Goal: Information Seeking & Learning: Check status

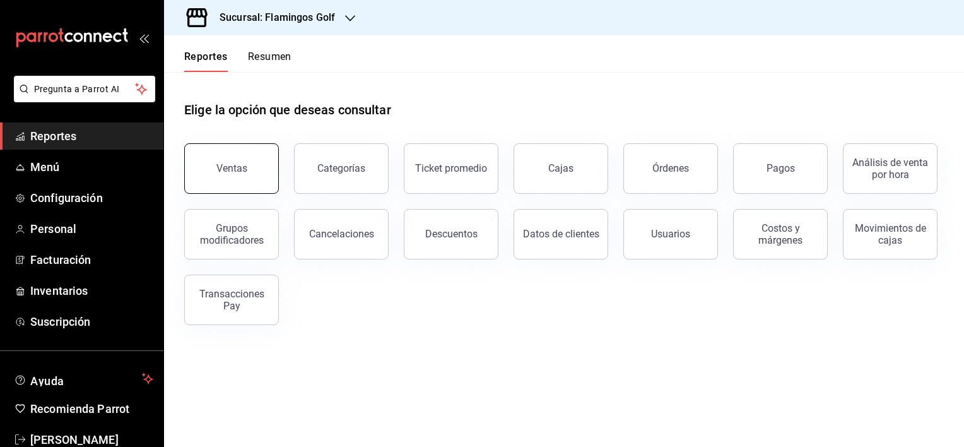
click at [233, 184] on button "Ventas" at bounding box center [231, 168] width 95 height 50
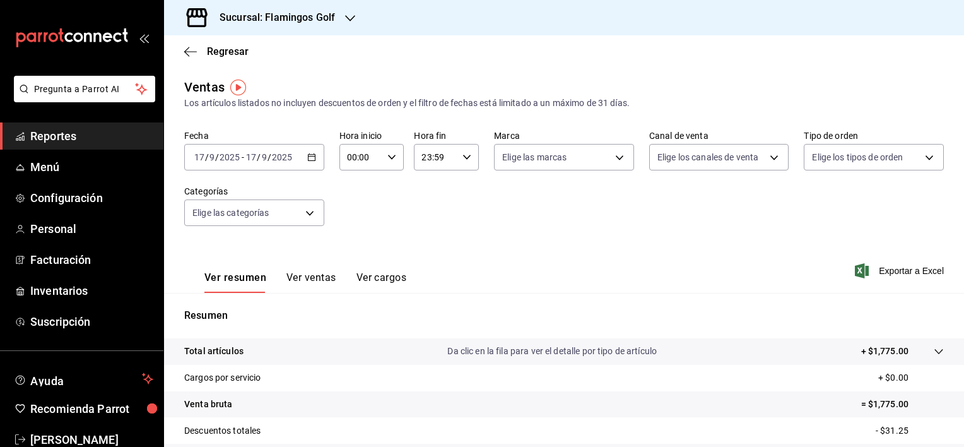
click at [310, 162] on div "[DATE] [DATE] - [DATE] [DATE]" at bounding box center [254, 157] width 140 height 26
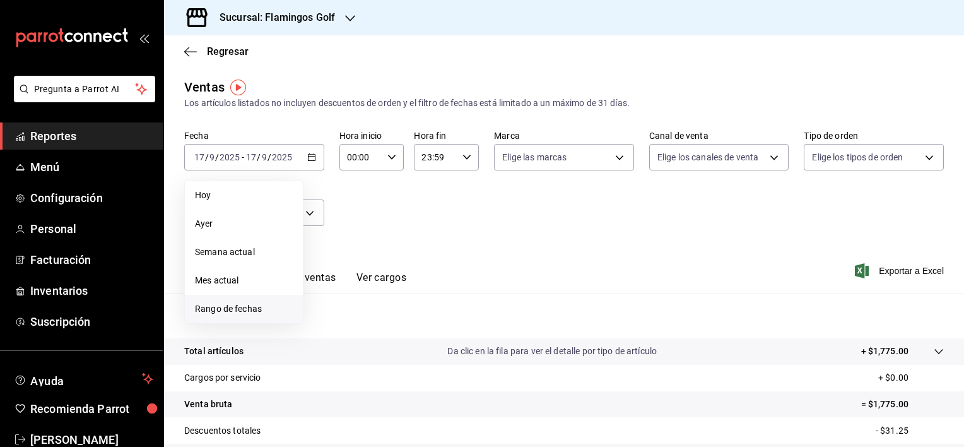
click at [205, 303] on span "Rango de fechas" at bounding box center [244, 308] width 98 height 13
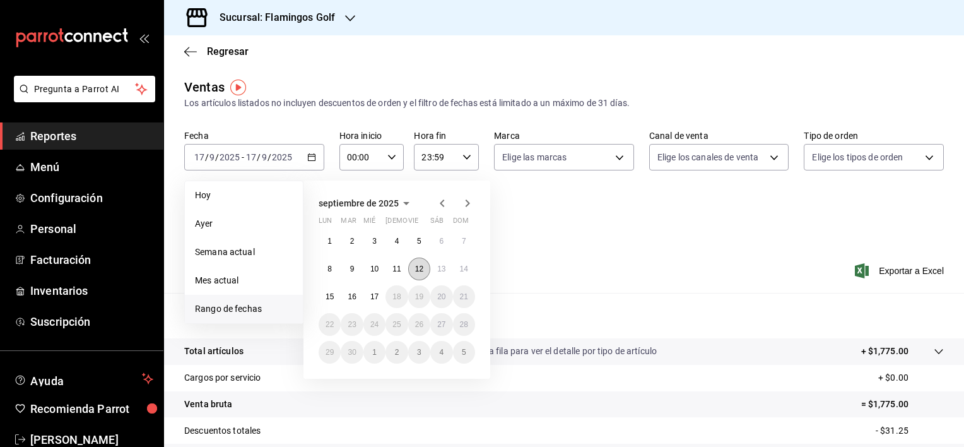
click at [413, 274] on button "12" at bounding box center [419, 268] width 22 height 23
drag, startPoint x: 413, startPoint y: 274, endPoint x: 716, endPoint y: 222, distance: 307.3
click at [716, 222] on div "Fecha [DATE] [DATE] - [DATE] [DATE] [DATE] [DATE] Semana actual Mes actual [GEO…" at bounding box center [564, 185] width 760 height 111
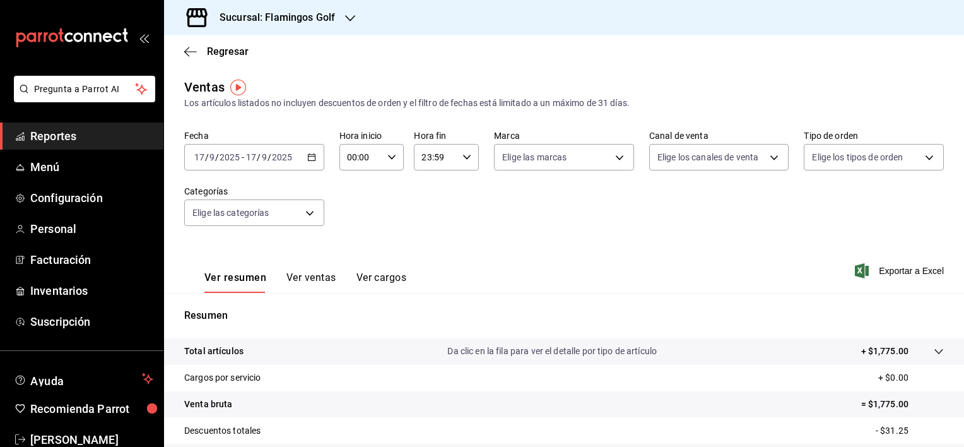
click at [310, 158] on icon "button" at bounding box center [311, 157] width 9 height 9
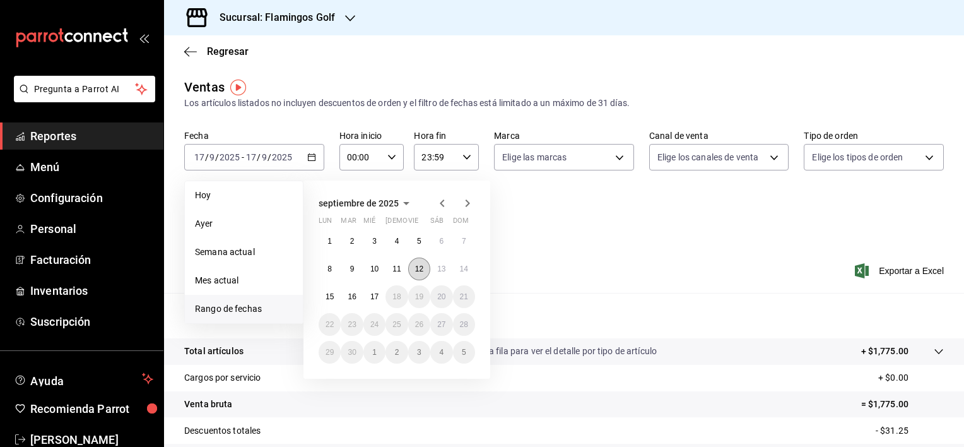
click at [421, 272] on abbr "12" at bounding box center [419, 268] width 8 height 9
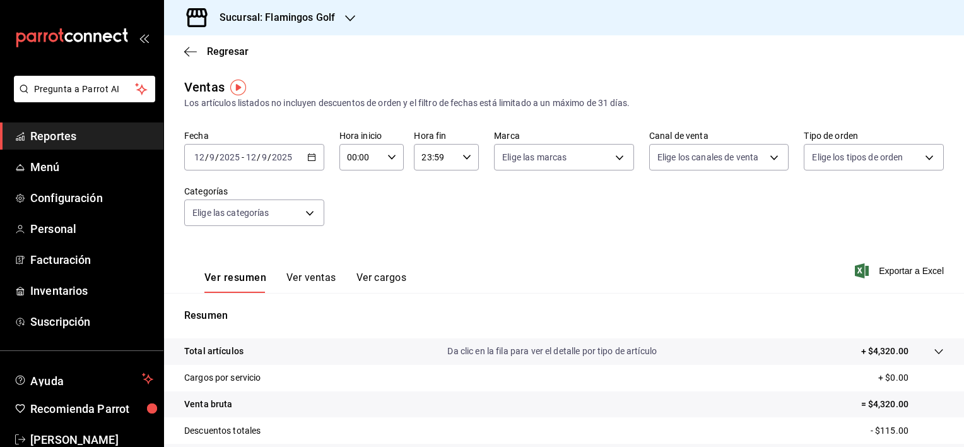
click at [315, 277] on button "Ver ventas" at bounding box center [311, 281] width 50 height 21
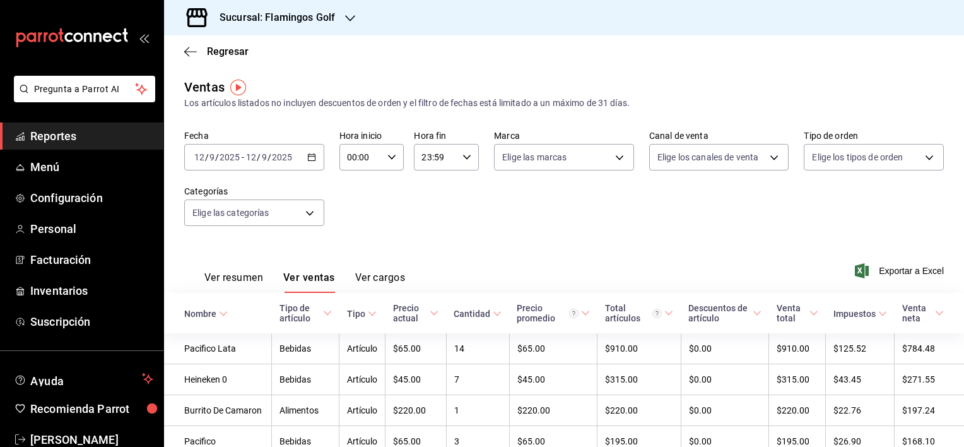
click at [204, 314] on div "Nombre" at bounding box center [200, 314] width 32 height 10
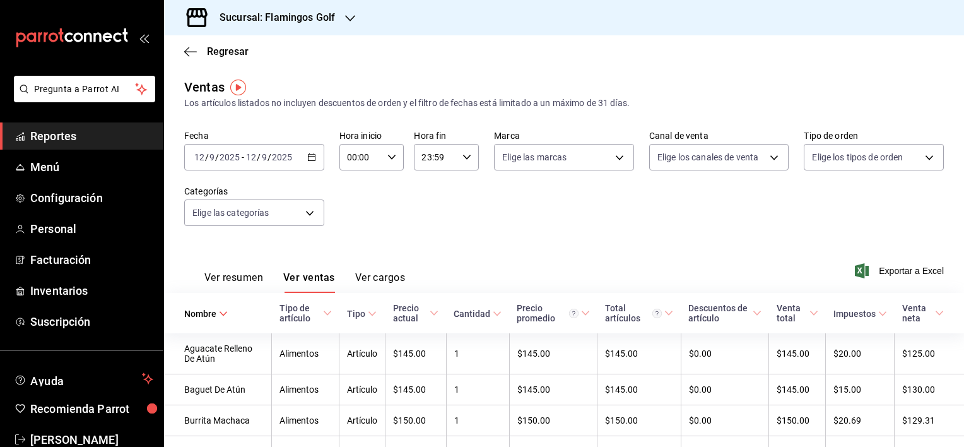
click at [240, 278] on button "Ver resumen" at bounding box center [233, 281] width 59 height 21
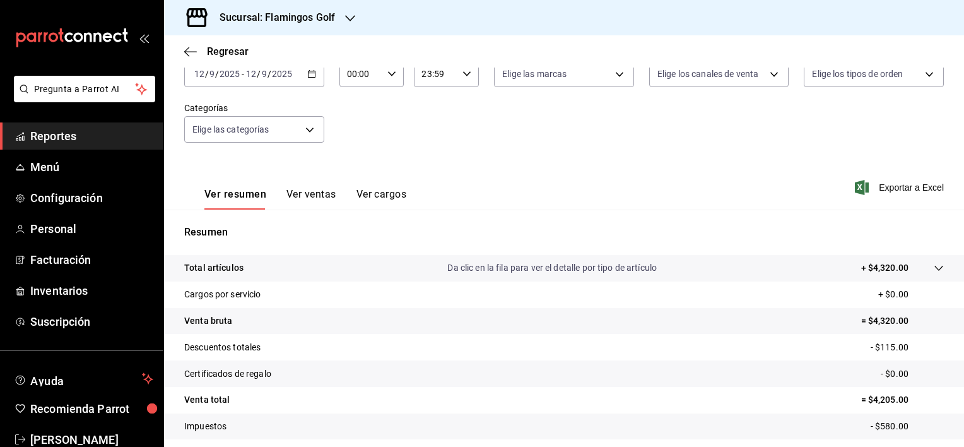
scroll to position [126, 0]
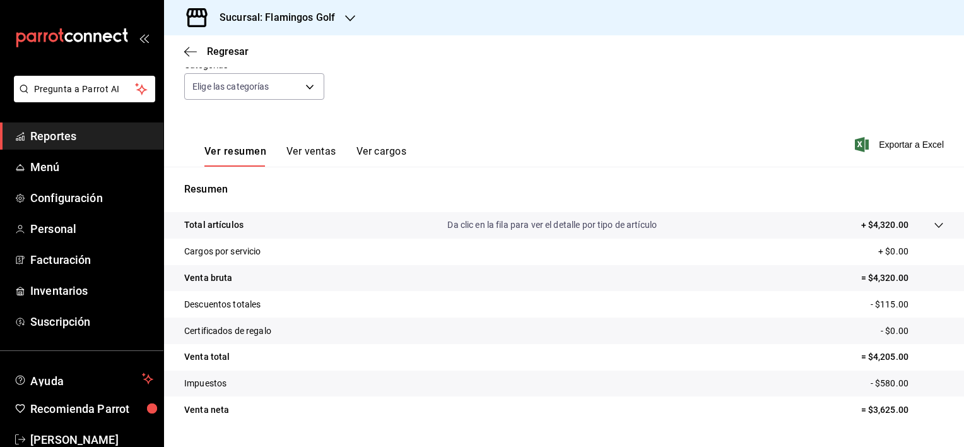
click at [588, 233] on tr "Total artículos Da clic en la fila para ver el detalle por tipo de artículo + $…" at bounding box center [564, 225] width 800 height 26
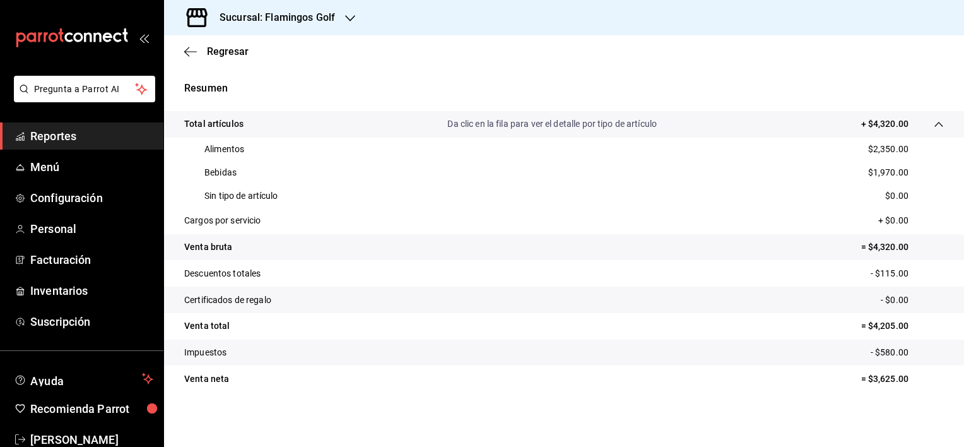
scroll to position [228, 0]
click at [196, 56] on icon "button" at bounding box center [190, 51] width 13 height 11
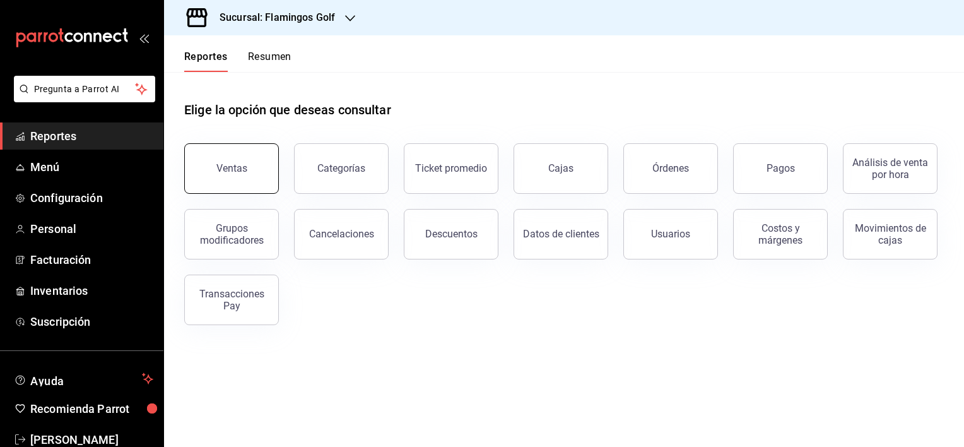
click at [214, 166] on button "Ventas" at bounding box center [231, 168] width 95 height 50
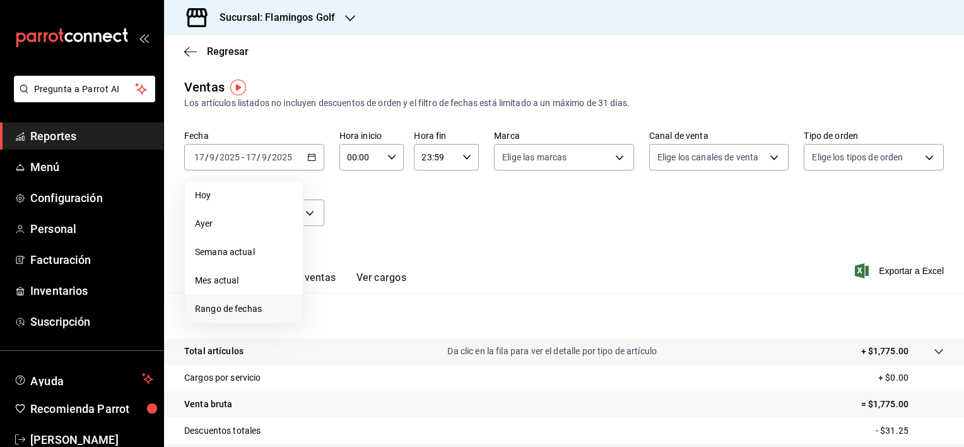
click at [246, 306] on span "Rango de fechas" at bounding box center [244, 308] width 98 height 13
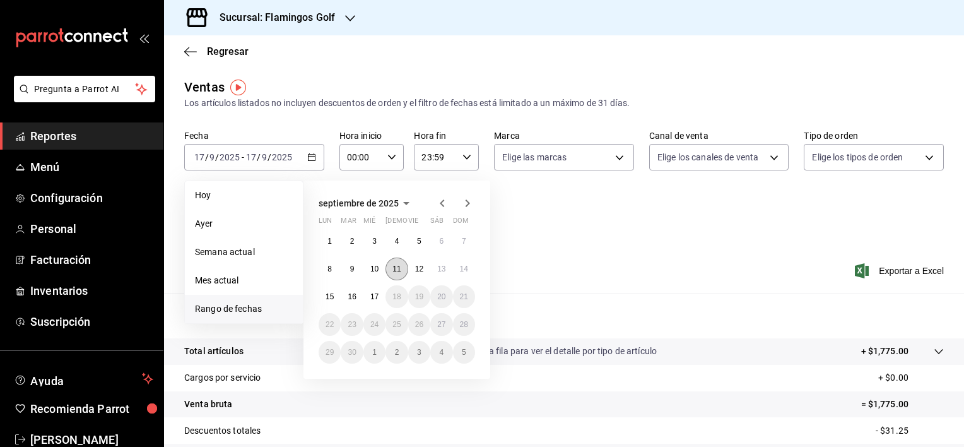
click at [397, 271] on abbr "11" at bounding box center [396, 268] width 8 height 9
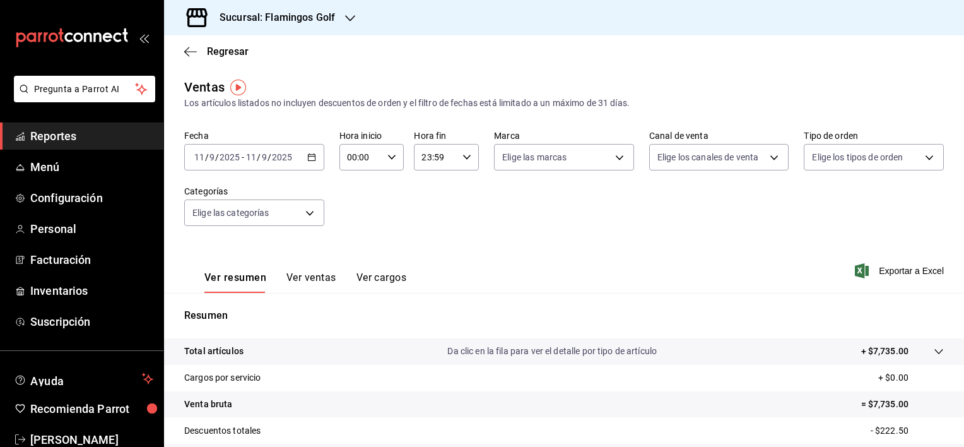
scroll to position [63, 0]
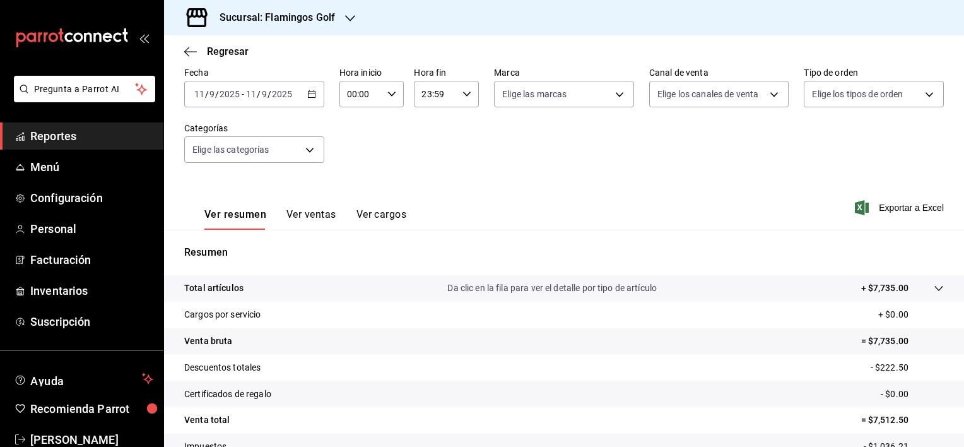
click at [344, 302] on tr "Cargos por servicio + $0.00" at bounding box center [564, 315] width 800 height 26
click at [338, 287] on div "Total artículos Da clic en la fila para ver el detalle por tipo de artículo + $…" at bounding box center [546, 287] width 724 height 13
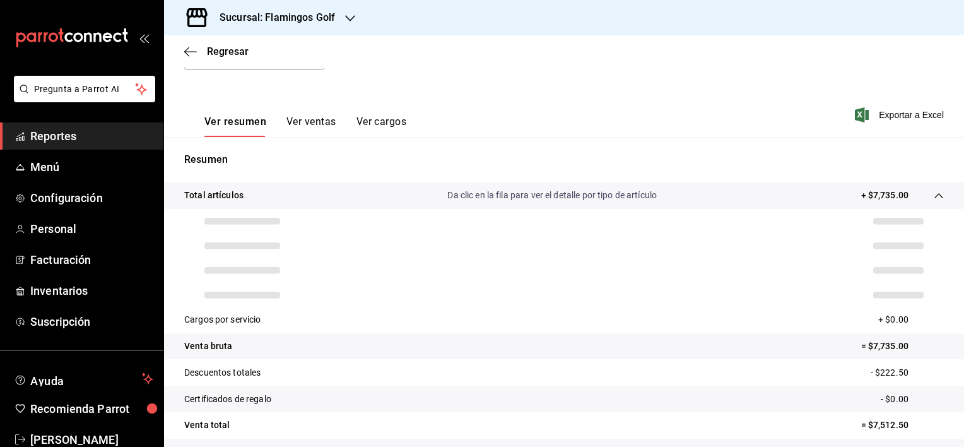
scroll to position [189, 0]
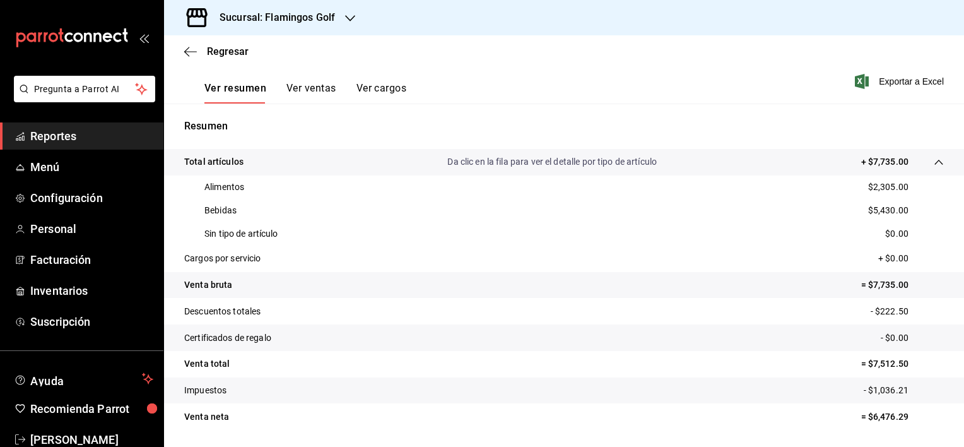
click at [318, 30] on div "Sucursal: Flamingos Golf" at bounding box center [267, 17] width 186 height 35
click at [205, 56] on span "Sabal (NAY)" at bounding box center [197, 54] width 47 height 13
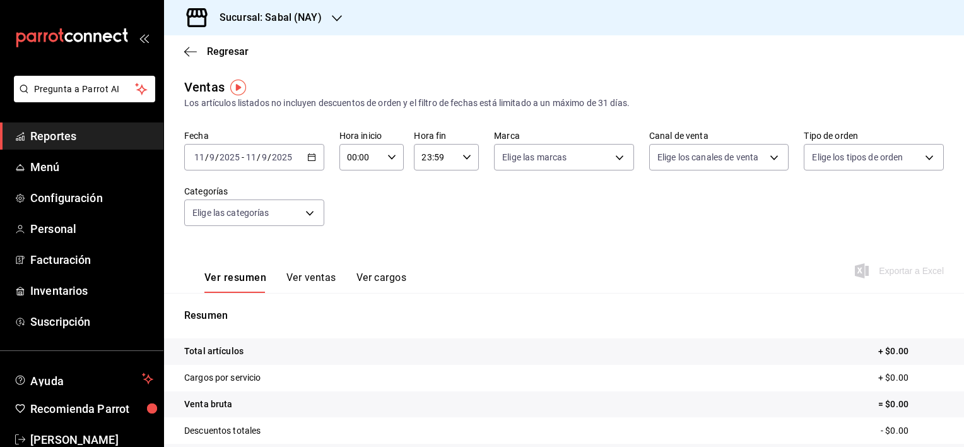
click at [312, 162] on icon "button" at bounding box center [311, 157] width 9 height 9
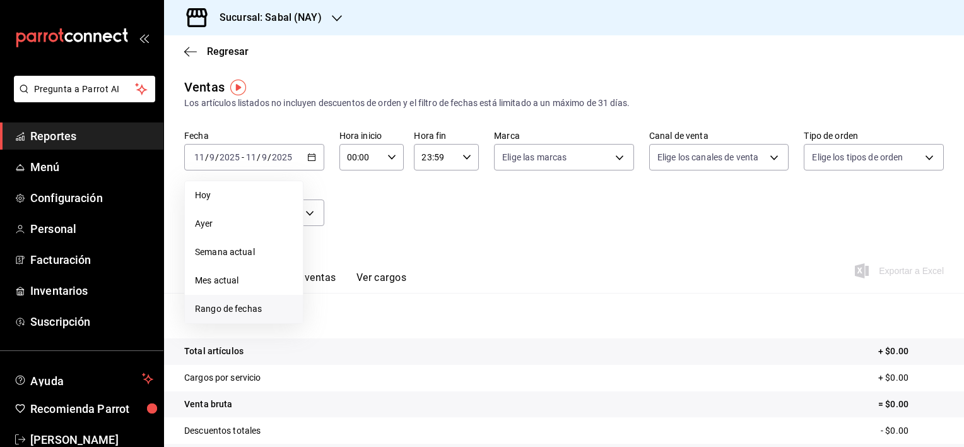
click at [244, 300] on li "Rango de fechas" at bounding box center [244, 309] width 118 height 28
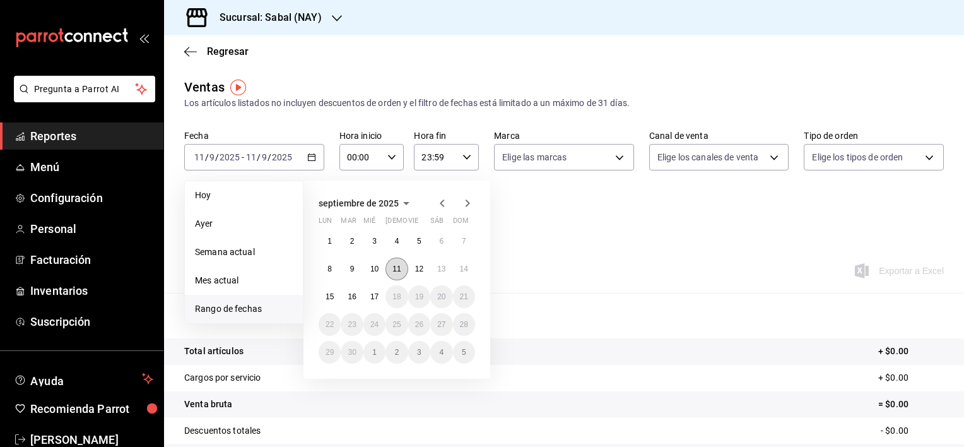
click at [402, 267] on button "11" at bounding box center [397, 268] width 22 height 23
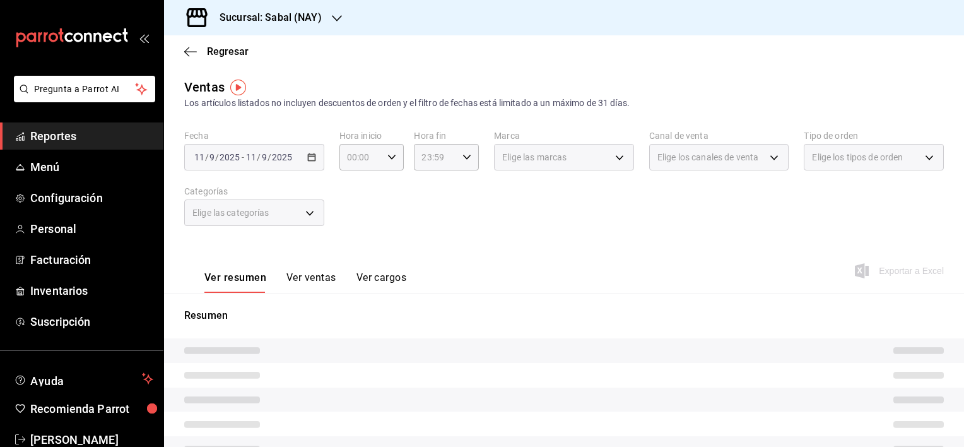
click at [498, 232] on div "Fecha [DATE] [DATE] - [DATE] [DATE] Hora inicio 00:00 Hora inicio Hora fin 23:5…" at bounding box center [564, 185] width 760 height 111
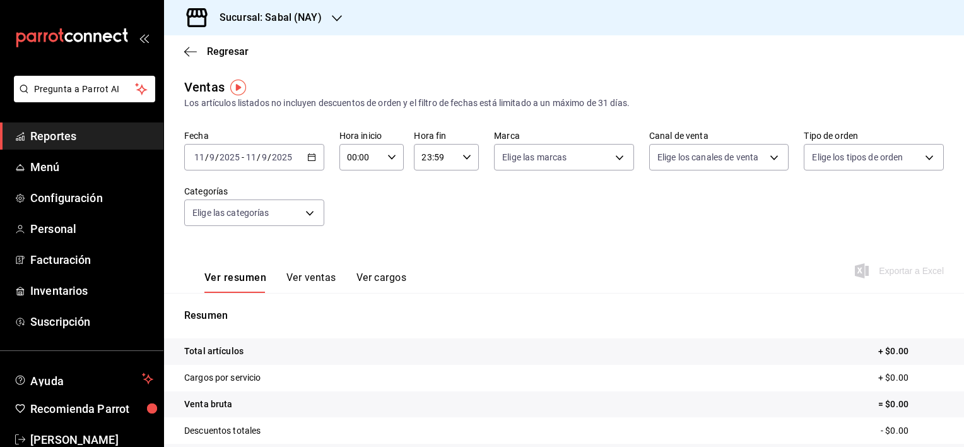
click at [313, 156] on \(Stroke\) "button" at bounding box center [312, 157] width 8 height 7
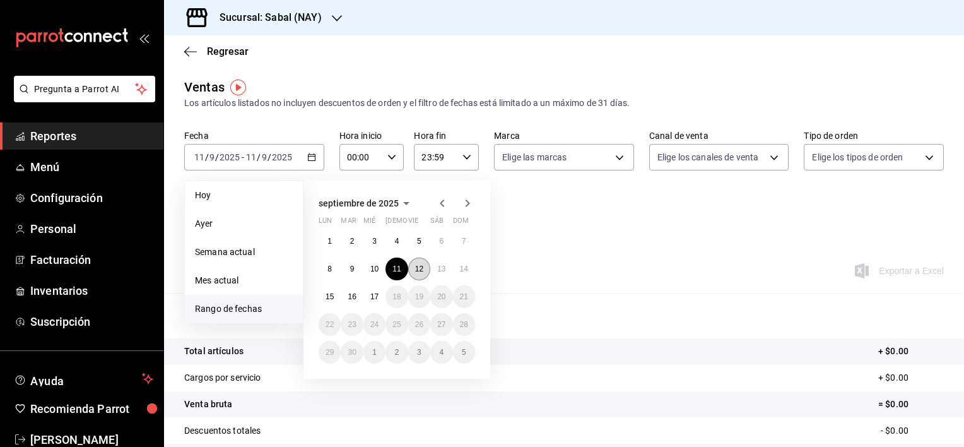
click at [411, 265] on button "12" at bounding box center [419, 268] width 22 height 23
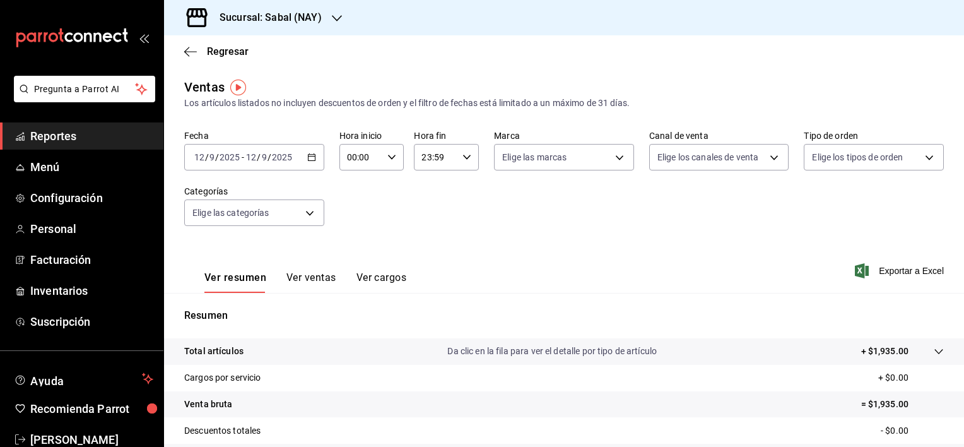
drag, startPoint x: 300, startPoint y: 278, endPoint x: 567, endPoint y: 235, distance: 269.7
click at [302, 278] on button "Ver ventas" at bounding box center [311, 281] width 50 height 21
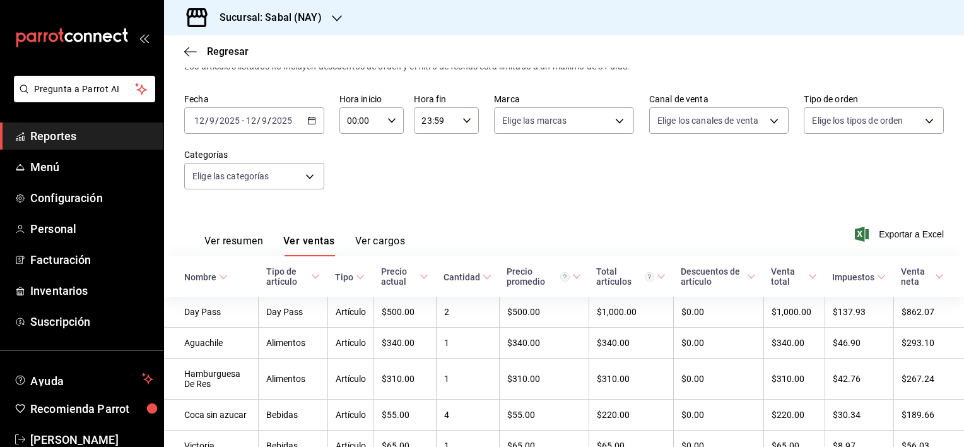
scroll to position [32, 0]
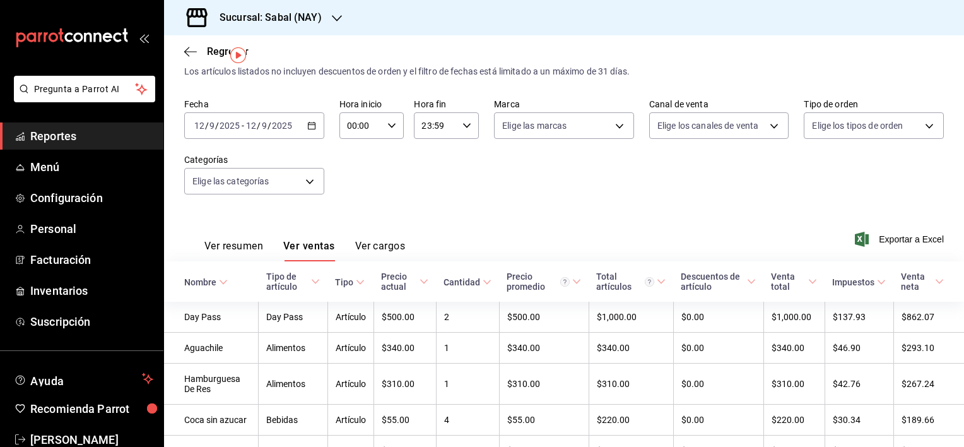
click at [241, 242] on button "Ver resumen" at bounding box center [233, 250] width 59 height 21
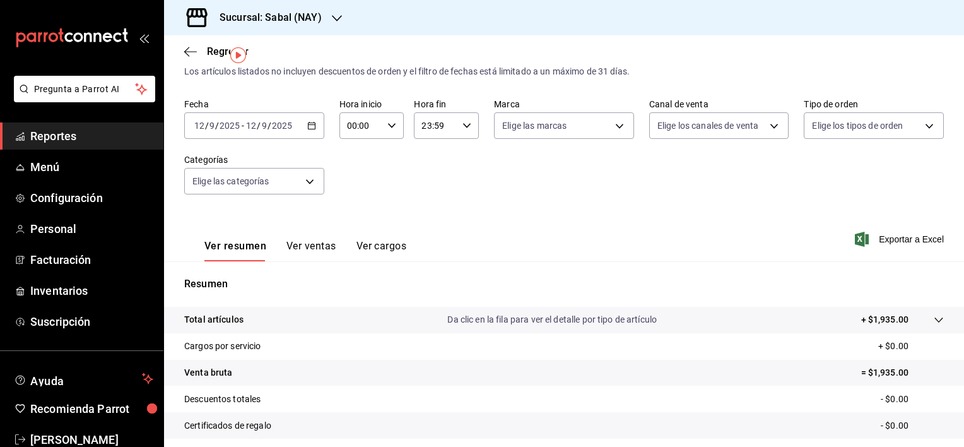
click at [489, 319] on p "Da clic en la fila para ver el detalle por tipo de artículo" at bounding box center [551, 319] width 209 height 13
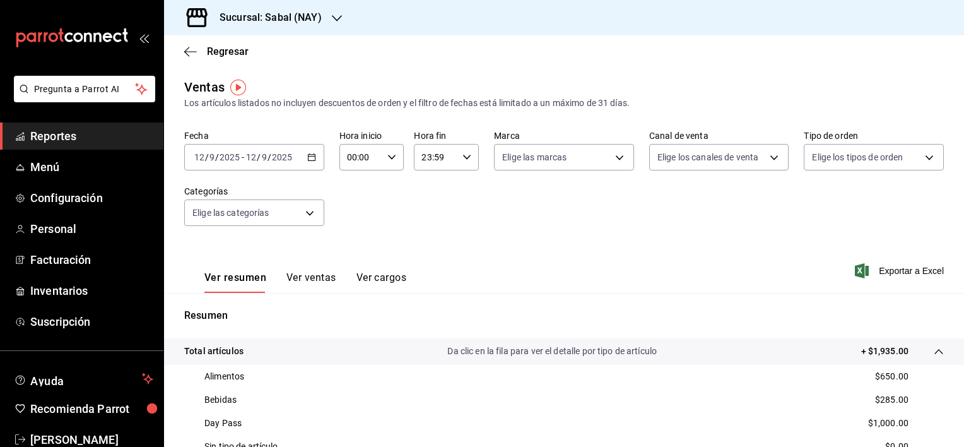
click at [314, 156] on icon "button" at bounding box center [311, 157] width 9 height 9
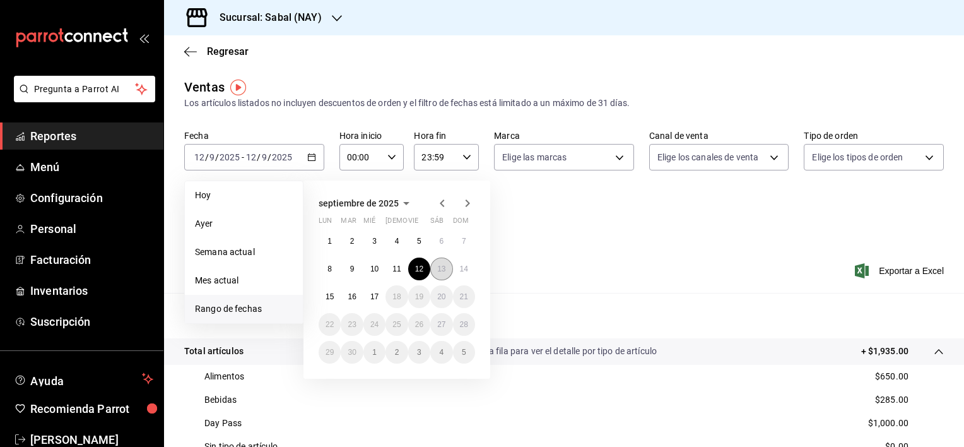
click at [444, 269] on abbr "13" at bounding box center [441, 268] width 8 height 9
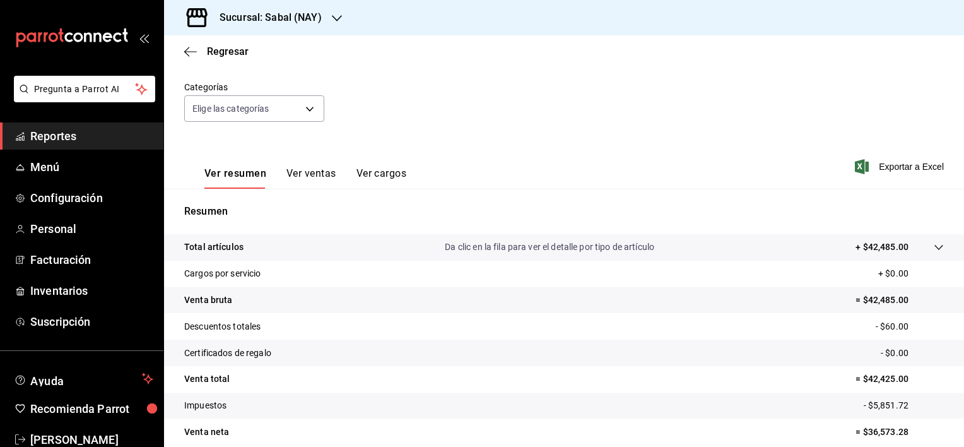
scroll to position [126, 0]
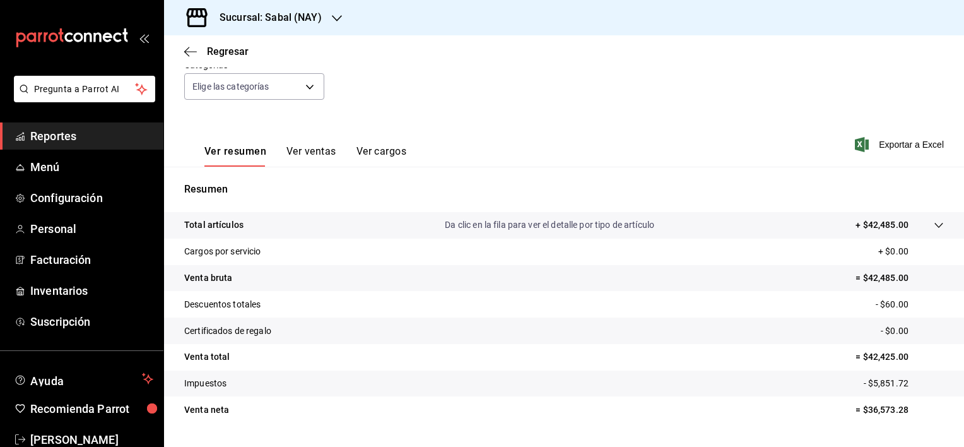
click at [300, 226] on div "Total artículos Da clic en la fila para ver el detalle por tipo de artículo + $…" at bounding box center [546, 224] width 724 height 13
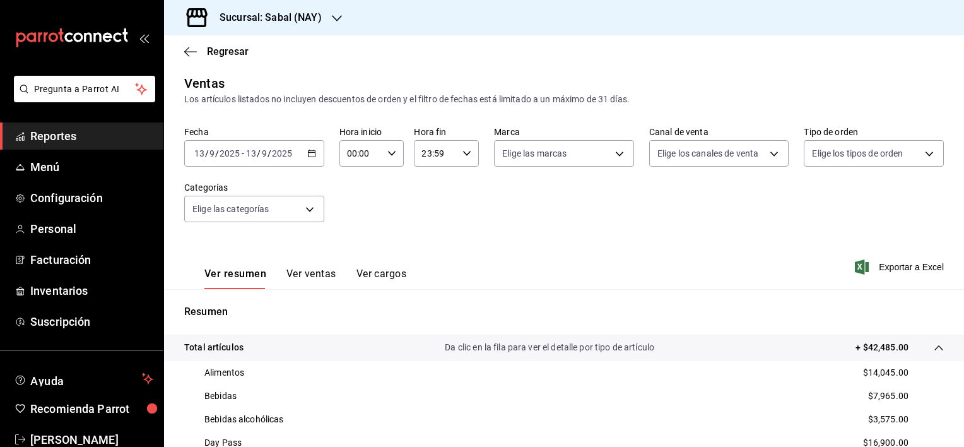
scroll to position [0, 0]
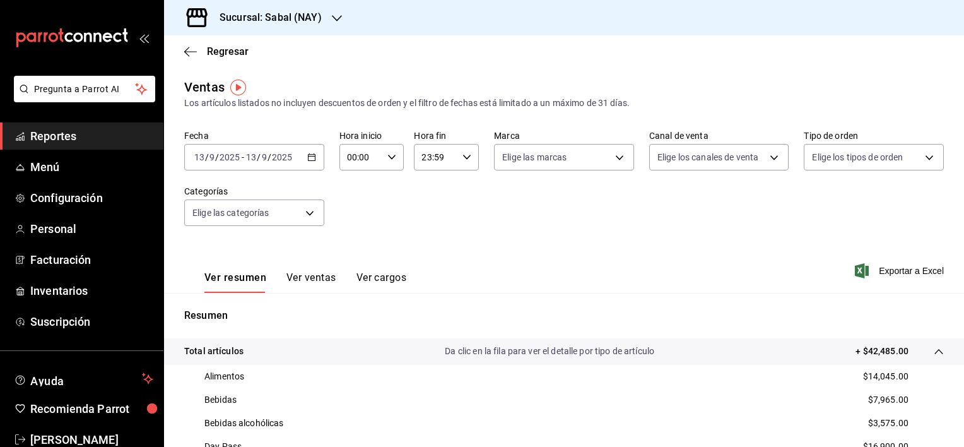
click at [308, 160] on \(Stroke\) "button" at bounding box center [312, 157] width 8 height 7
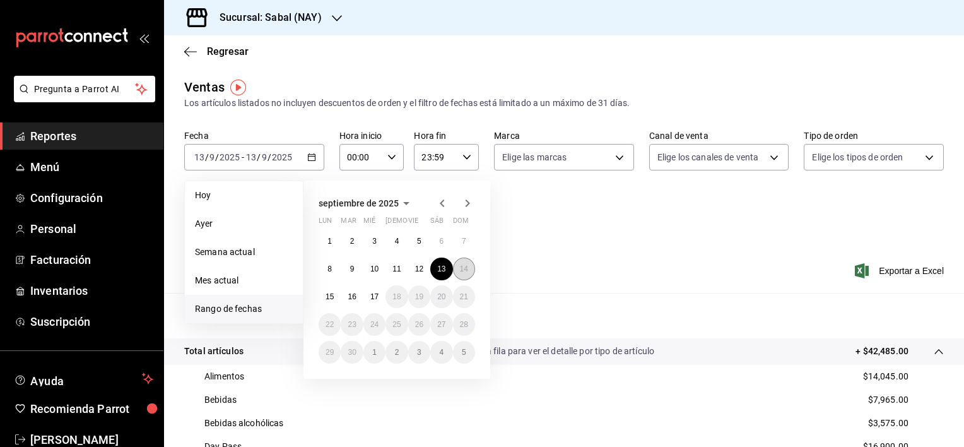
click at [465, 278] on button "14" at bounding box center [464, 268] width 22 height 23
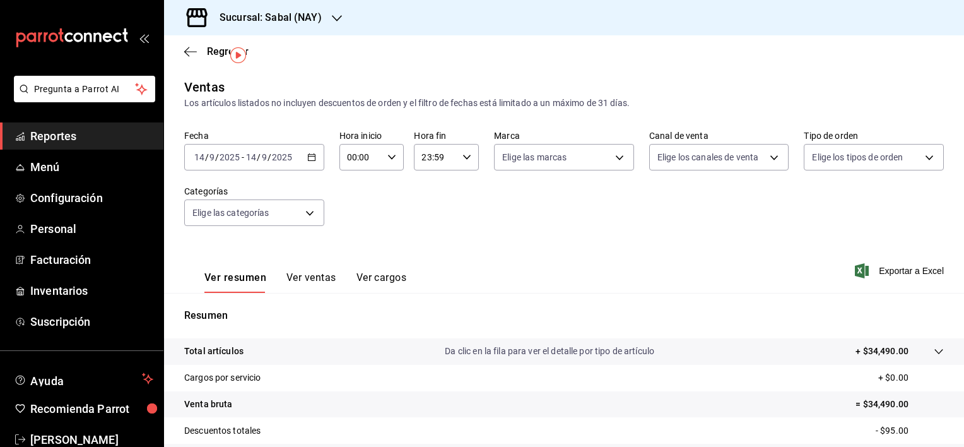
scroll to position [63, 0]
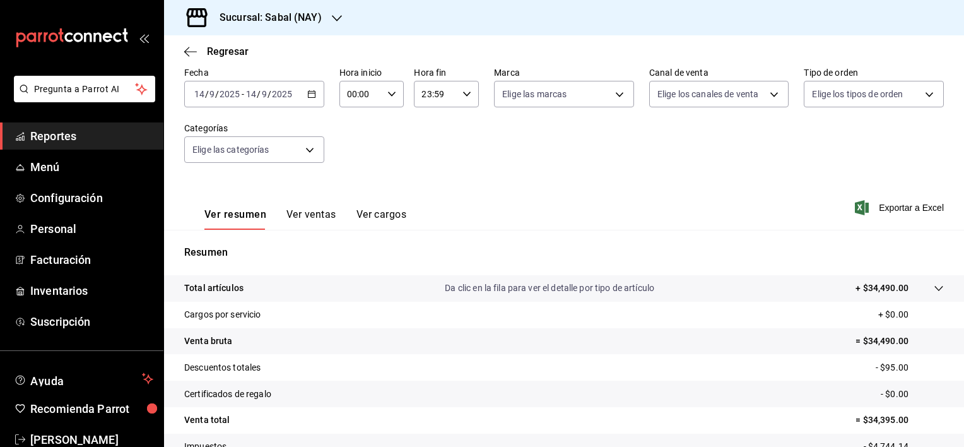
click at [295, 295] on div "Total artículos Da clic en la fila para ver el detalle por tipo de artículo + $…" at bounding box center [546, 287] width 724 height 13
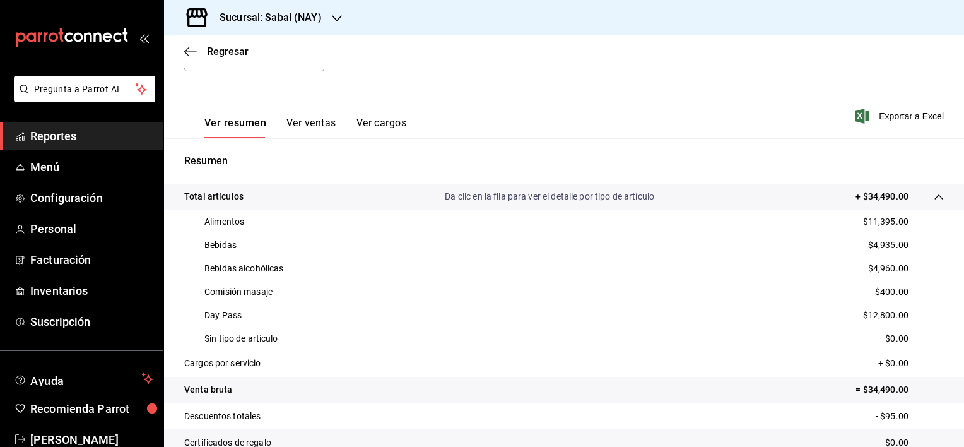
scroll to position [151, 0]
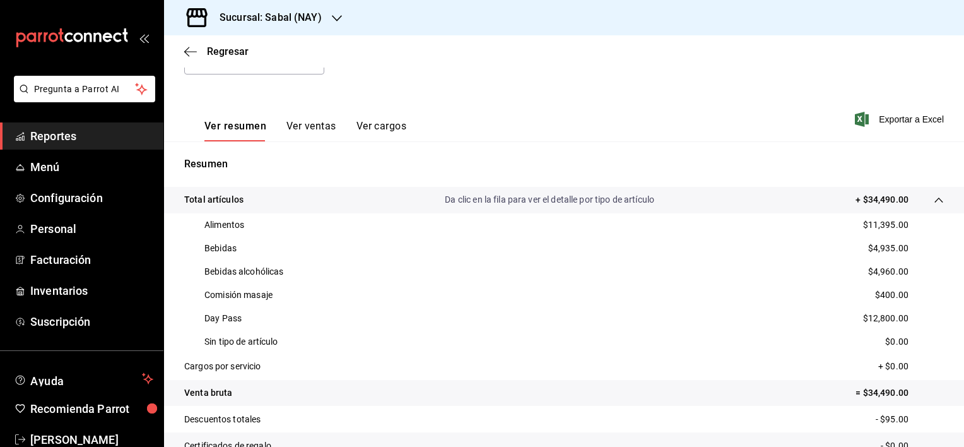
click at [310, 124] on button "Ver ventas" at bounding box center [311, 130] width 50 height 21
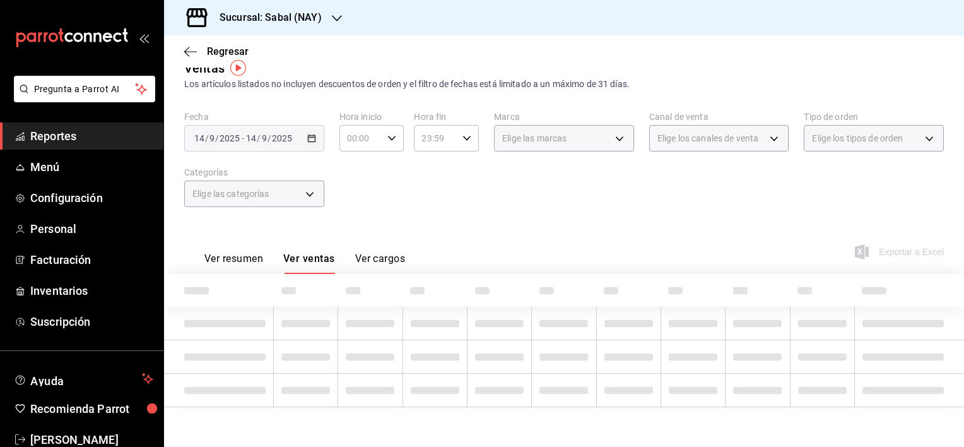
scroll to position [151, 0]
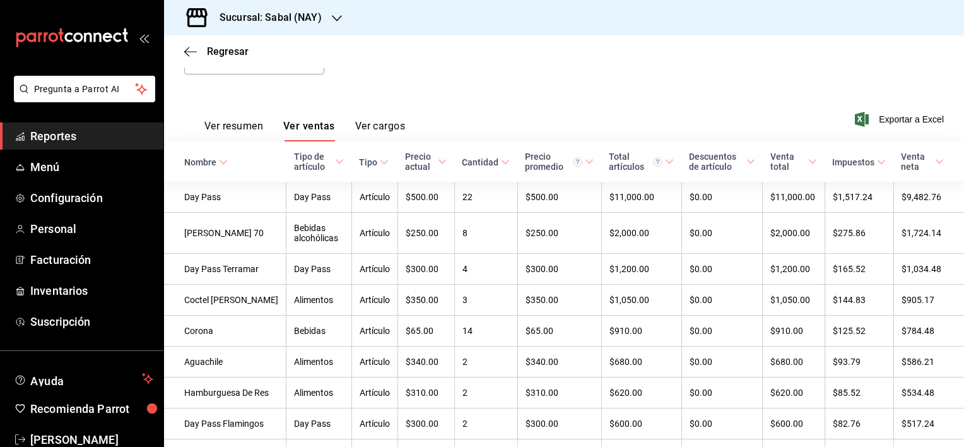
click at [197, 160] on div "Nombre" at bounding box center [200, 162] width 32 height 10
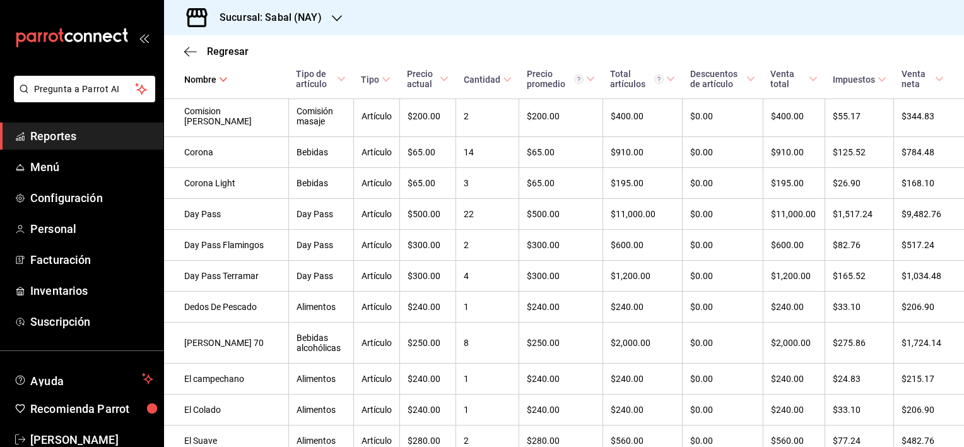
scroll to position [1067, 0]
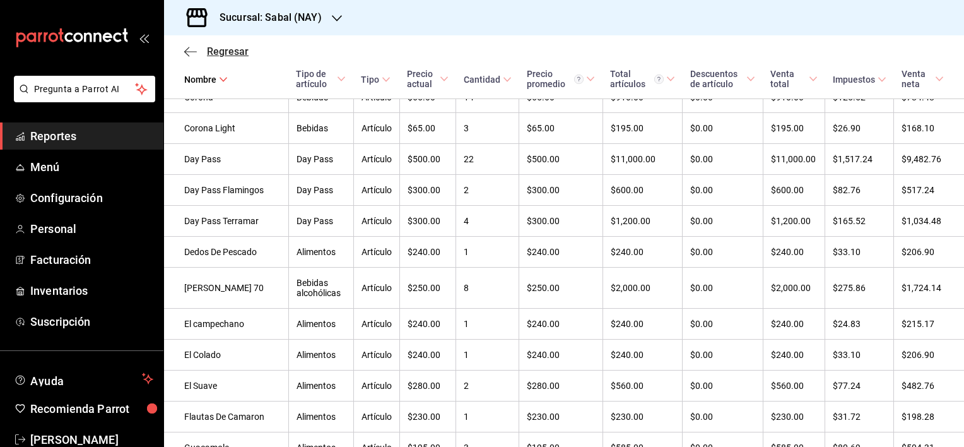
click at [189, 51] on icon "button" at bounding box center [190, 51] width 13 height 1
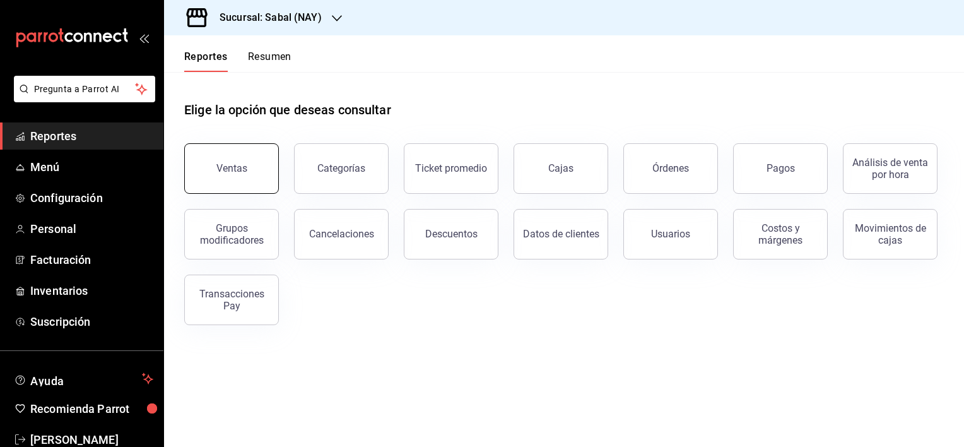
click at [235, 169] on div "Ventas" at bounding box center [231, 168] width 31 height 12
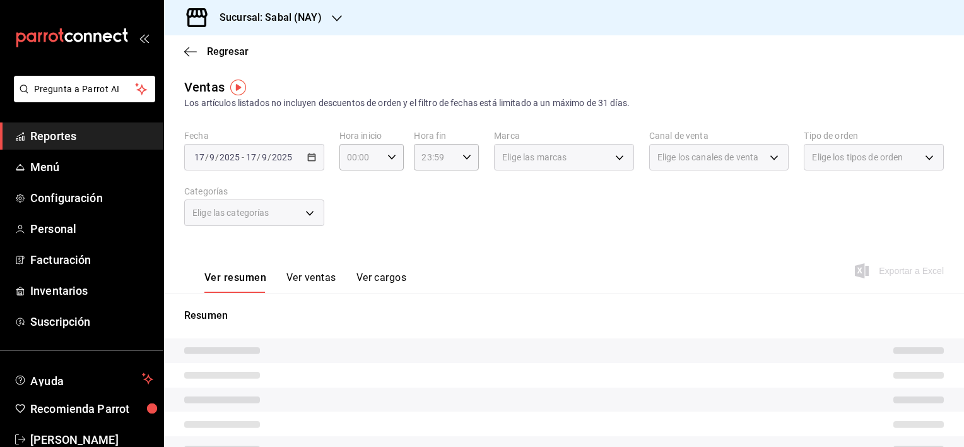
click at [319, 154] on div "[DATE] [DATE] - [DATE] [DATE]" at bounding box center [254, 157] width 140 height 26
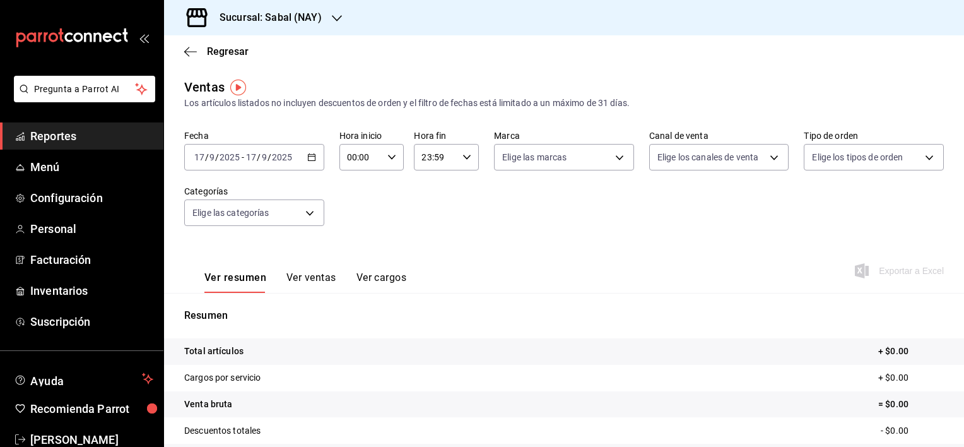
click at [312, 159] on icon "button" at bounding box center [311, 157] width 9 height 9
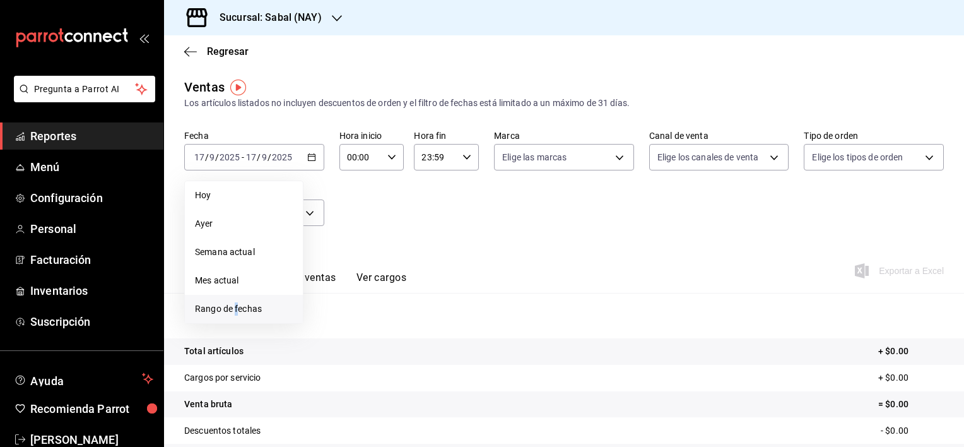
click at [238, 308] on span "Rango de fechas" at bounding box center [244, 308] width 98 height 13
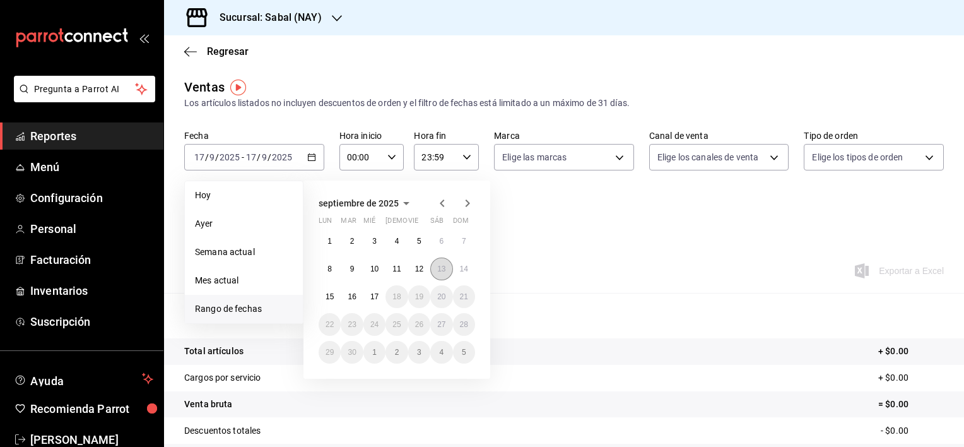
click at [443, 269] on abbr "13" at bounding box center [441, 268] width 8 height 9
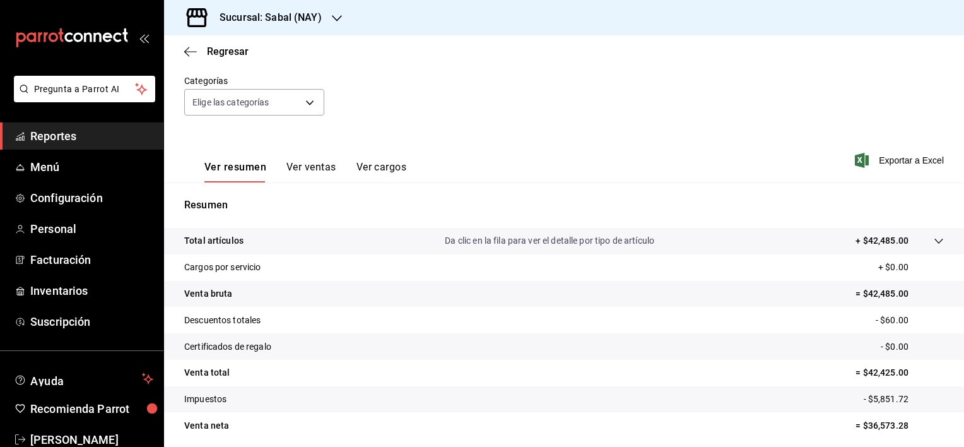
scroll to position [126, 0]
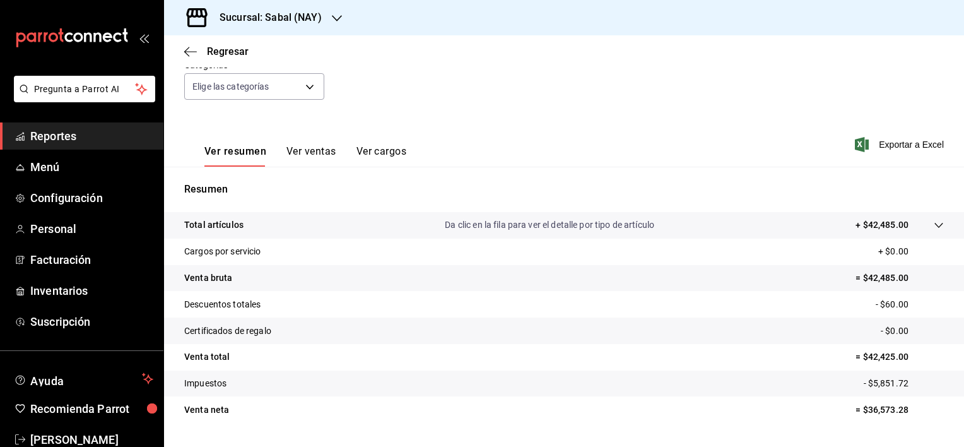
click at [311, 154] on button "Ver ventas" at bounding box center [311, 155] width 50 height 21
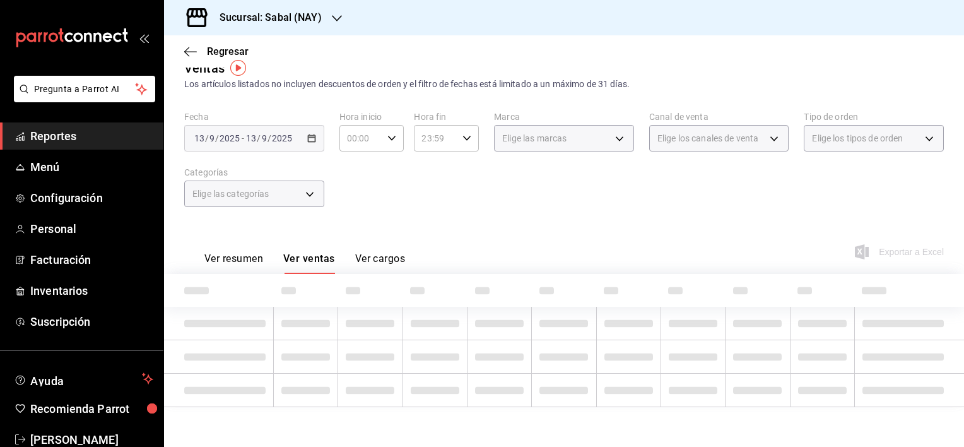
scroll to position [126, 0]
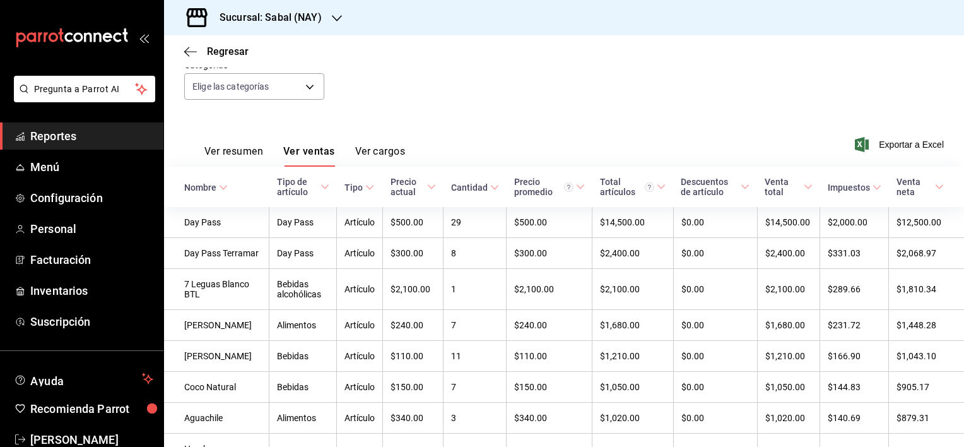
click at [213, 185] on div "Nombre" at bounding box center [200, 187] width 32 height 10
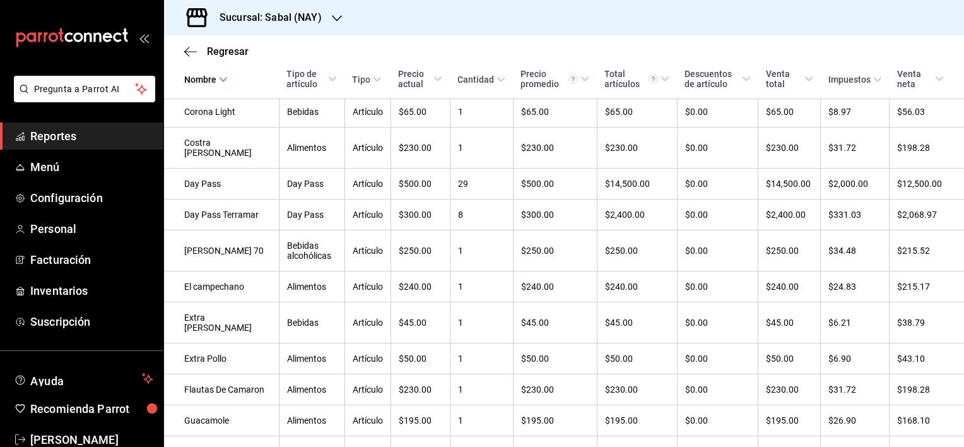
scroll to position [1004, 0]
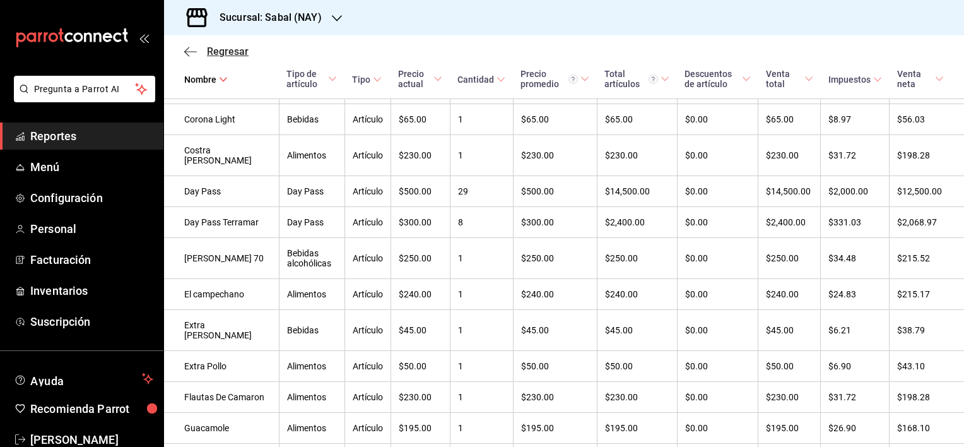
click at [190, 50] on icon "button" at bounding box center [190, 51] width 13 height 11
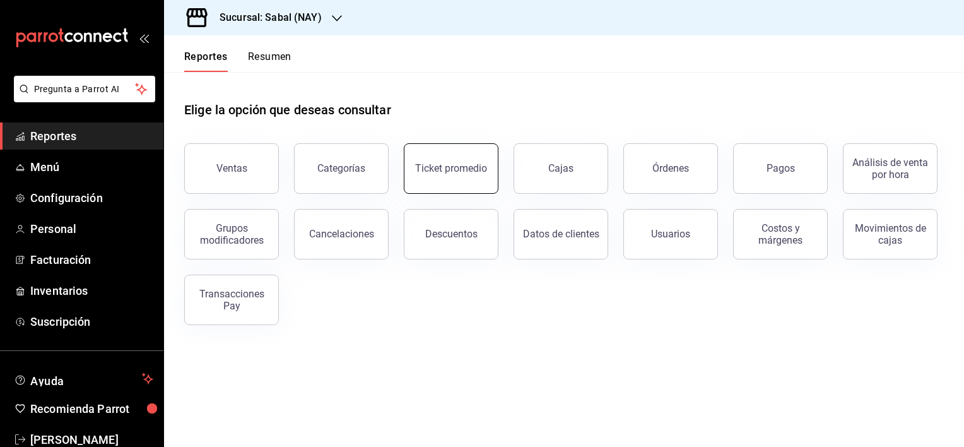
click at [450, 176] on button "Ticket promedio" at bounding box center [451, 168] width 95 height 50
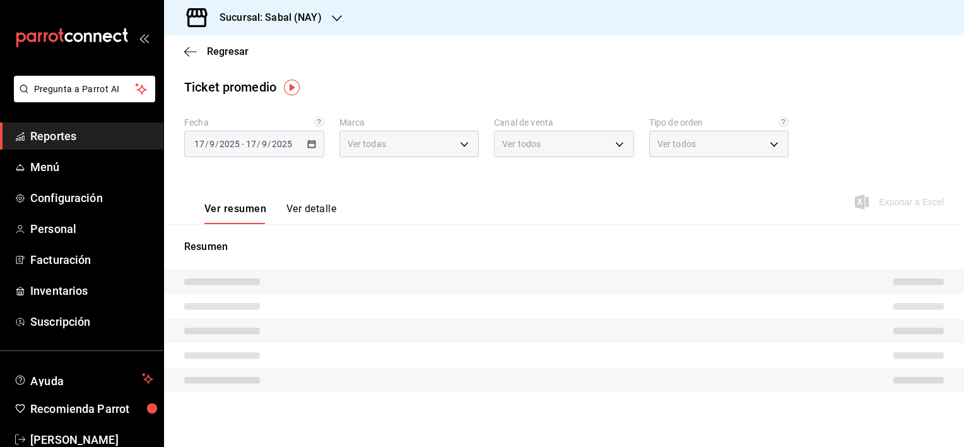
type input "7bb9fc4a-963e-4e00-9402-9ac56289446f"
type input "PARROT,UBER_EATS,RAPPI,DIDI_FOOD,ONLINE"
type input "dc4a329a-fcbf-4fa6-a40a-eb4151cc9adb,01dead97-7c83-45e3-99ab-5f2f54dd252f,EXTER…"
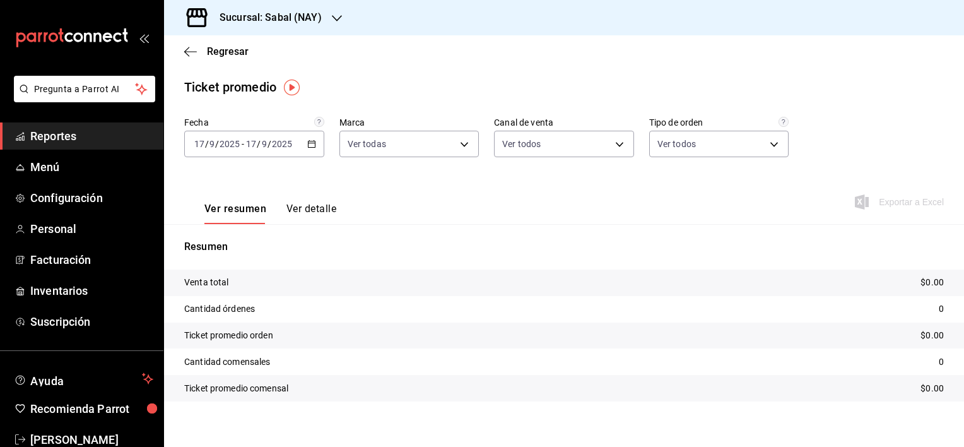
click at [312, 146] on icon "button" at bounding box center [311, 143] width 9 height 9
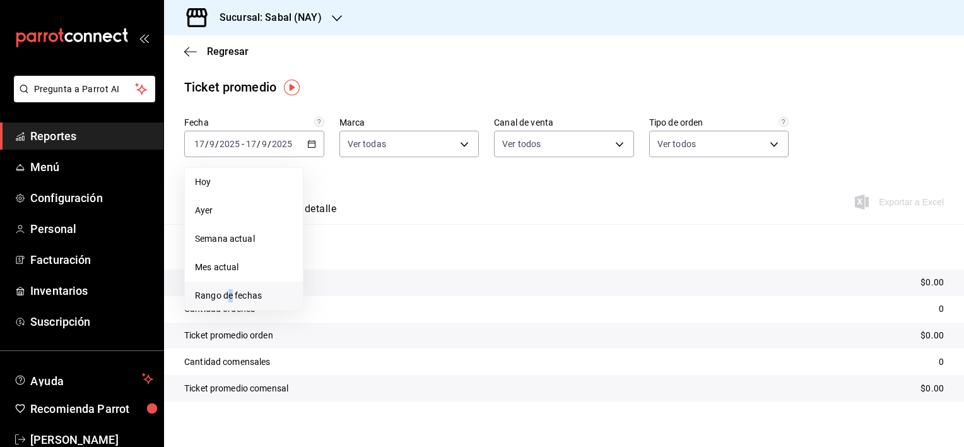
click at [230, 300] on span "Rango de fechas" at bounding box center [244, 295] width 98 height 13
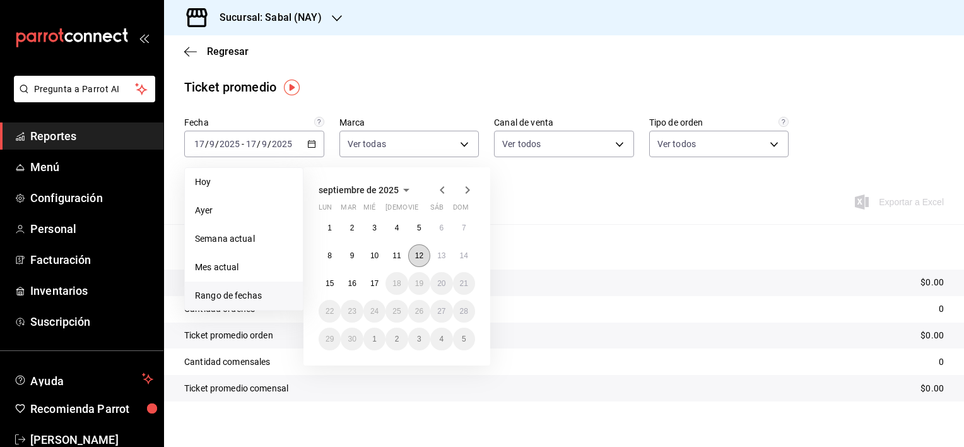
click at [419, 257] on abbr "12" at bounding box center [419, 255] width 8 height 9
click at [447, 254] on button "13" at bounding box center [441, 255] width 22 height 23
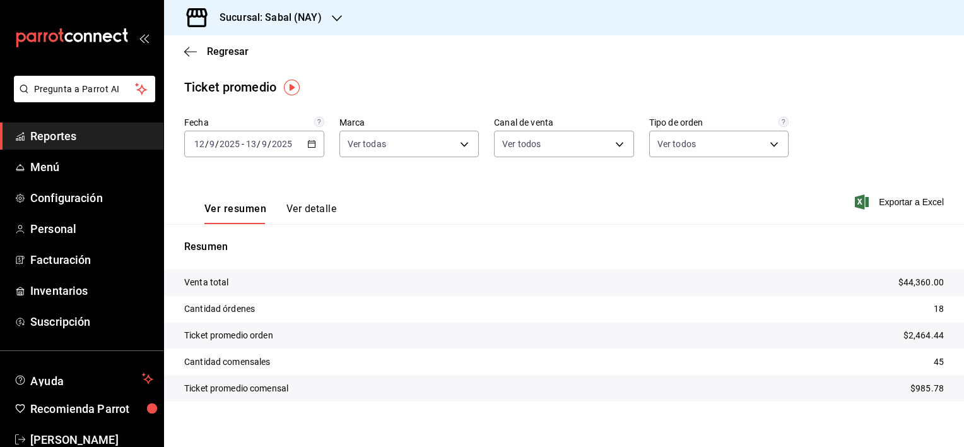
click at [307, 142] on icon "button" at bounding box center [311, 143] width 9 height 9
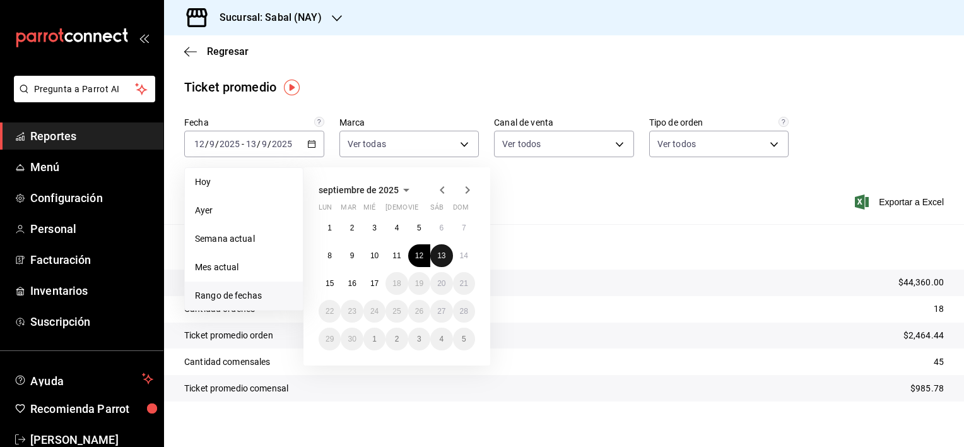
click at [444, 251] on abbr "13" at bounding box center [441, 255] width 8 height 9
click at [445, 251] on abbr "13" at bounding box center [441, 255] width 8 height 9
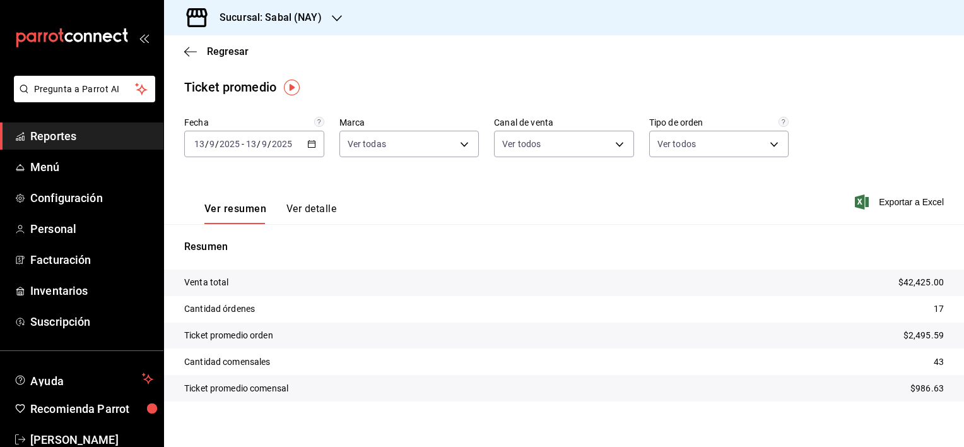
click at [307, 149] on div "[DATE] [DATE] - [DATE] [DATE]" at bounding box center [254, 144] width 140 height 26
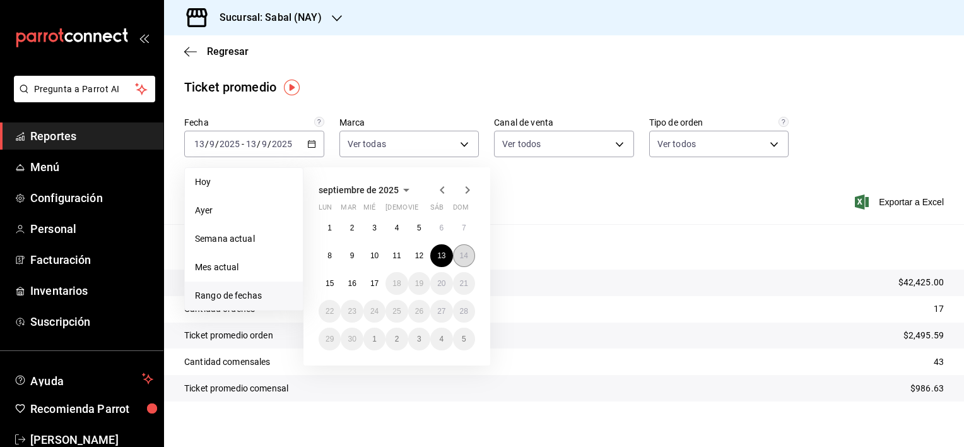
click at [467, 255] on abbr "14" at bounding box center [464, 255] width 8 height 9
click at [467, 256] on abbr "14" at bounding box center [464, 255] width 8 height 9
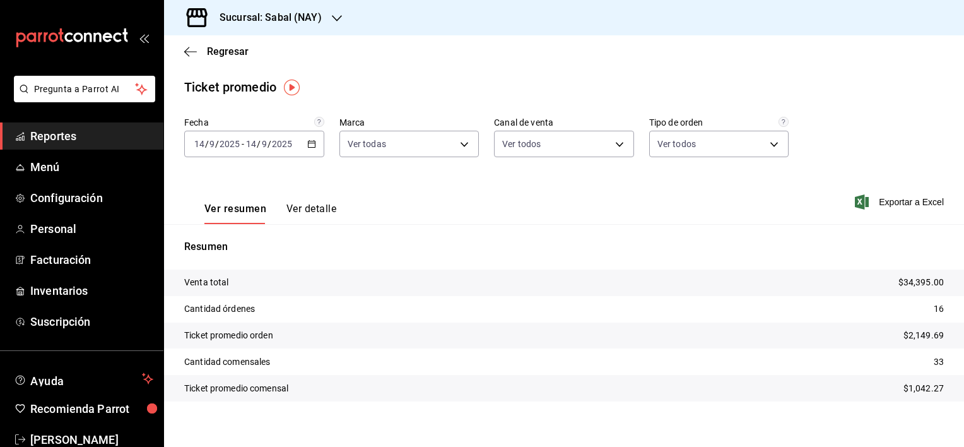
click at [310, 146] on icon "button" at bounding box center [311, 143] width 9 height 9
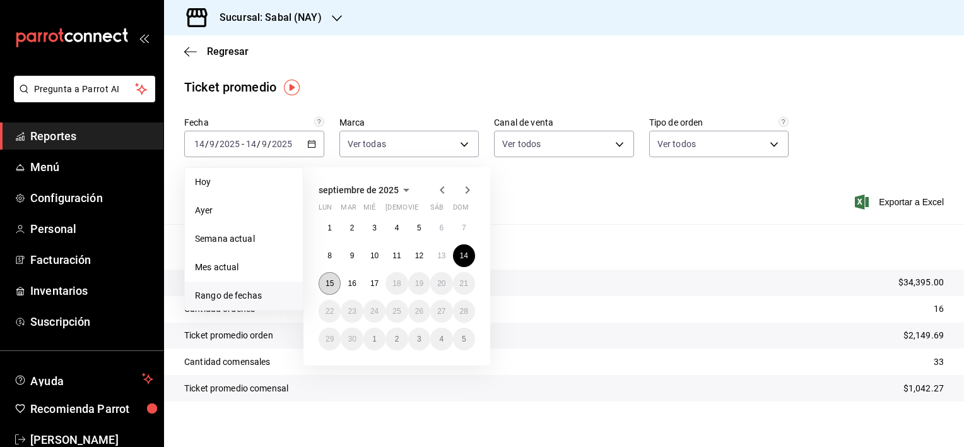
click at [335, 285] on button "15" at bounding box center [330, 283] width 22 height 23
click at [331, 283] on abbr "15" at bounding box center [330, 283] width 8 height 9
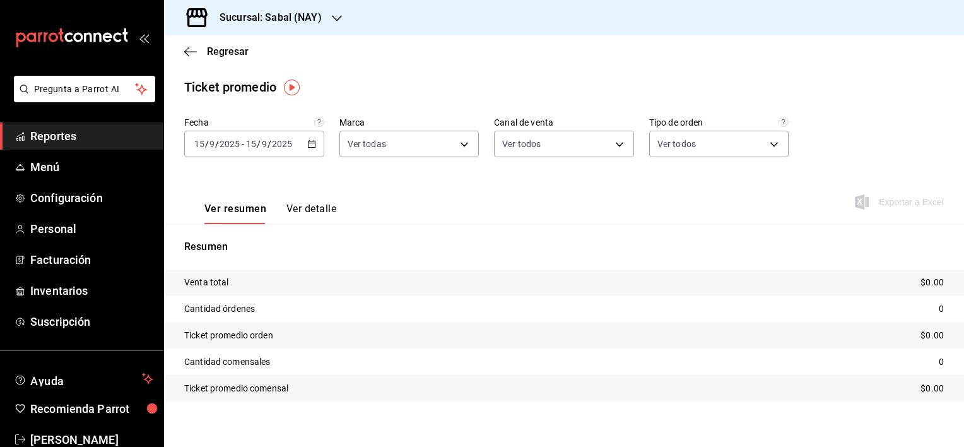
click at [310, 148] on icon "button" at bounding box center [311, 143] width 9 height 9
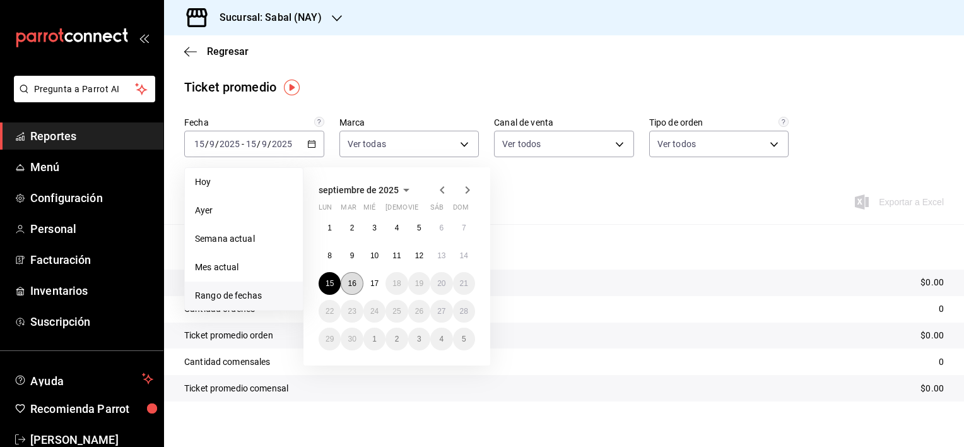
click at [351, 281] on abbr "16" at bounding box center [352, 283] width 8 height 9
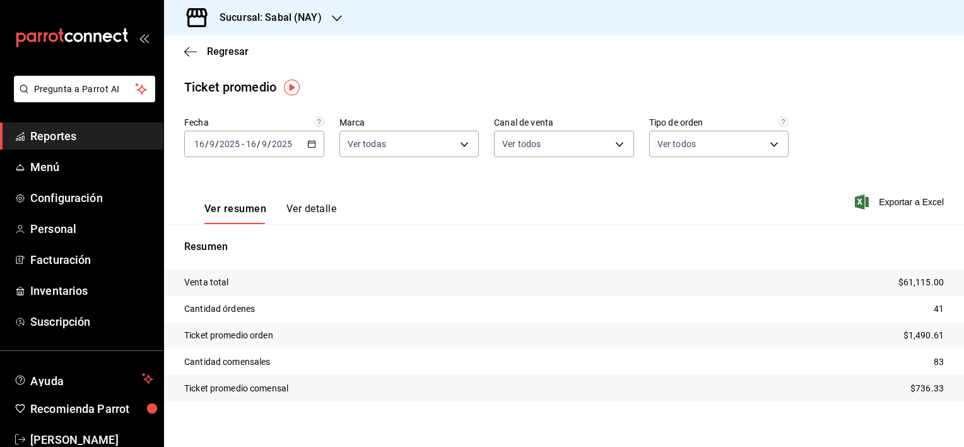
click at [309, 208] on button "Ver detalle" at bounding box center [311, 213] width 50 height 21
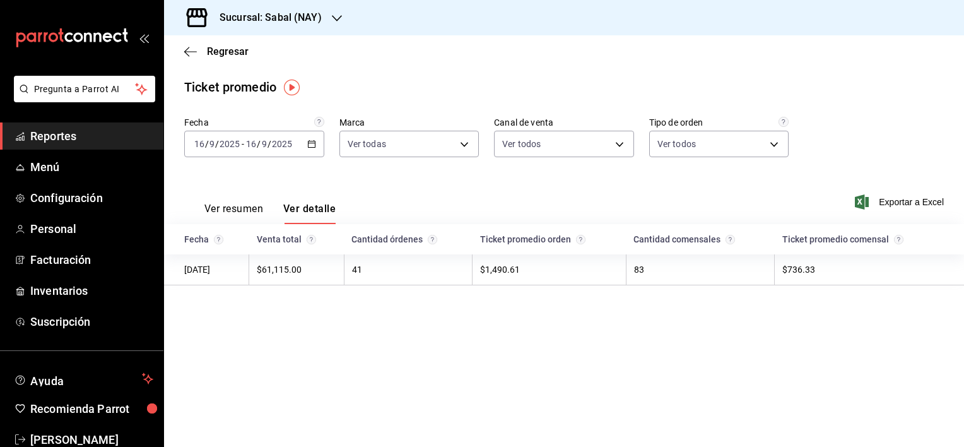
click at [242, 212] on button "Ver resumen" at bounding box center [233, 213] width 59 height 21
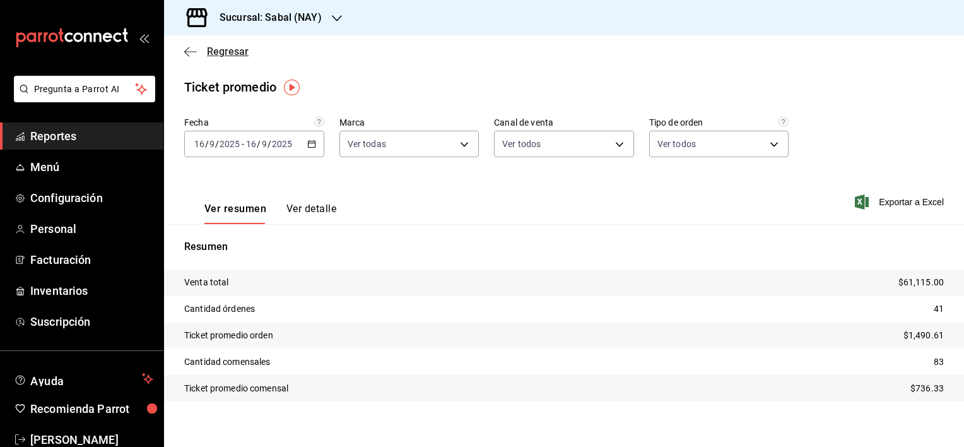
click at [191, 50] on icon "button" at bounding box center [190, 51] width 13 height 11
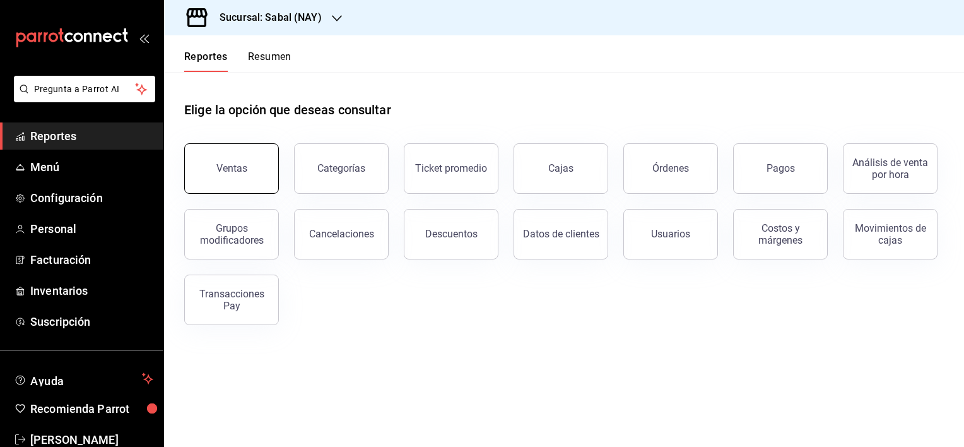
click at [212, 174] on button "Ventas" at bounding box center [231, 168] width 95 height 50
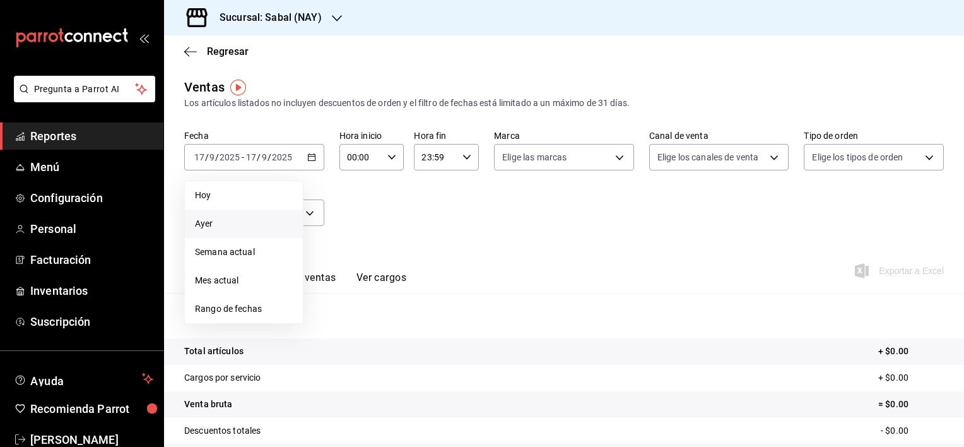
click at [216, 227] on span "Ayer" at bounding box center [244, 223] width 98 height 13
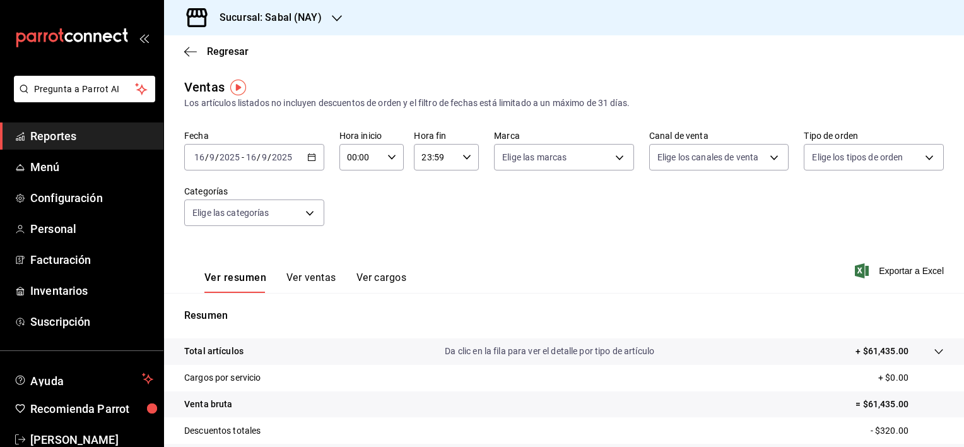
click at [240, 346] on p "Total artículos" at bounding box center [213, 350] width 59 height 13
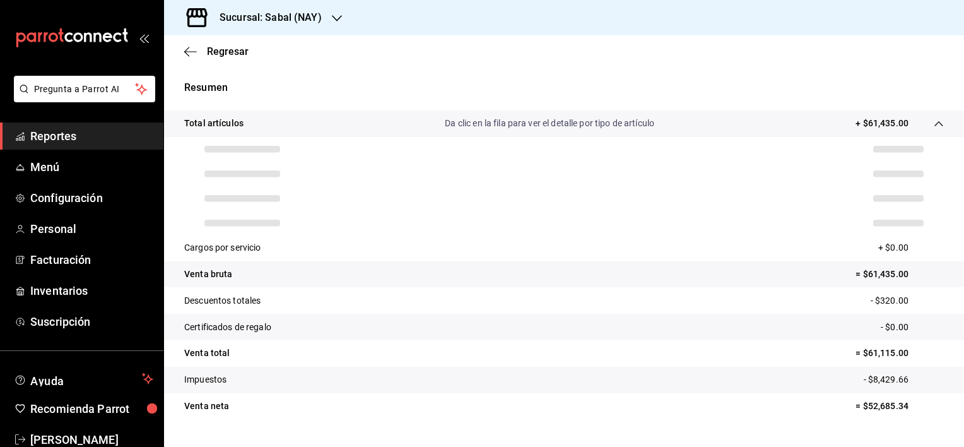
scroll to position [252, 0]
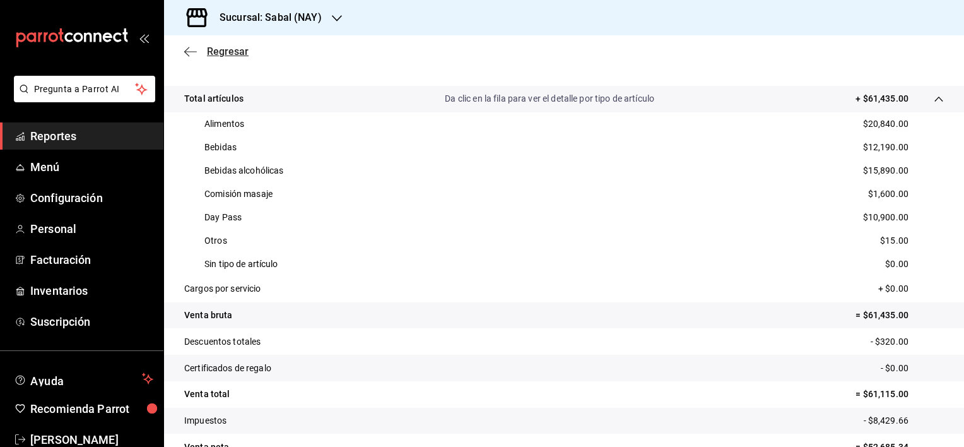
click at [187, 54] on icon "button" at bounding box center [190, 51] width 13 height 11
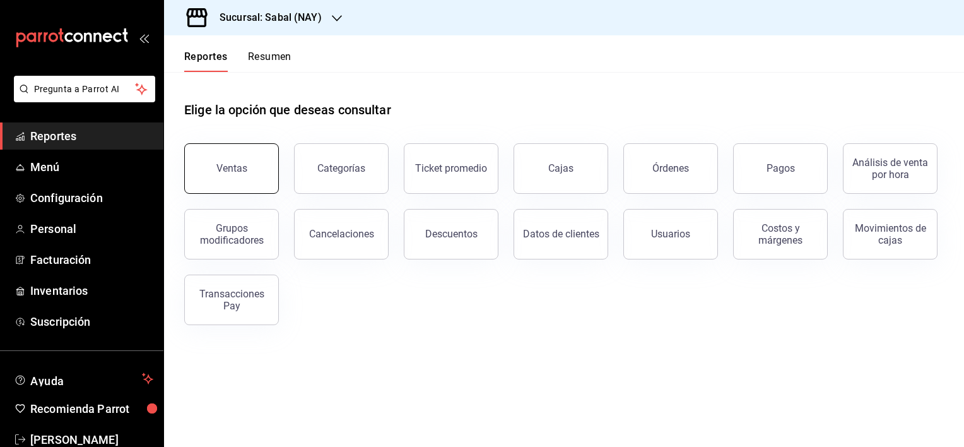
click at [250, 168] on button "Ventas" at bounding box center [231, 168] width 95 height 50
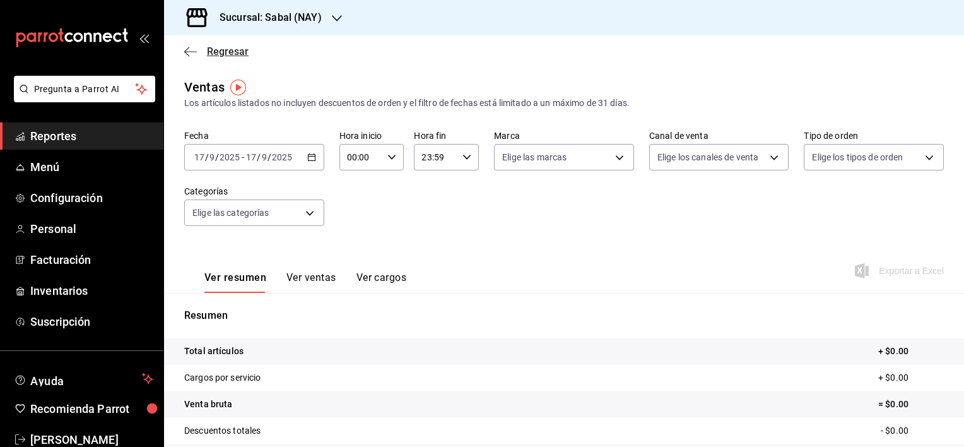
click at [187, 55] on icon "button" at bounding box center [190, 51] width 13 height 11
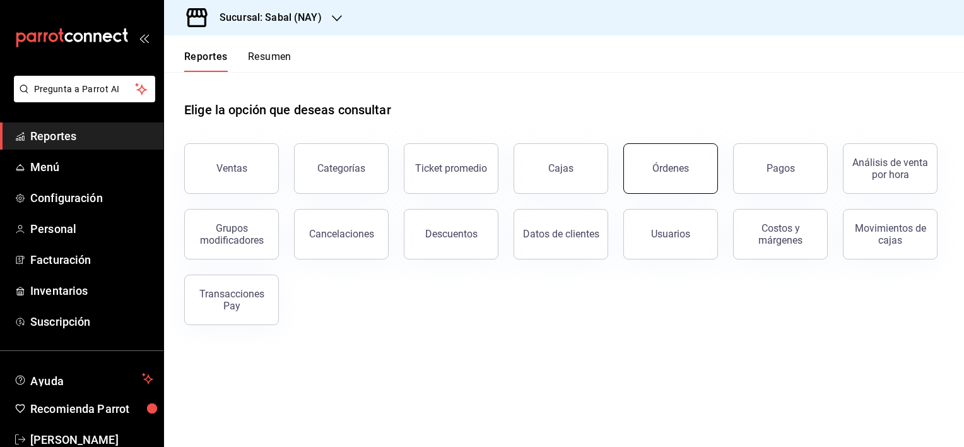
click at [681, 179] on button "Órdenes" at bounding box center [670, 168] width 95 height 50
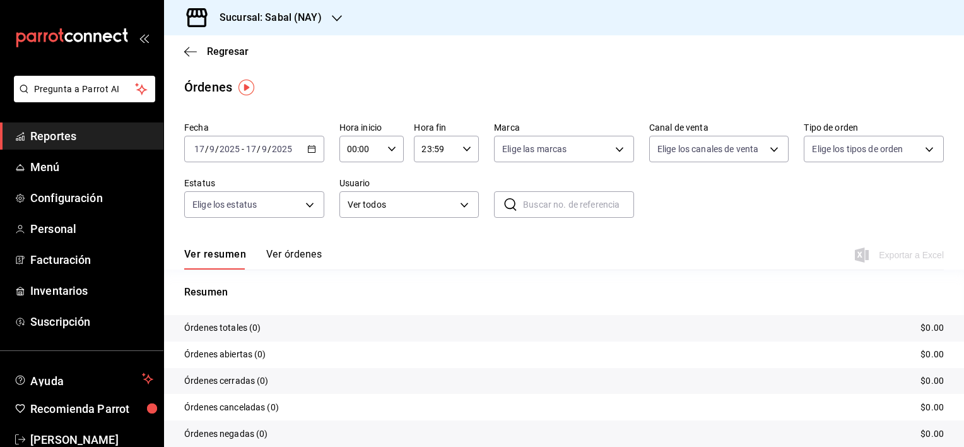
click at [309, 150] on icon "button" at bounding box center [311, 148] width 9 height 9
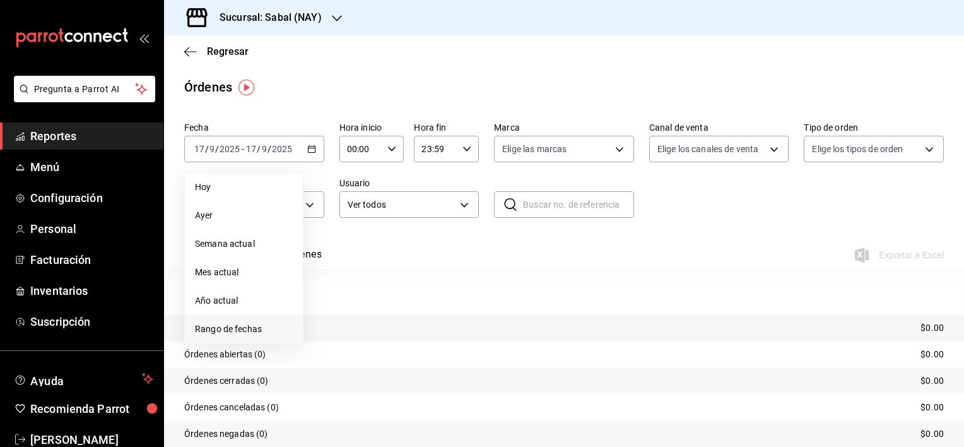
click at [235, 331] on span "Rango de fechas" at bounding box center [244, 328] width 98 height 13
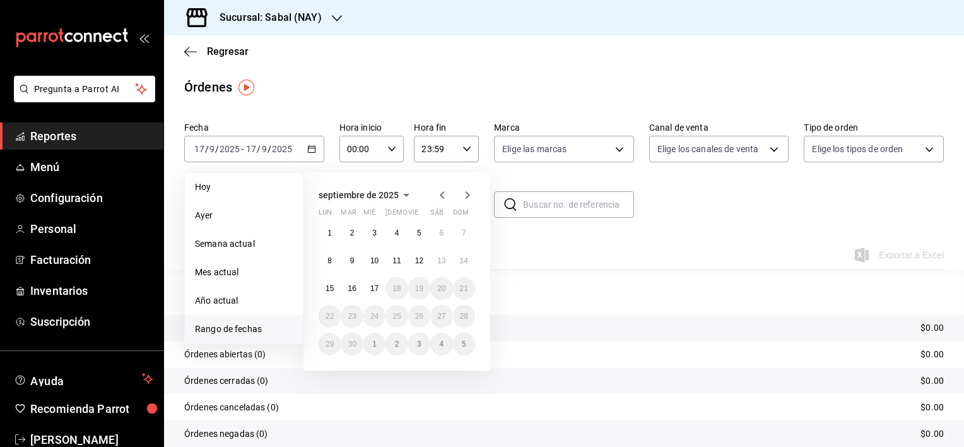
click at [754, 218] on div "Fecha [DATE] [DATE] - [DATE] [DATE] [DATE] [DATE] Semana actual Mes actual Año …" at bounding box center [564, 175] width 760 height 116
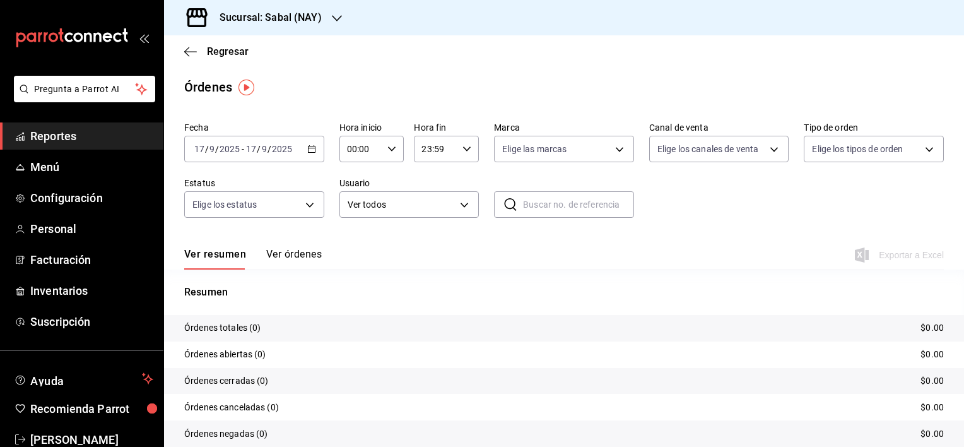
click at [312, 150] on div "[DATE] [DATE] - [DATE] [DATE]" at bounding box center [254, 149] width 140 height 26
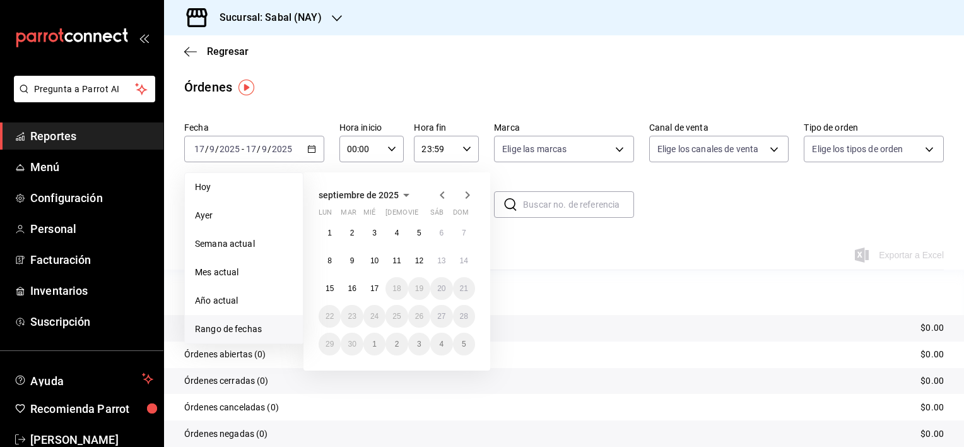
click at [204, 220] on span "Ayer" at bounding box center [244, 215] width 98 height 13
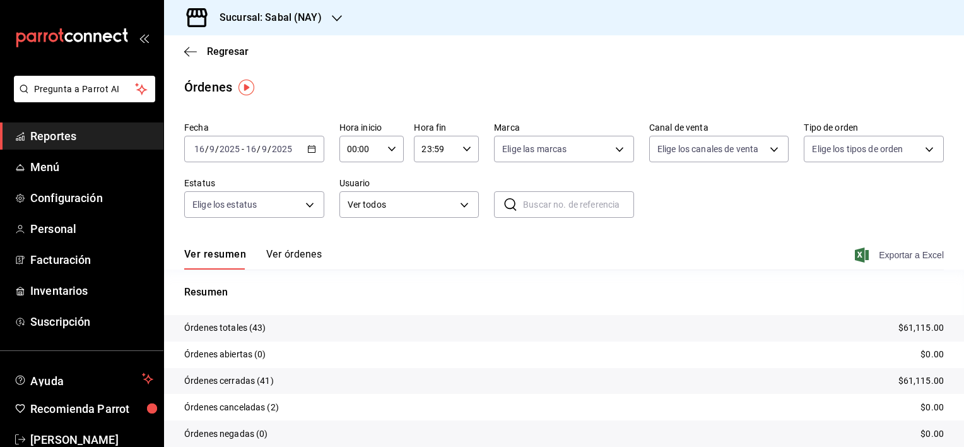
click at [899, 250] on span "Exportar a Excel" at bounding box center [900, 254] width 86 height 15
click at [295, 254] on button "Ver órdenes" at bounding box center [294, 258] width 56 height 21
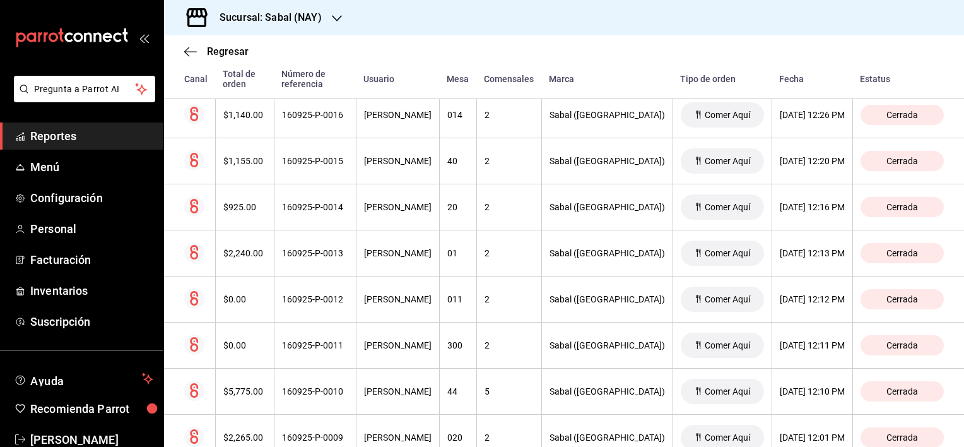
scroll to position [1514, 0]
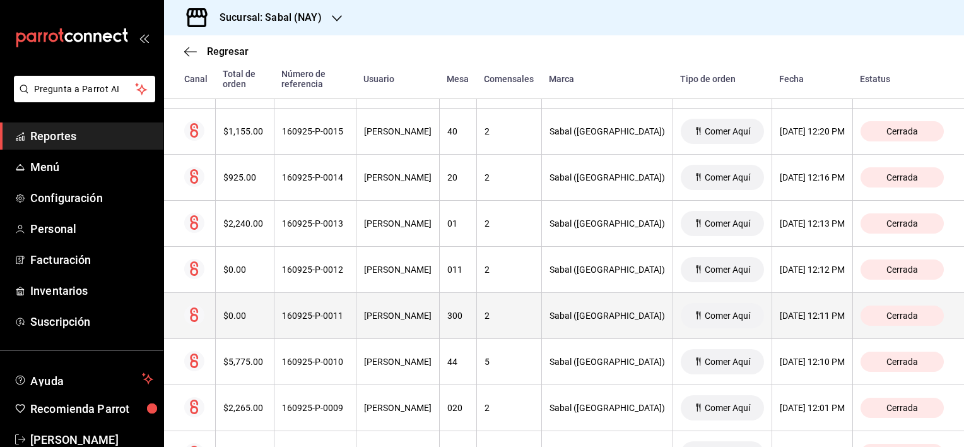
click at [532, 326] on th "2" at bounding box center [508, 316] width 65 height 46
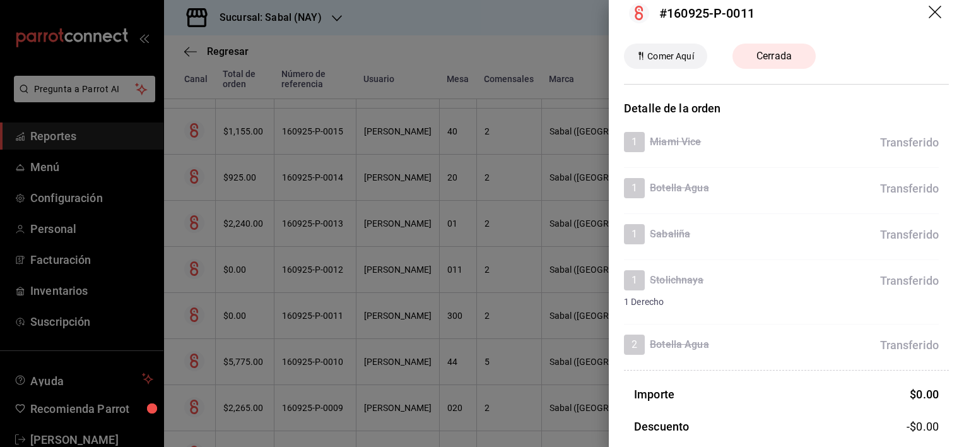
scroll to position [8, 0]
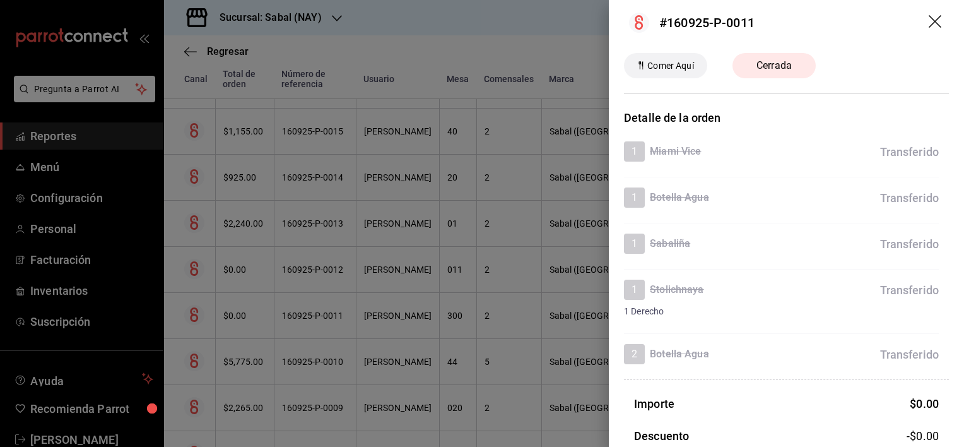
click at [929, 11] on header "#160925-P-0011" at bounding box center [786, 22] width 355 height 61
click at [929, 18] on icon "drag" at bounding box center [936, 22] width 15 height 15
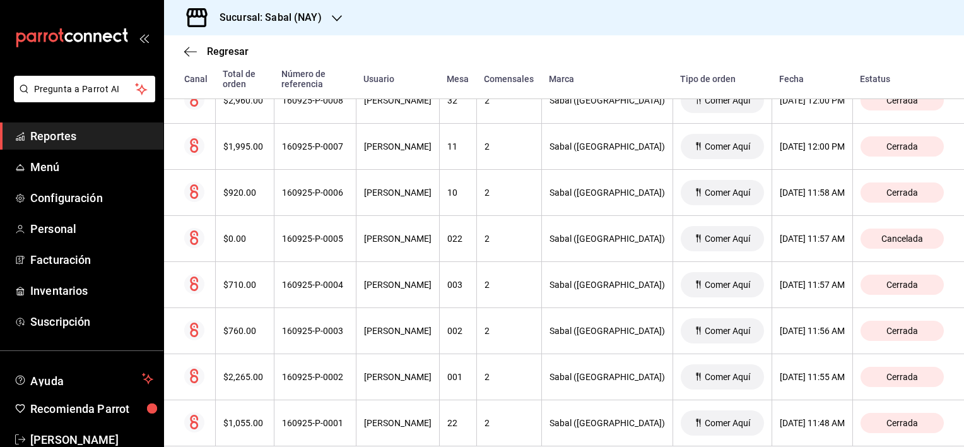
scroll to position [1883, 0]
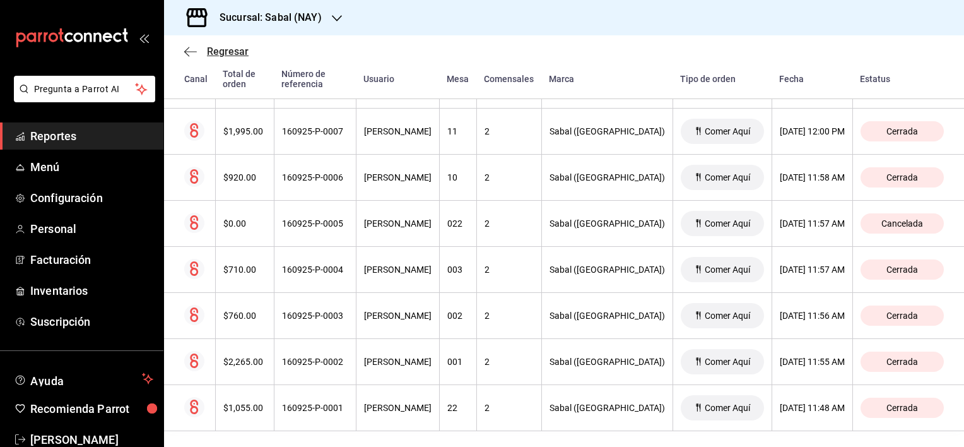
click at [187, 53] on icon "button" at bounding box center [190, 51] width 13 height 11
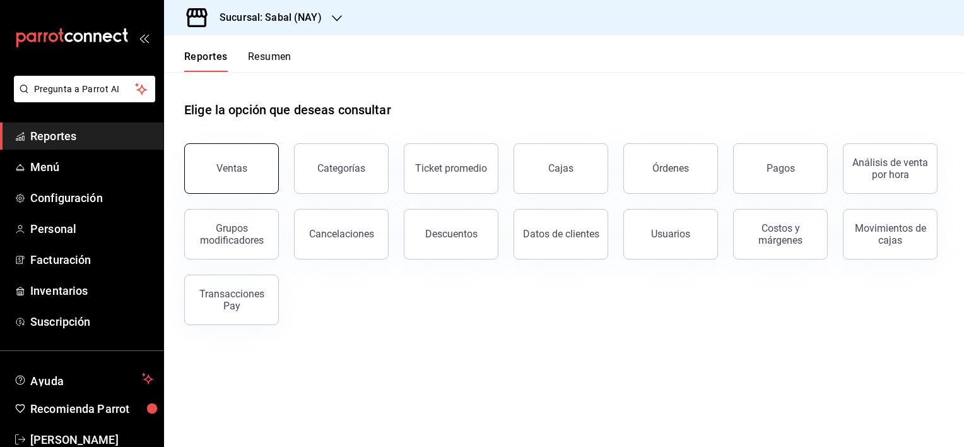
click at [255, 175] on button "Ventas" at bounding box center [231, 168] width 95 height 50
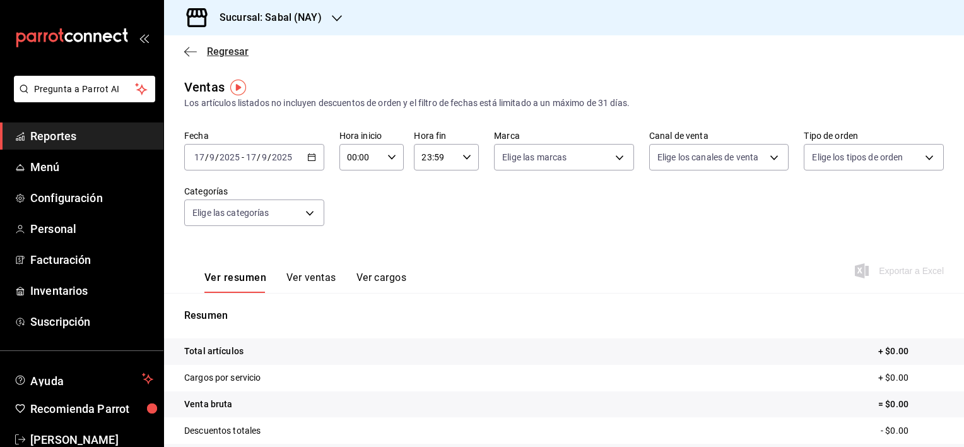
click at [192, 51] on icon "button" at bounding box center [190, 51] width 13 height 1
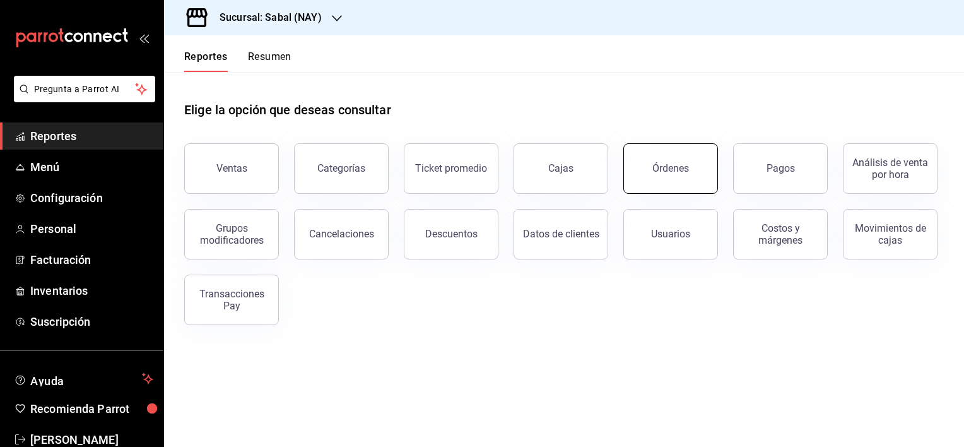
click at [676, 179] on button "Órdenes" at bounding box center [670, 168] width 95 height 50
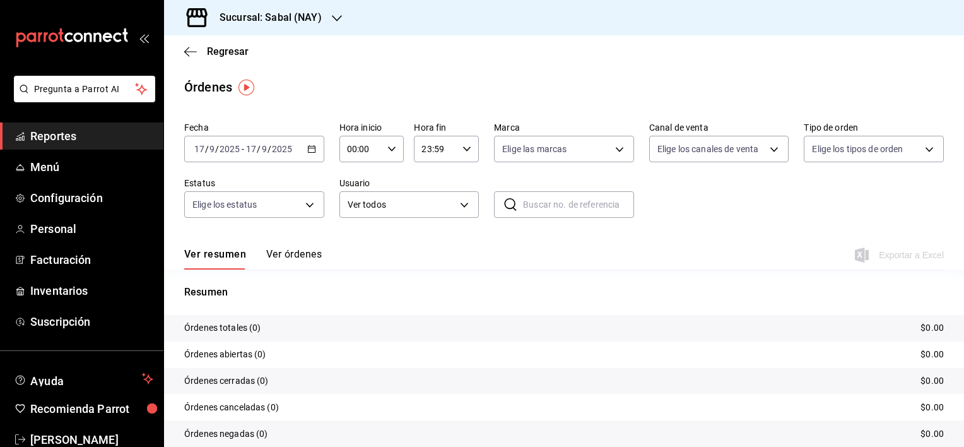
click at [312, 153] on icon "button" at bounding box center [311, 148] width 9 height 9
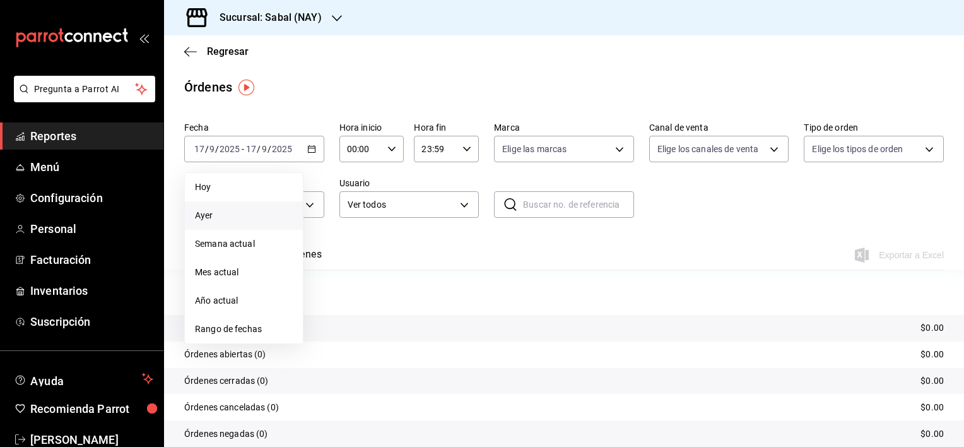
click at [235, 220] on span "Ayer" at bounding box center [244, 215] width 98 height 13
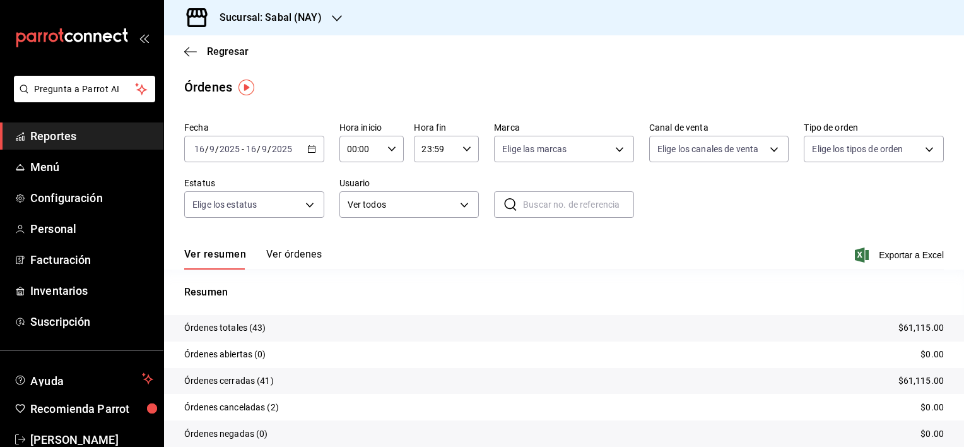
click at [306, 252] on button "Ver órdenes" at bounding box center [294, 258] width 56 height 21
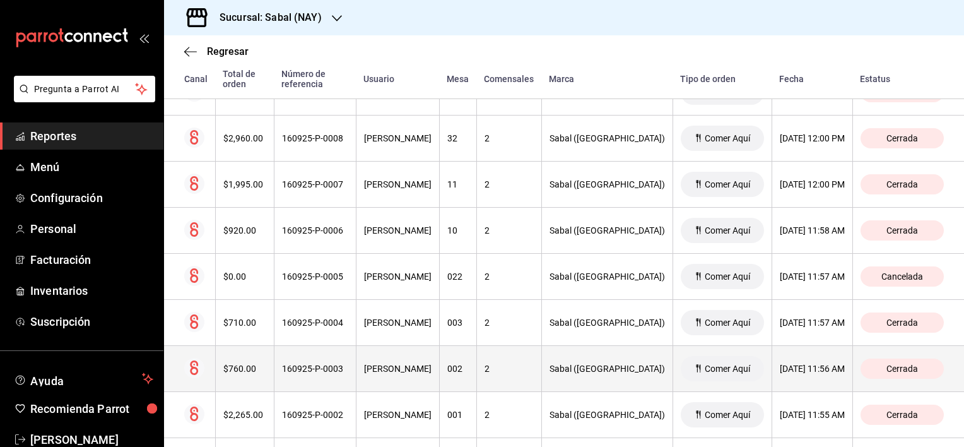
scroll to position [1883, 0]
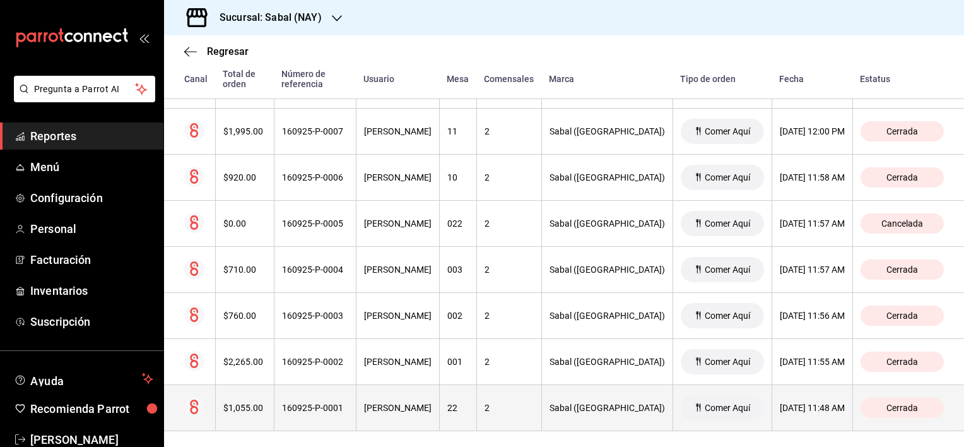
click at [432, 404] on div "[PERSON_NAME]" at bounding box center [398, 408] width 68 height 10
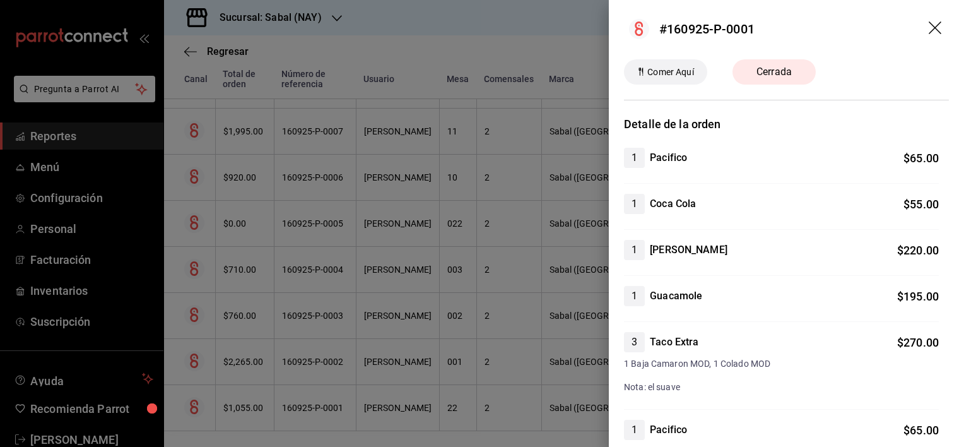
scroll to position [0, 0]
click at [929, 27] on icon "drag" at bounding box center [935, 29] width 13 height 13
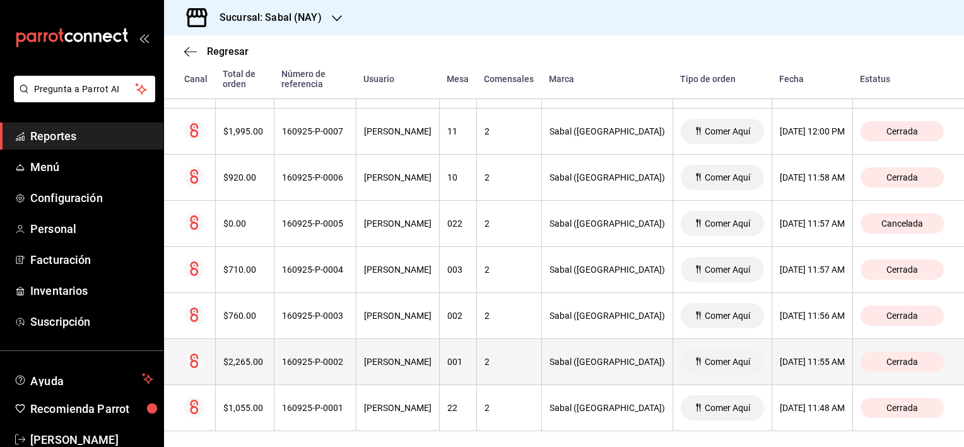
click at [438, 363] on th "[PERSON_NAME]" at bounding box center [397, 362] width 83 height 46
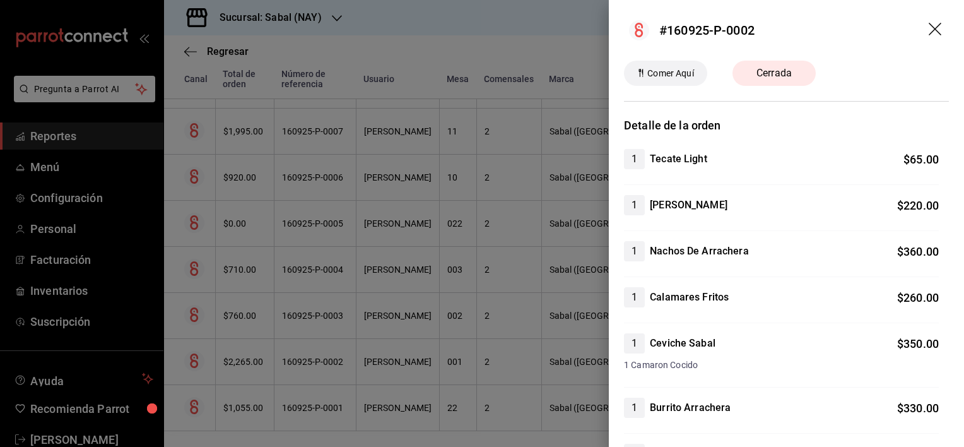
click at [930, 35] on icon "drag" at bounding box center [936, 30] width 15 height 15
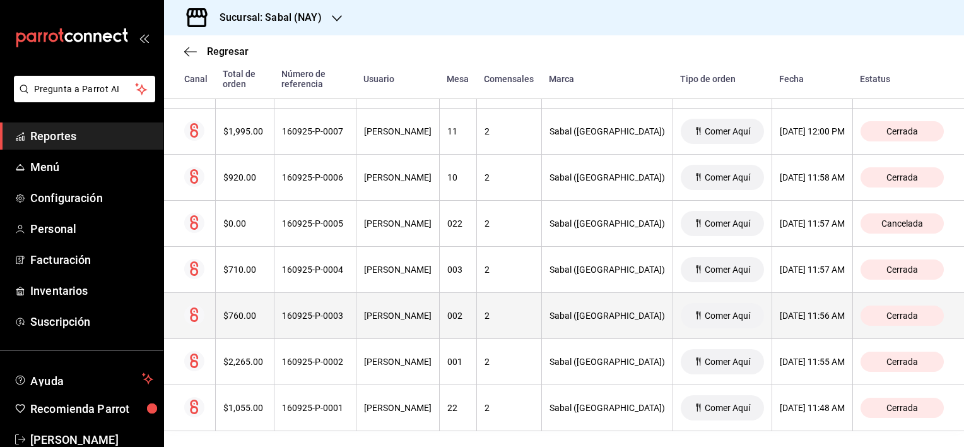
click at [439, 312] on th "[PERSON_NAME]" at bounding box center [397, 316] width 83 height 46
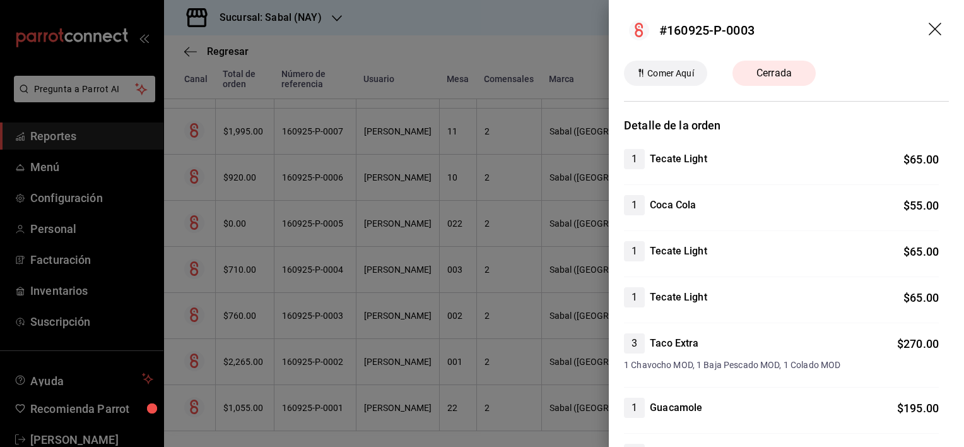
click at [929, 29] on icon "drag" at bounding box center [936, 30] width 15 height 15
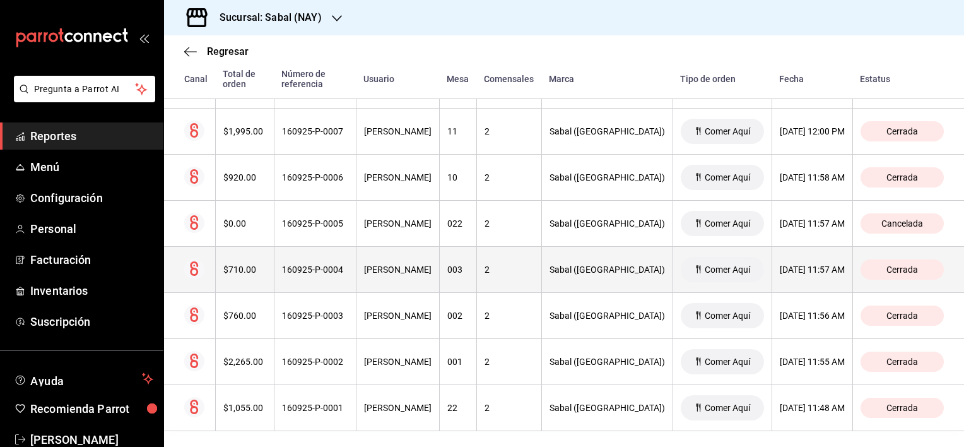
click at [439, 264] on th "[PERSON_NAME]" at bounding box center [397, 270] width 83 height 46
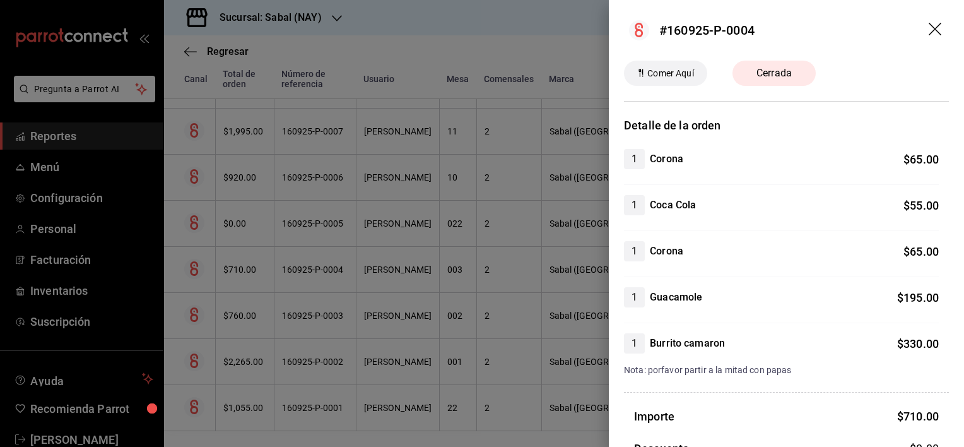
click at [929, 35] on icon "drag" at bounding box center [936, 30] width 15 height 15
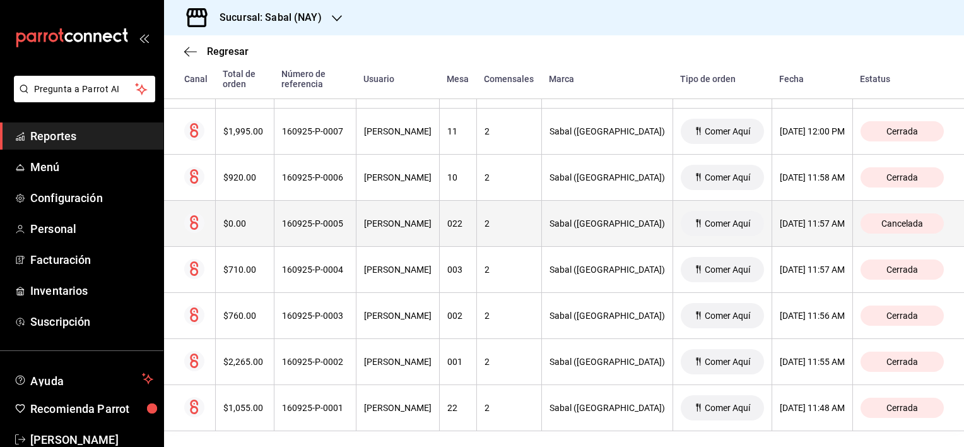
click at [438, 227] on th "[PERSON_NAME]" at bounding box center [397, 224] width 83 height 46
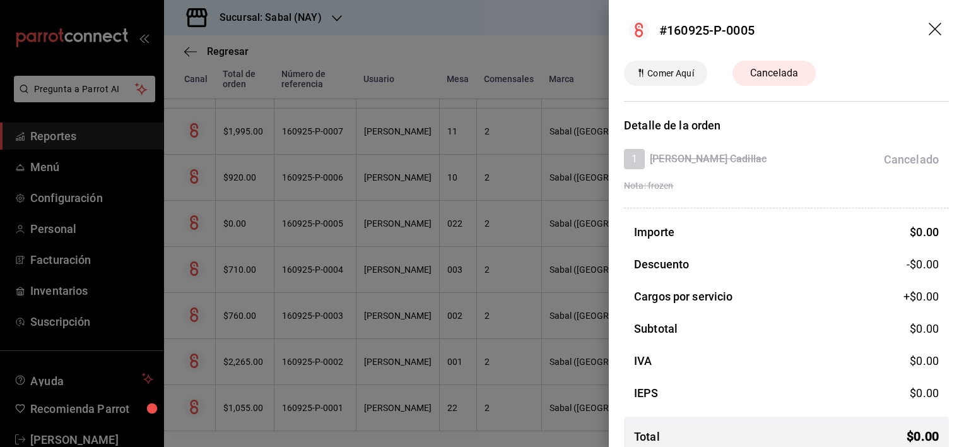
click at [929, 26] on icon "drag" at bounding box center [936, 30] width 15 height 15
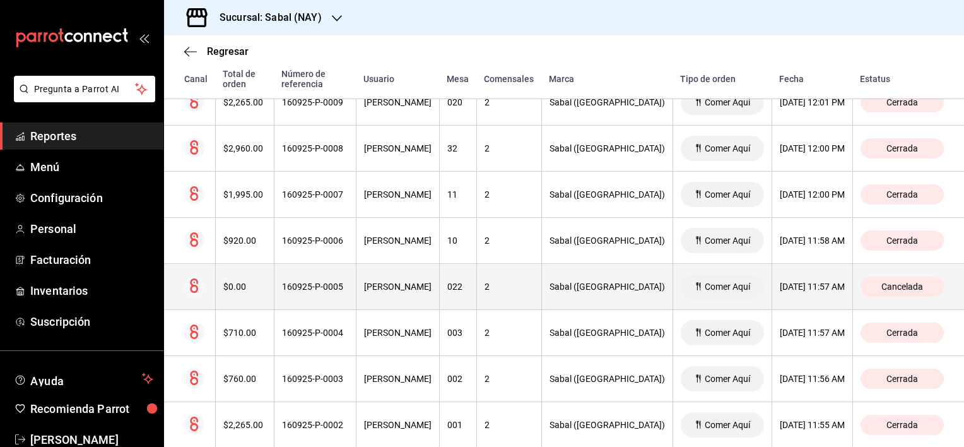
scroll to position [1820, 0]
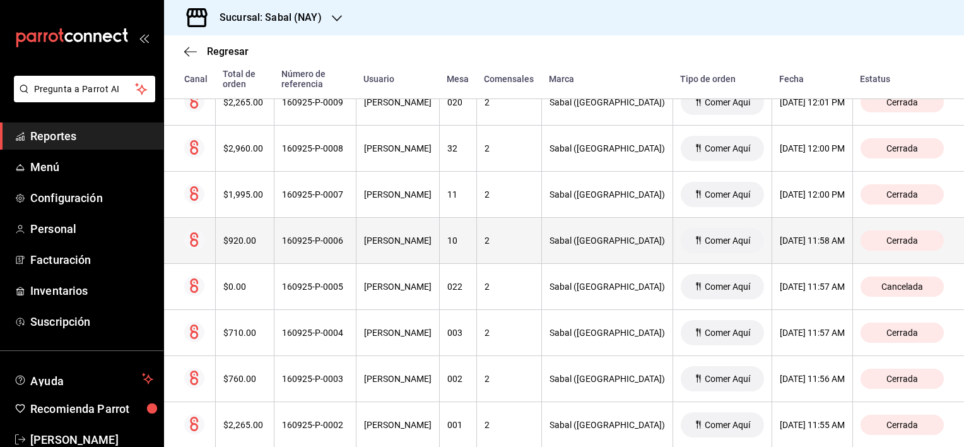
click at [476, 244] on th "10" at bounding box center [457, 241] width 37 height 46
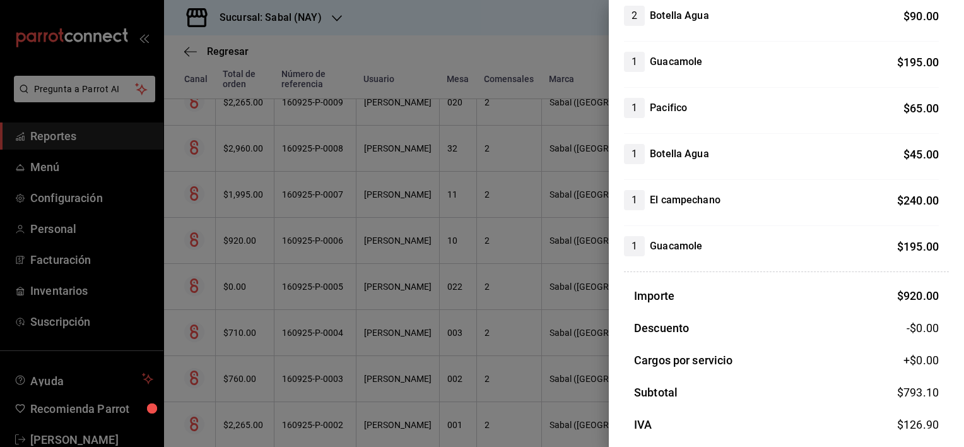
scroll to position [0, 0]
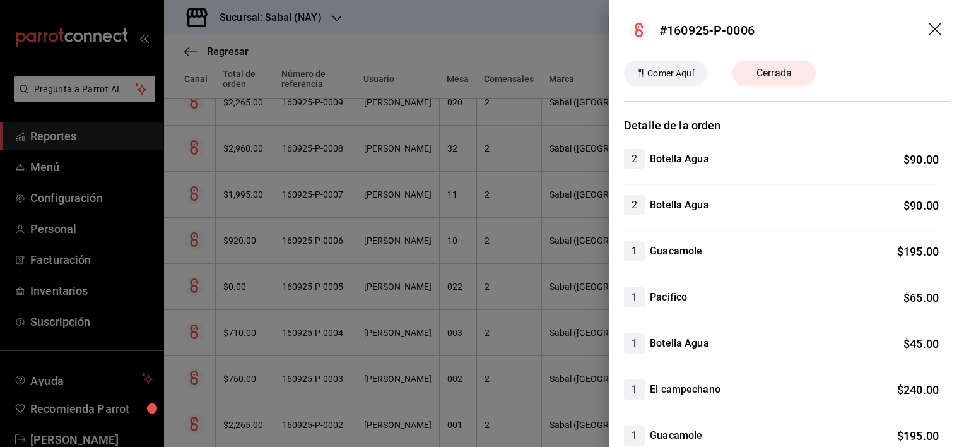
click at [929, 28] on icon "drag" at bounding box center [936, 30] width 15 height 15
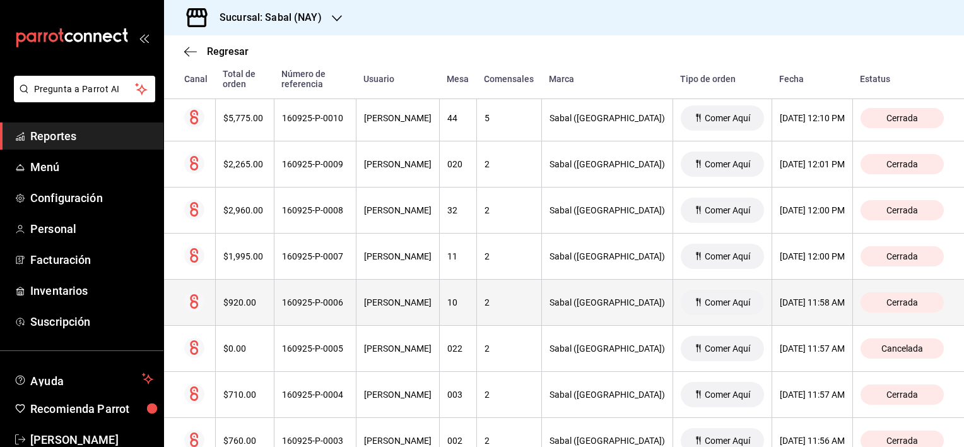
scroll to position [1757, 0]
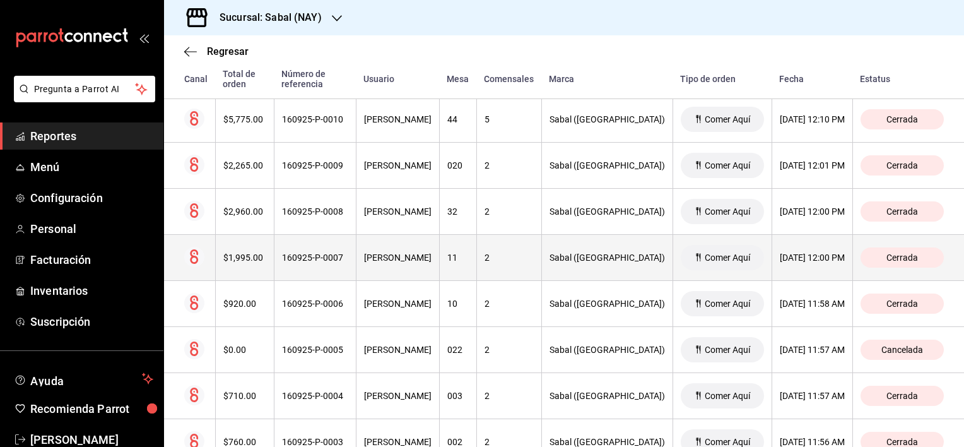
click at [356, 261] on th "160925-P-0007" at bounding box center [315, 258] width 82 height 46
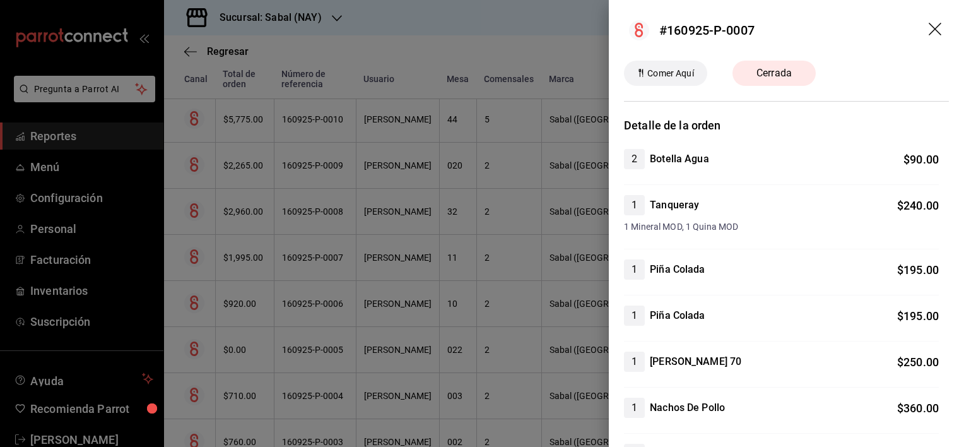
scroll to position [0, 0]
click at [929, 30] on icon "drag" at bounding box center [936, 30] width 15 height 15
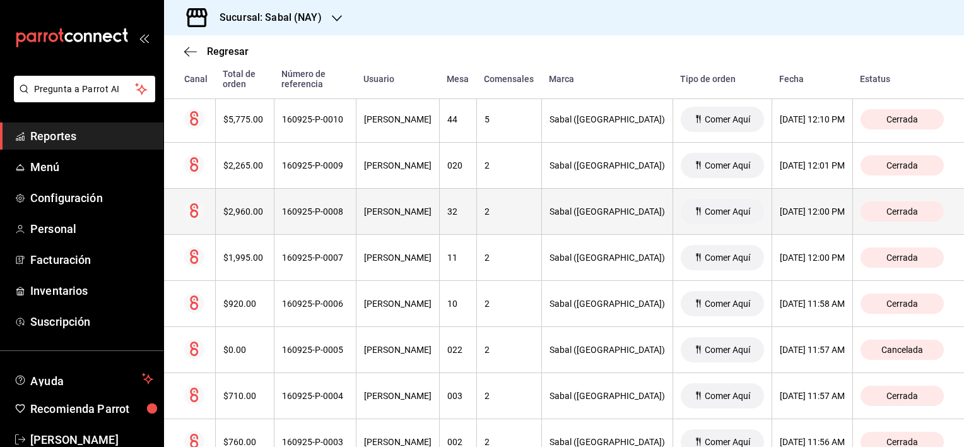
click at [439, 216] on th "[PERSON_NAME]" at bounding box center [397, 212] width 83 height 46
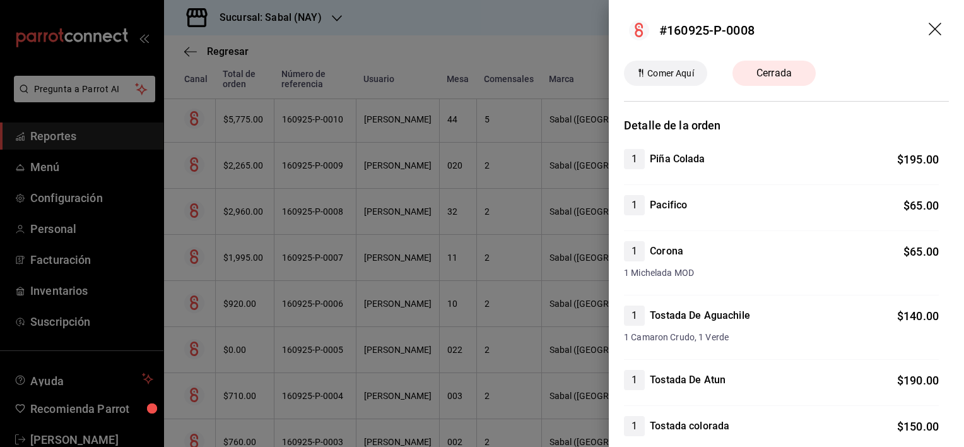
click at [930, 29] on icon "drag" at bounding box center [936, 30] width 15 height 15
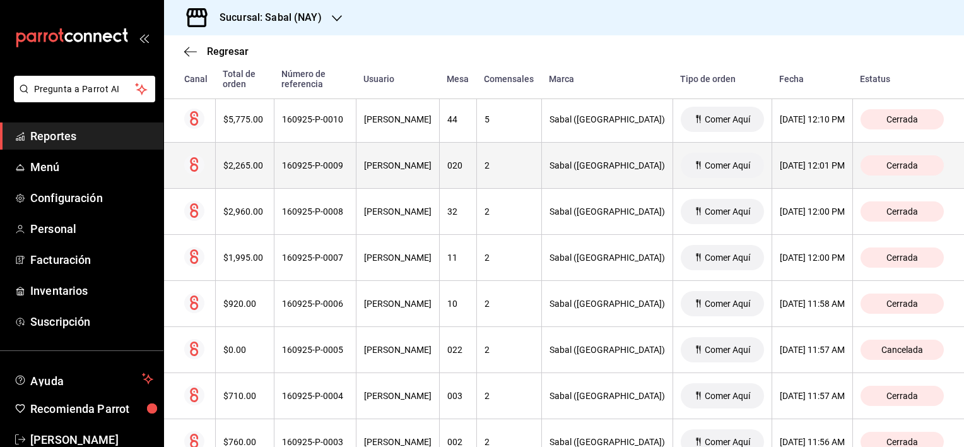
click at [297, 169] on th "160925-P-0009" at bounding box center [315, 166] width 82 height 46
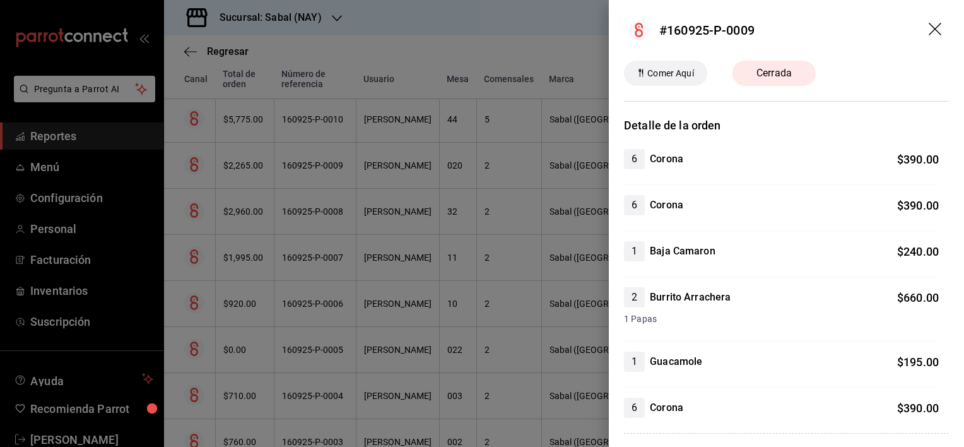
click at [929, 25] on icon "drag" at bounding box center [936, 30] width 15 height 15
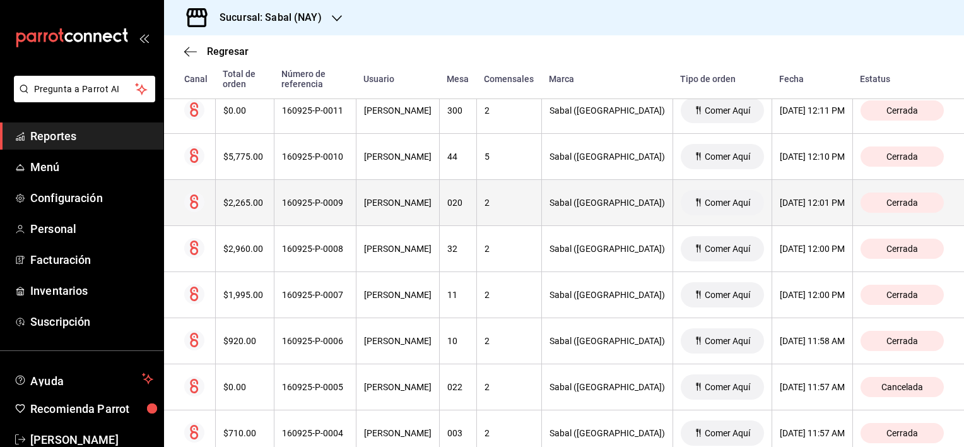
scroll to position [1693, 0]
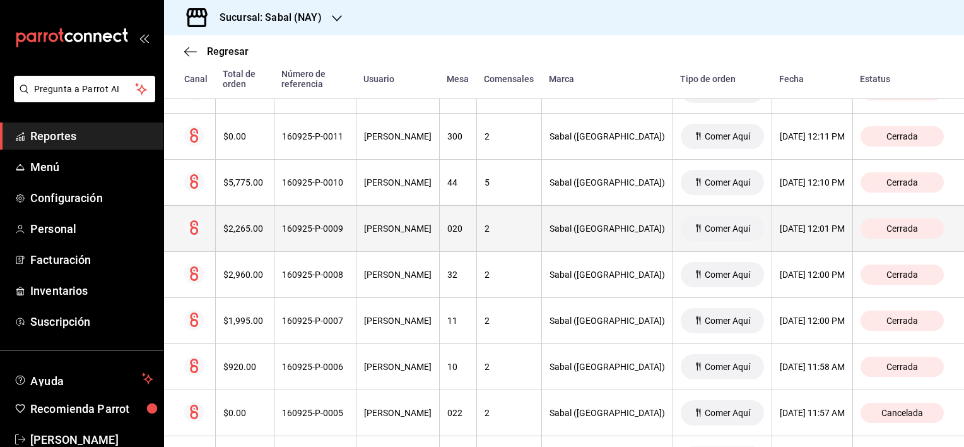
click at [432, 180] on div "[PERSON_NAME]" at bounding box center [398, 182] width 68 height 10
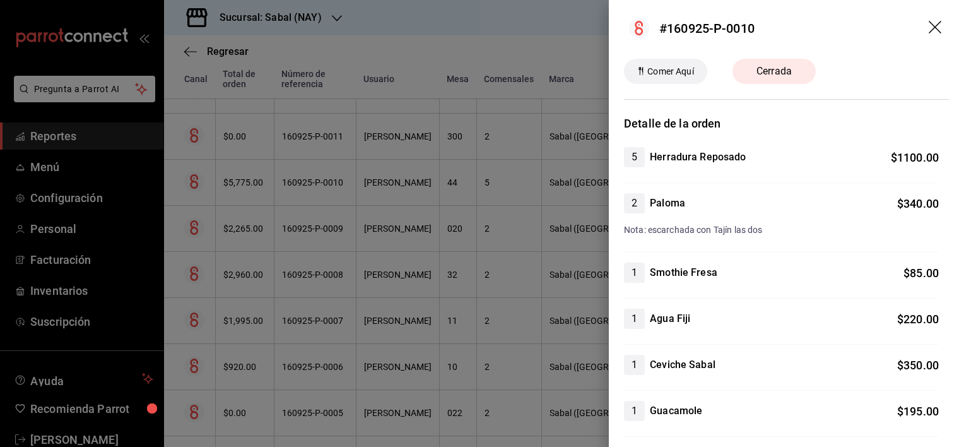
scroll to position [0, 0]
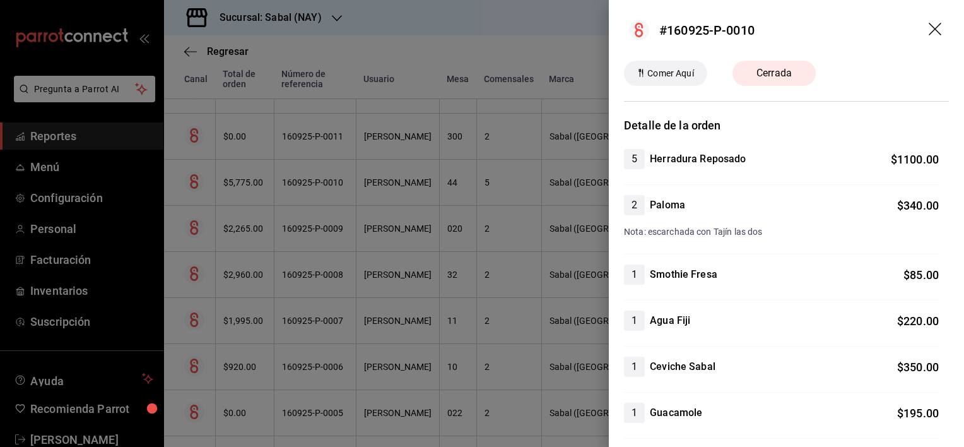
click at [929, 33] on icon "drag" at bounding box center [936, 30] width 15 height 15
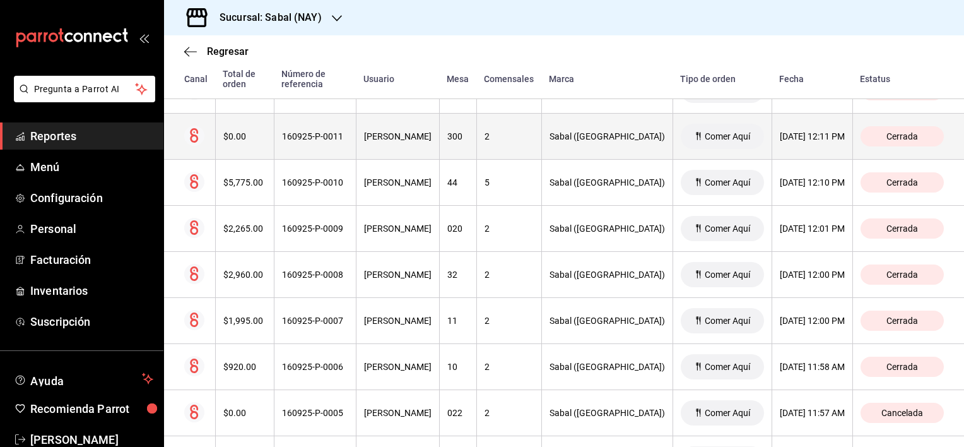
click at [355, 141] on th "160925-P-0011" at bounding box center [315, 137] width 82 height 46
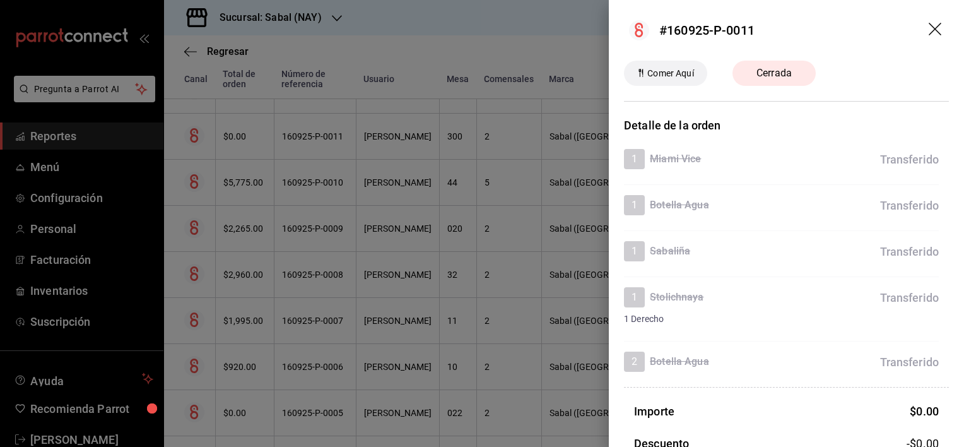
click at [929, 32] on icon "drag" at bounding box center [936, 30] width 15 height 15
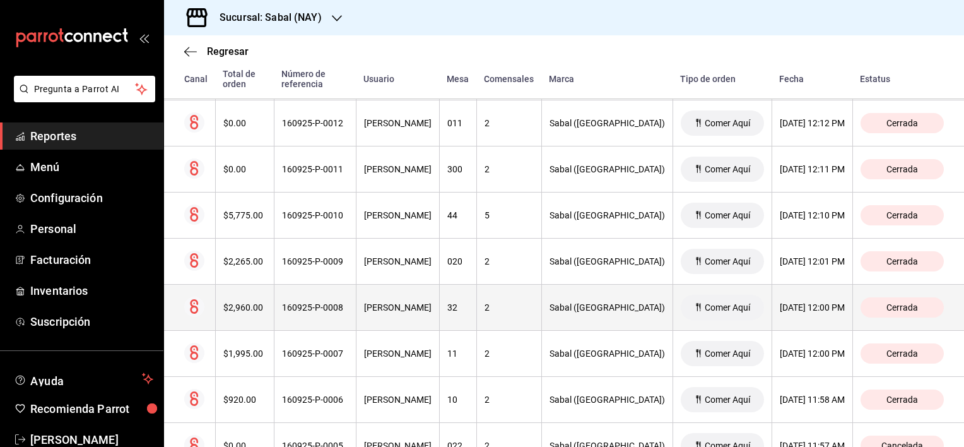
scroll to position [1630, 0]
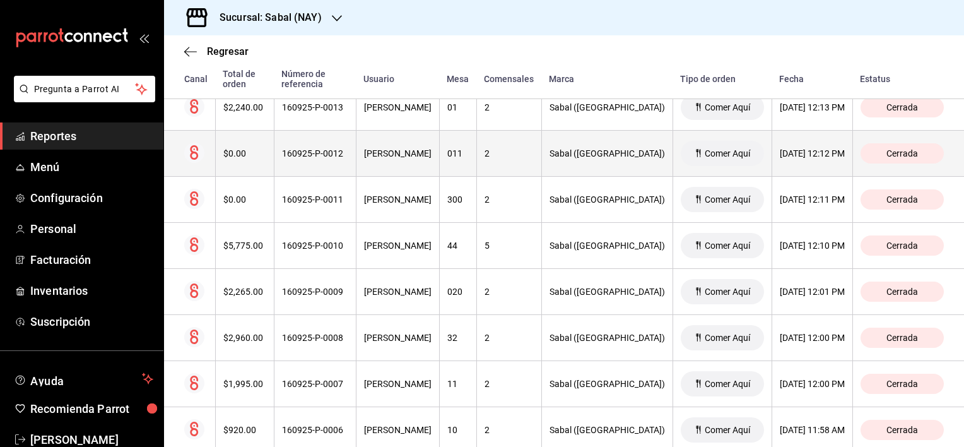
click at [343, 160] on th "160925-P-0012" at bounding box center [315, 154] width 82 height 46
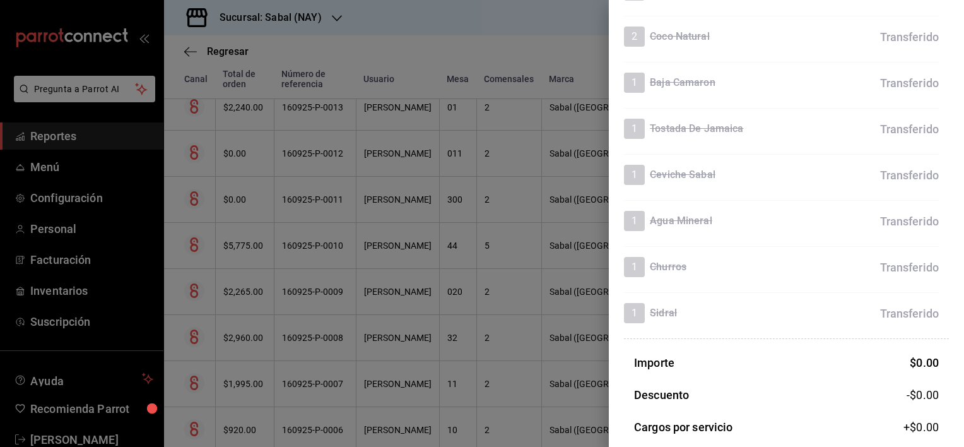
scroll to position [0, 0]
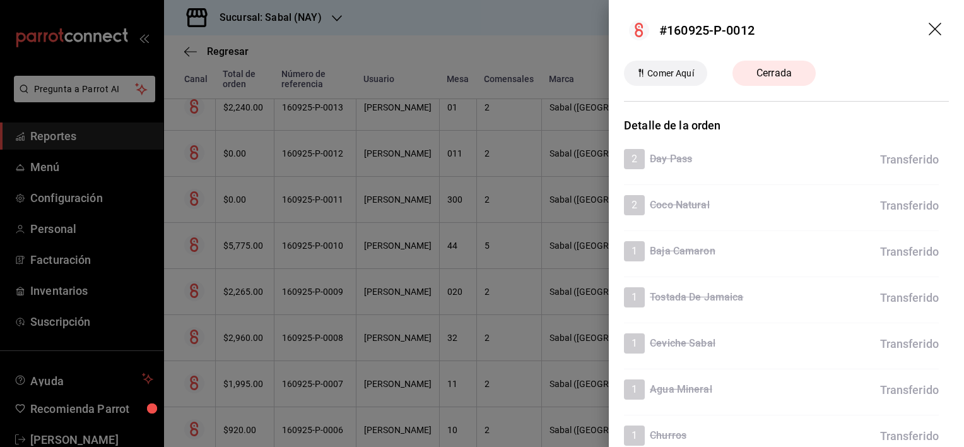
click at [917, 33] on header "#160925-P-0012" at bounding box center [786, 30] width 355 height 61
click at [929, 30] on icon "drag" at bounding box center [936, 30] width 15 height 15
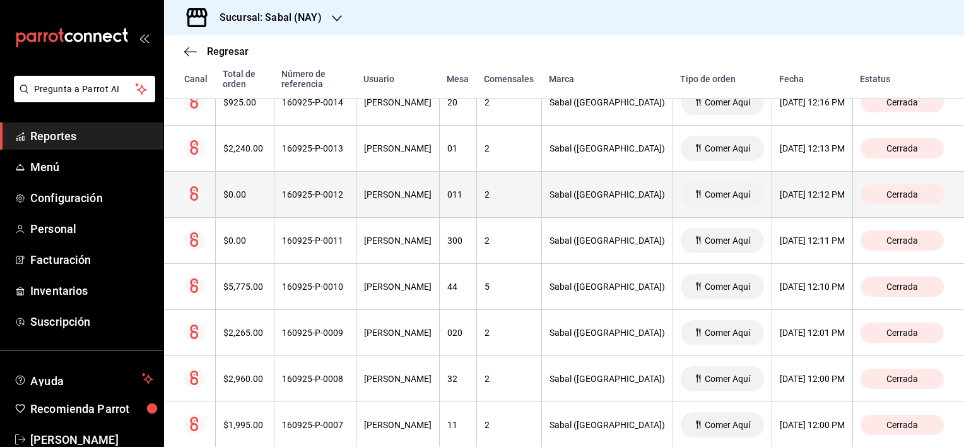
scroll to position [1567, 0]
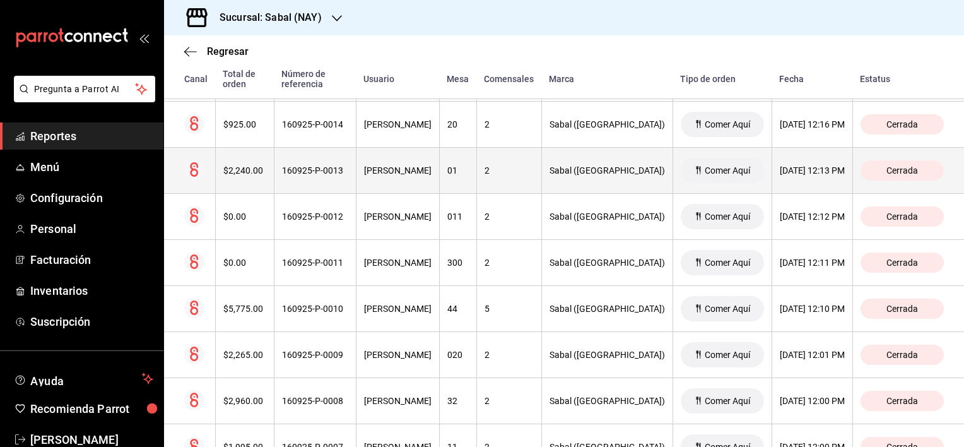
click at [399, 178] on th "[PERSON_NAME]" at bounding box center [397, 171] width 83 height 46
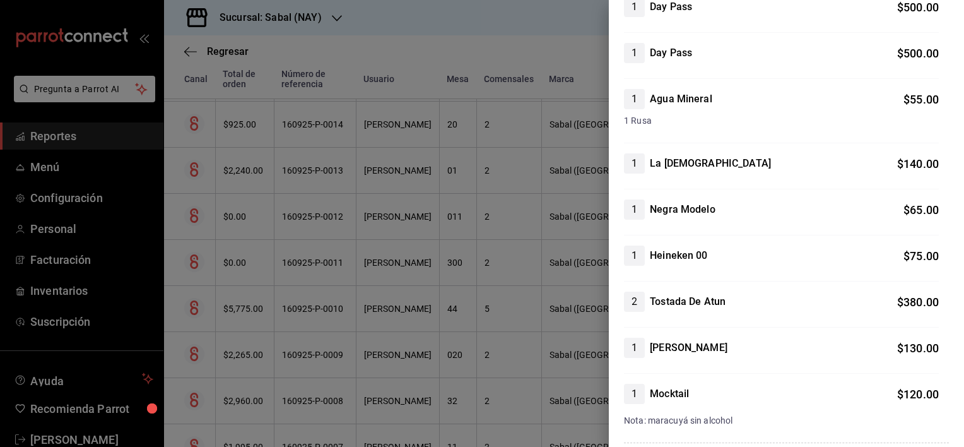
scroll to position [0, 0]
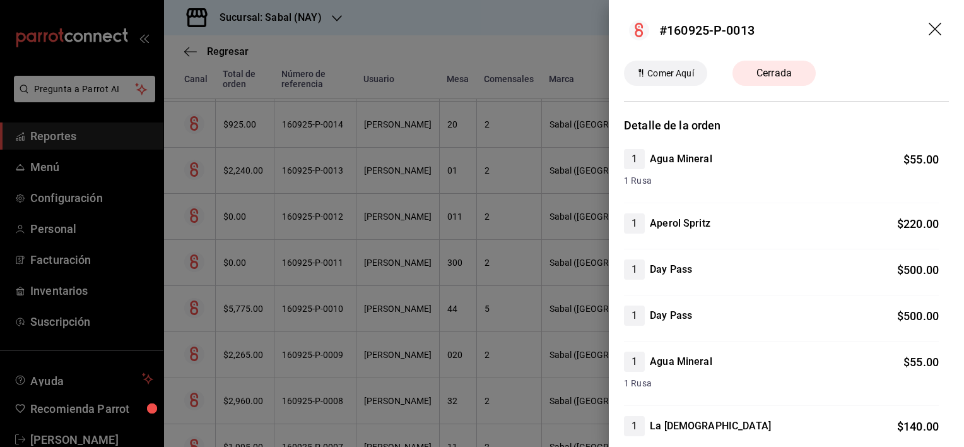
click at [929, 30] on icon "drag" at bounding box center [935, 29] width 13 height 13
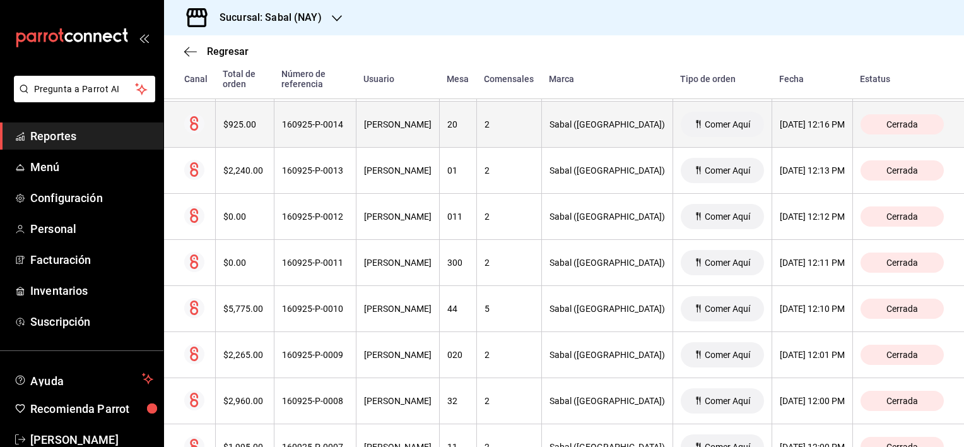
click at [348, 126] on th "160925-P-0014" at bounding box center [315, 125] width 82 height 46
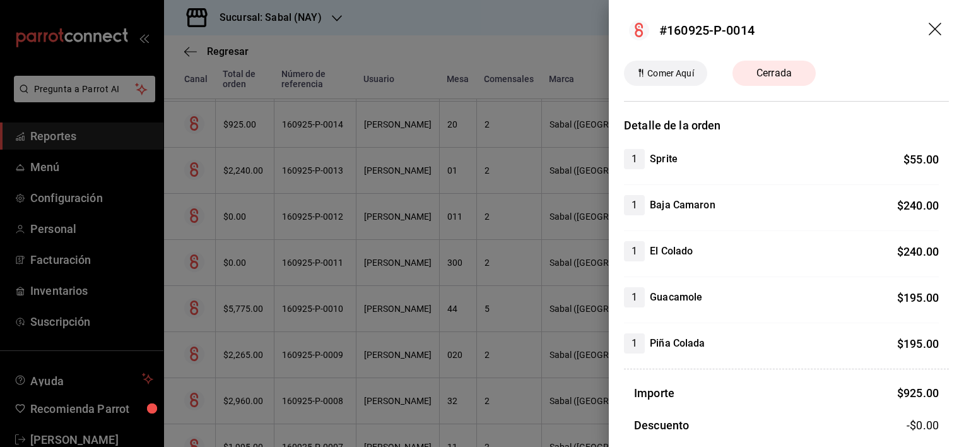
click at [929, 27] on icon "drag" at bounding box center [936, 30] width 15 height 15
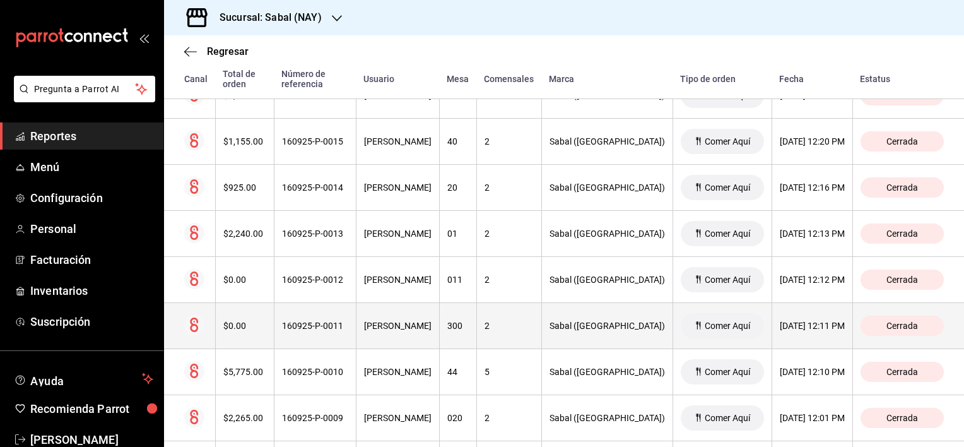
scroll to position [1441, 0]
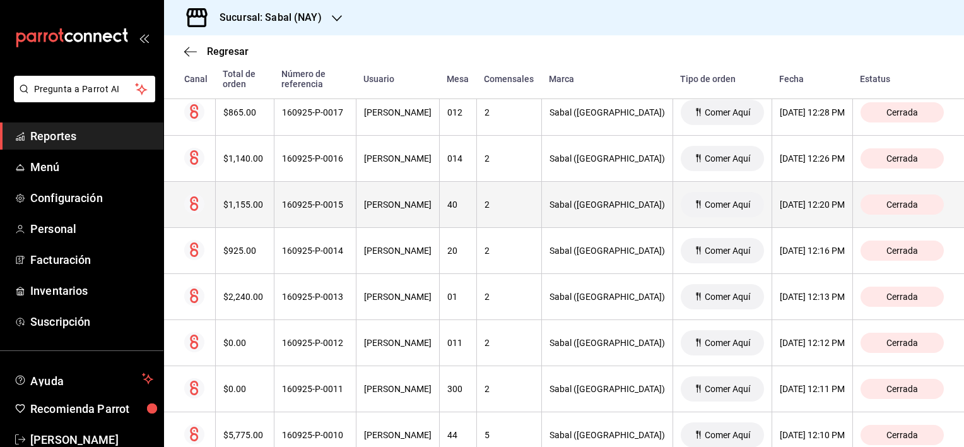
click at [429, 211] on th "[PERSON_NAME]" at bounding box center [397, 205] width 83 height 46
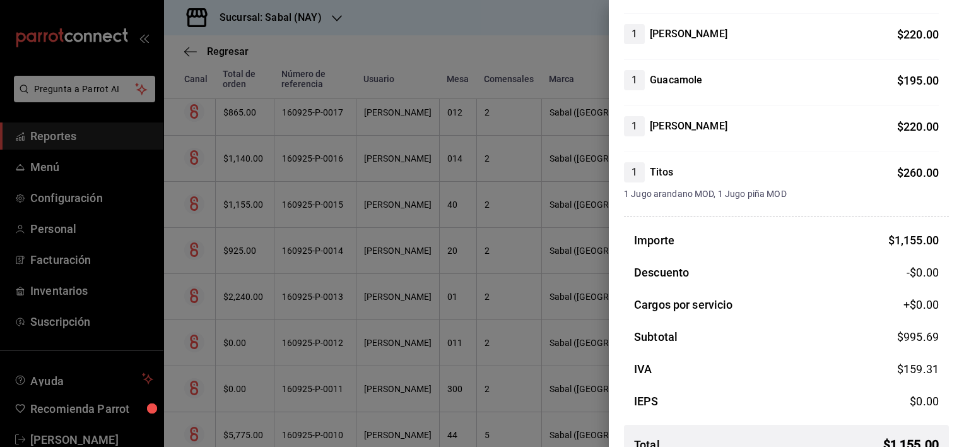
scroll to position [0, 0]
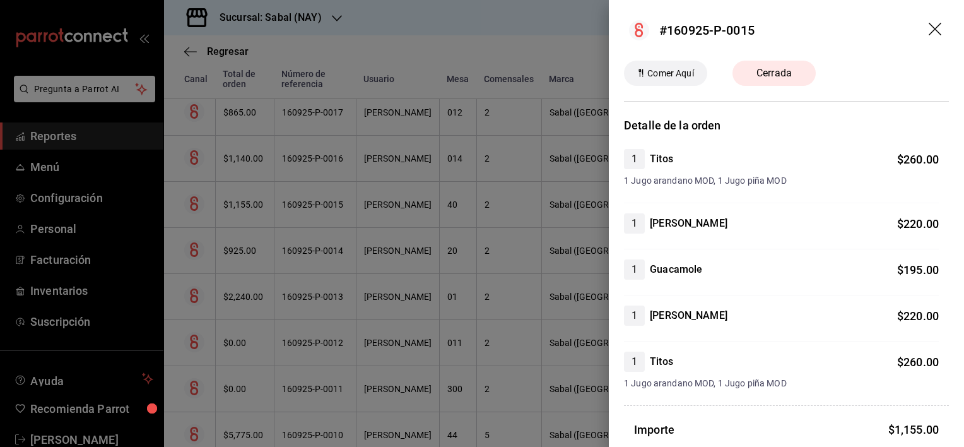
click at [929, 25] on icon "drag" at bounding box center [935, 29] width 13 height 13
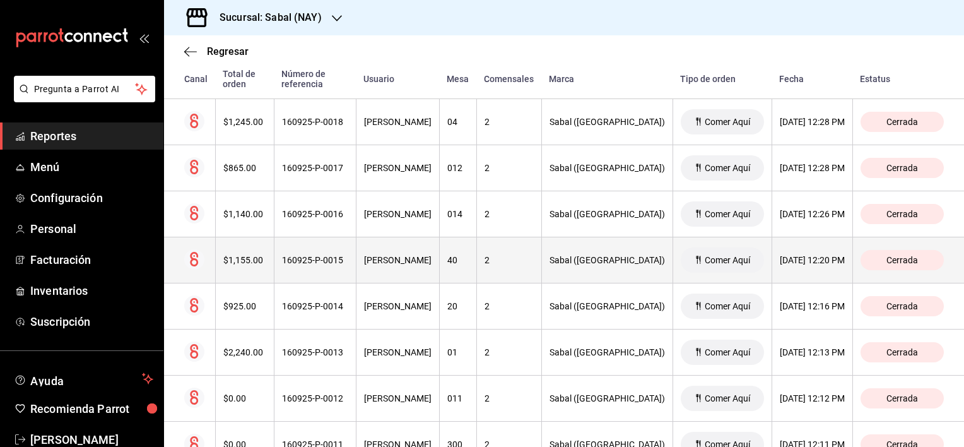
scroll to position [1378, 0]
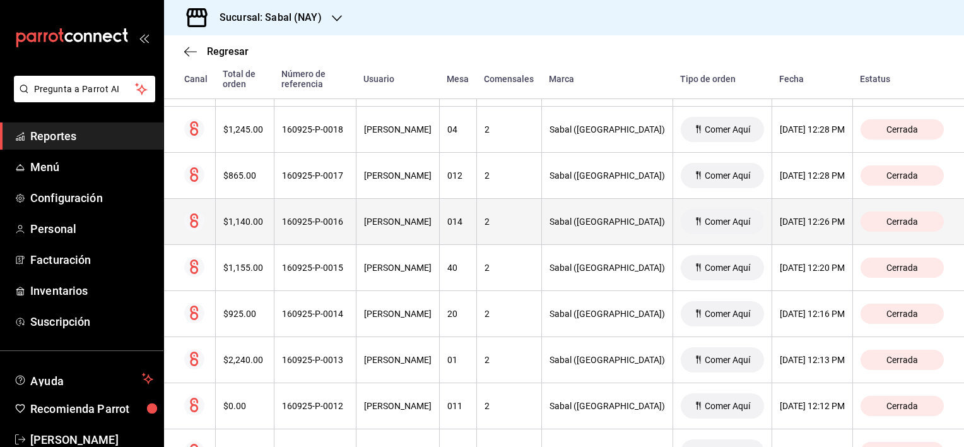
click at [382, 235] on th "[PERSON_NAME]" at bounding box center [397, 222] width 83 height 46
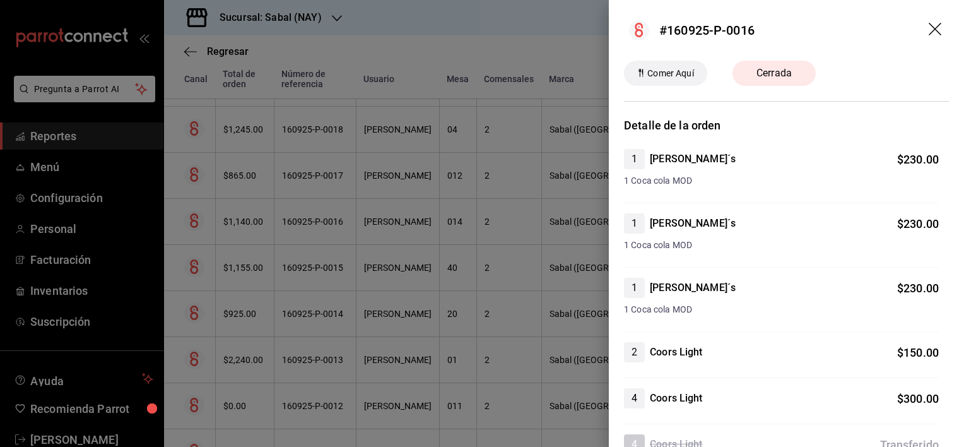
scroll to position [0, 0]
click at [929, 33] on icon "drag" at bounding box center [936, 30] width 15 height 15
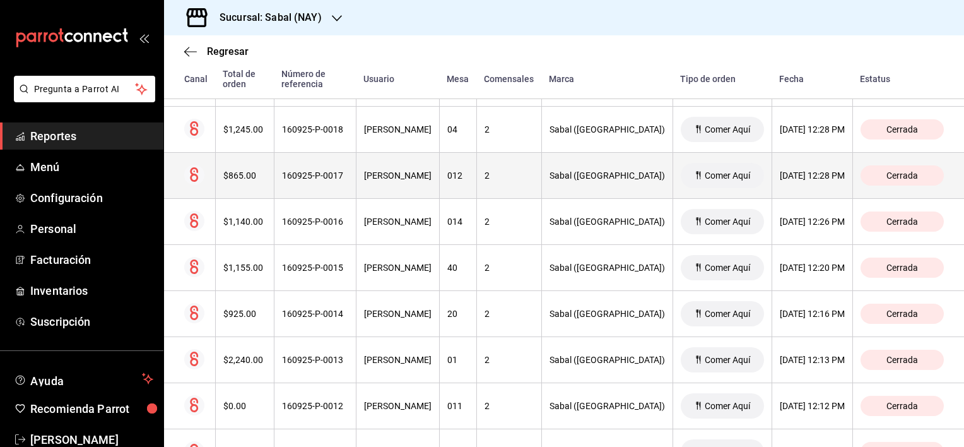
click at [439, 189] on th "[PERSON_NAME]" at bounding box center [397, 176] width 83 height 46
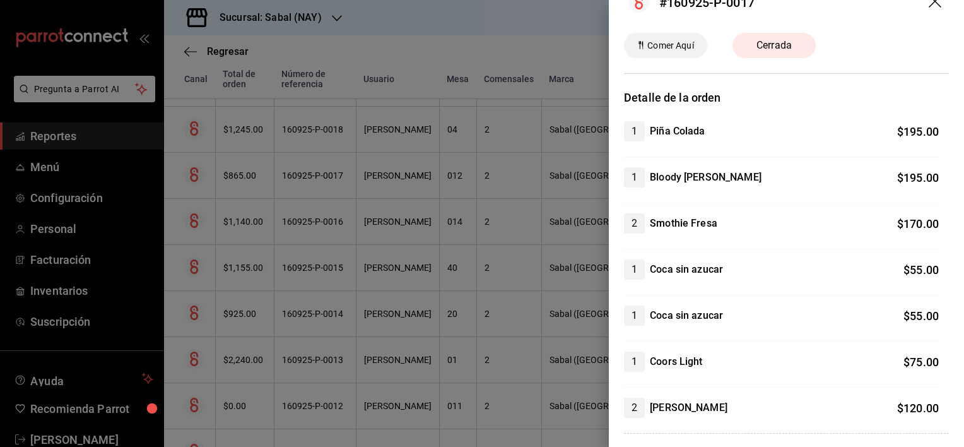
scroll to position [18, 0]
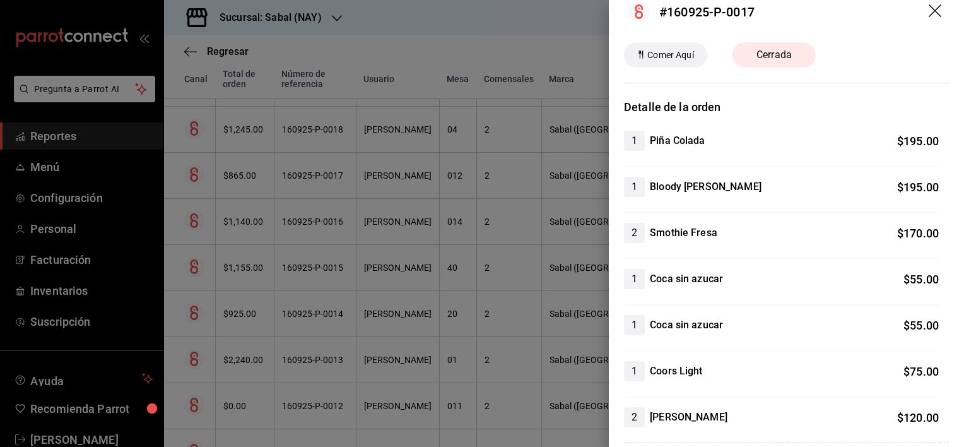
click at [929, 10] on icon "drag" at bounding box center [936, 11] width 15 height 15
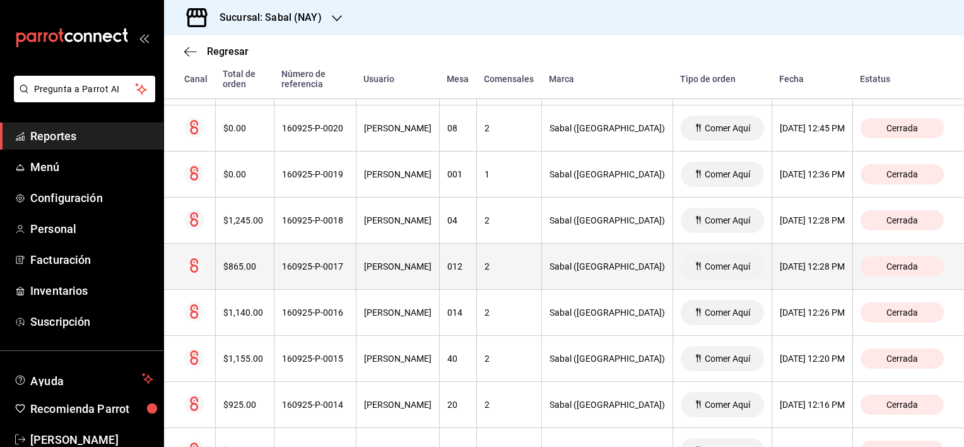
scroll to position [1252, 0]
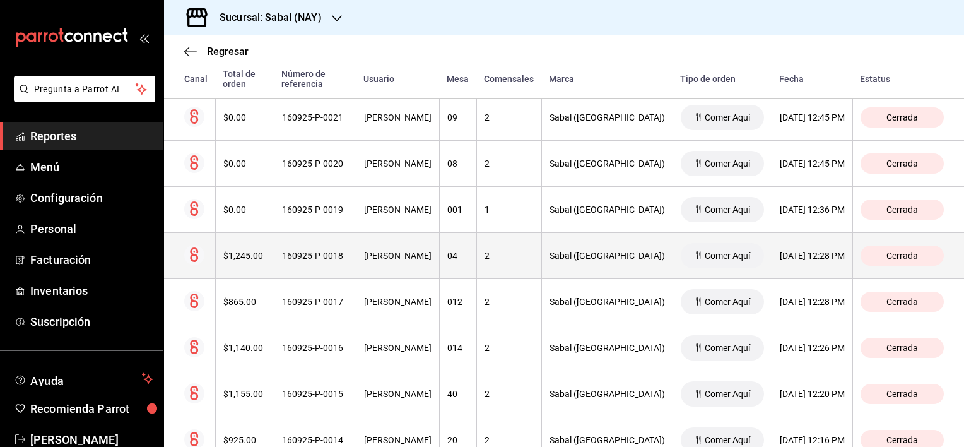
click at [337, 256] on div "160925-P-0018" at bounding box center [315, 255] width 66 height 10
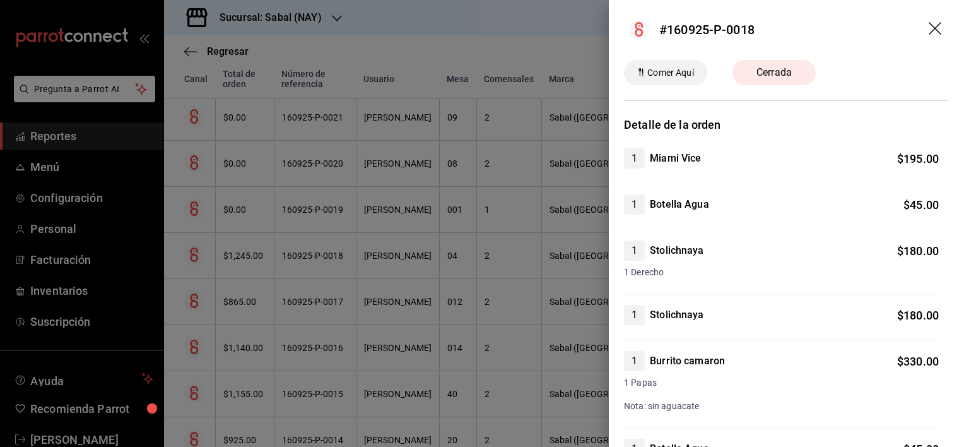
scroll to position [0, 0]
click at [929, 31] on icon "drag" at bounding box center [935, 29] width 13 height 13
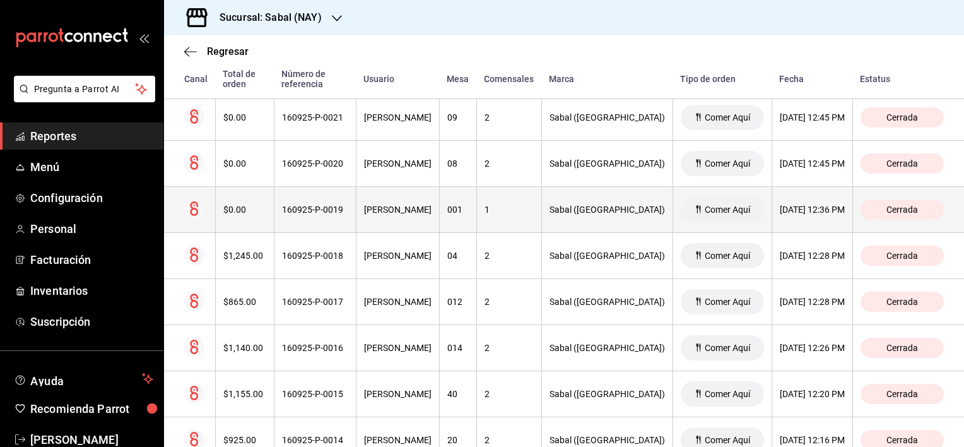
click at [340, 211] on div "160925-P-0019" at bounding box center [315, 209] width 66 height 10
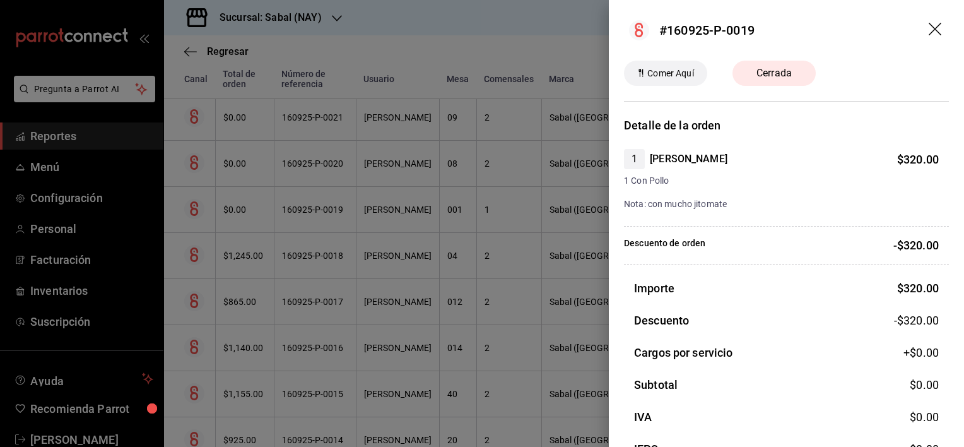
click at [929, 32] on icon "drag" at bounding box center [936, 30] width 15 height 15
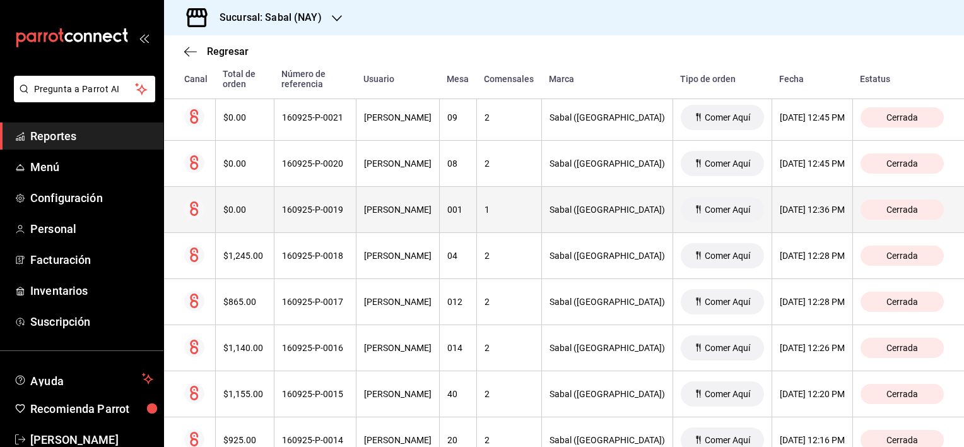
click at [339, 213] on th "160925-P-0019" at bounding box center [315, 210] width 82 height 46
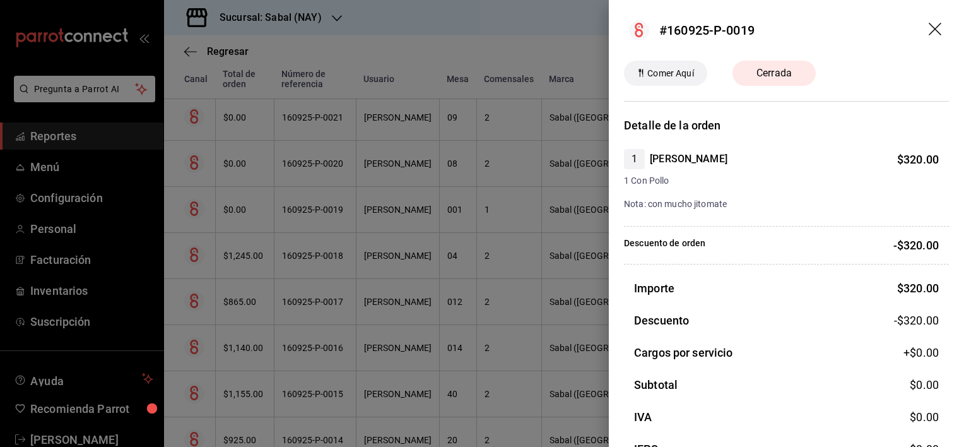
click at [929, 32] on icon "drag" at bounding box center [936, 30] width 15 height 15
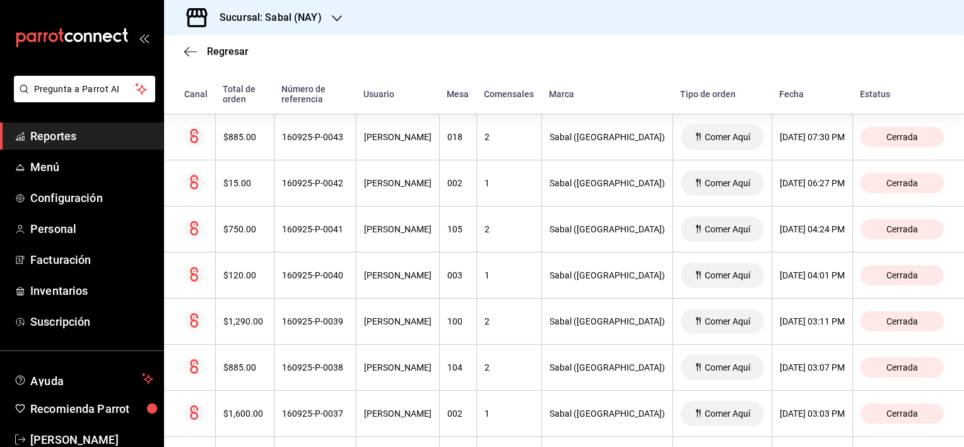
scroll to position [252, 0]
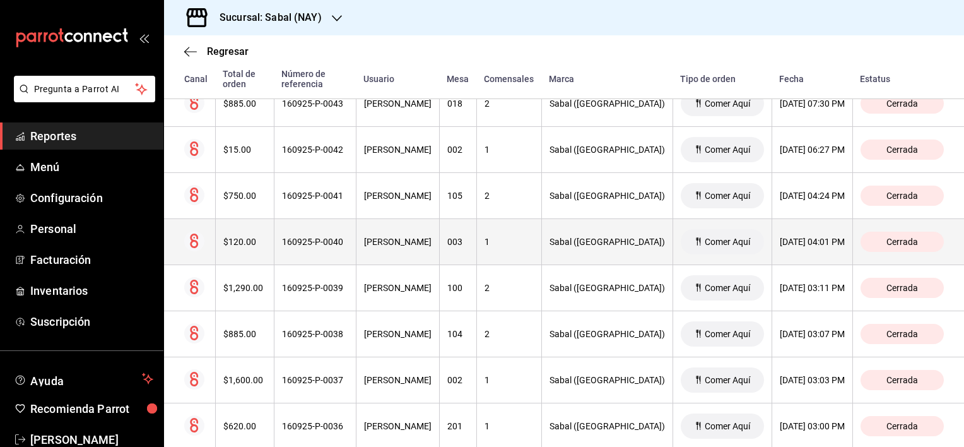
click at [410, 249] on th "[PERSON_NAME]" at bounding box center [397, 242] width 83 height 46
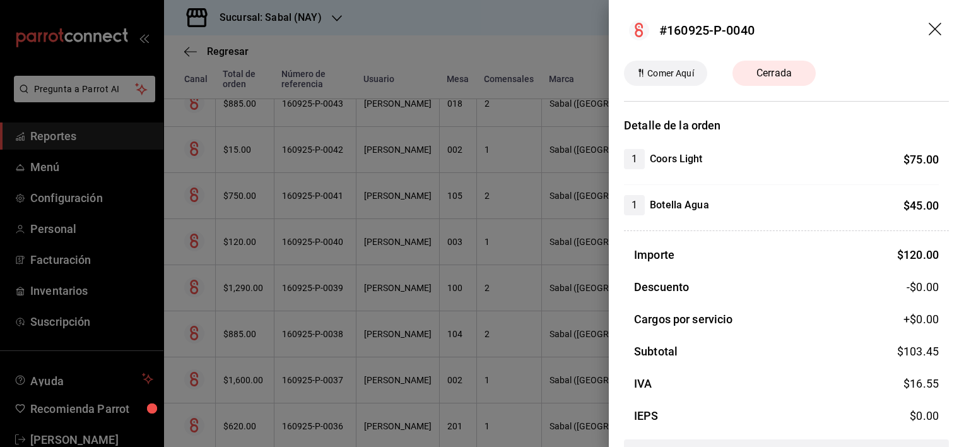
click at [929, 33] on icon "drag" at bounding box center [936, 30] width 15 height 15
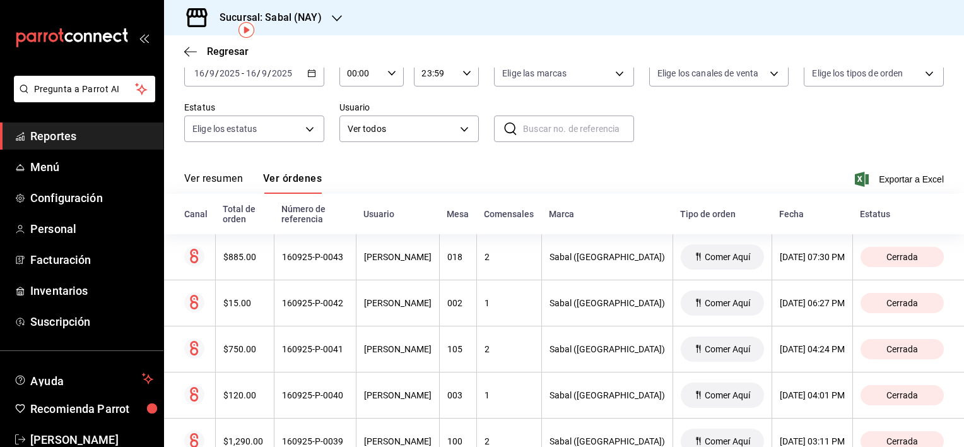
scroll to position [0, 0]
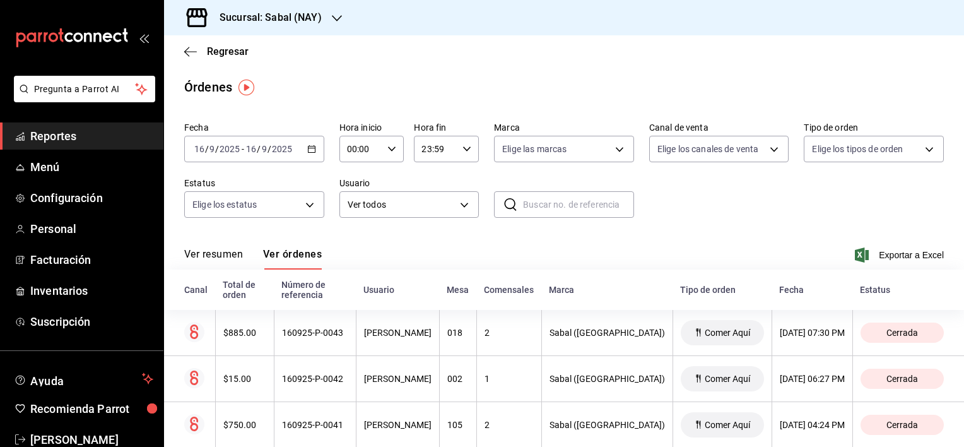
click at [341, 247] on div "Ver resumen Ver órdenes Exportar a Excel" at bounding box center [564, 251] width 760 height 37
click at [746, 214] on div "Fecha [DATE] [DATE] - [DATE] [DATE] Hora inicio 00:00 Hora inicio Hora fin 23:5…" at bounding box center [564, 175] width 760 height 116
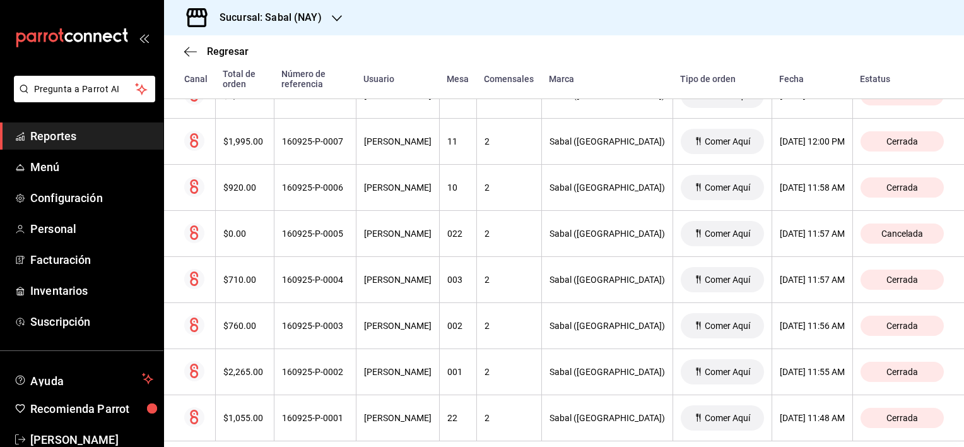
scroll to position [1883, 0]
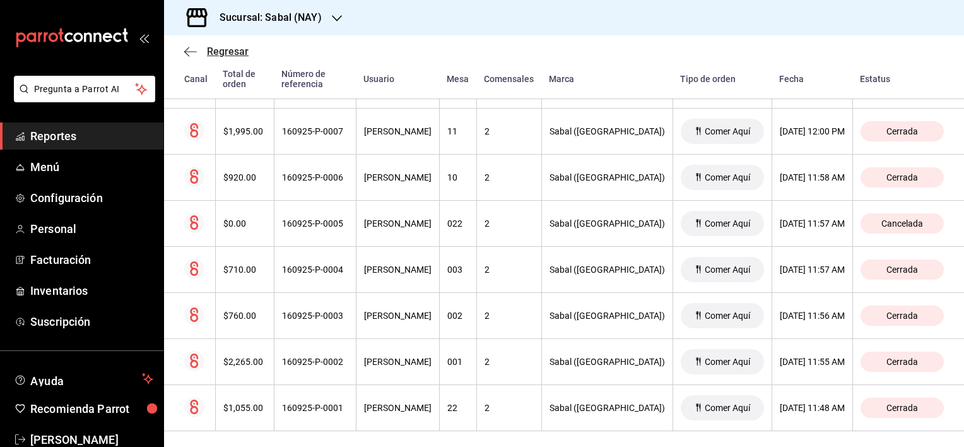
click at [195, 50] on icon "button" at bounding box center [190, 51] width 13 height 11
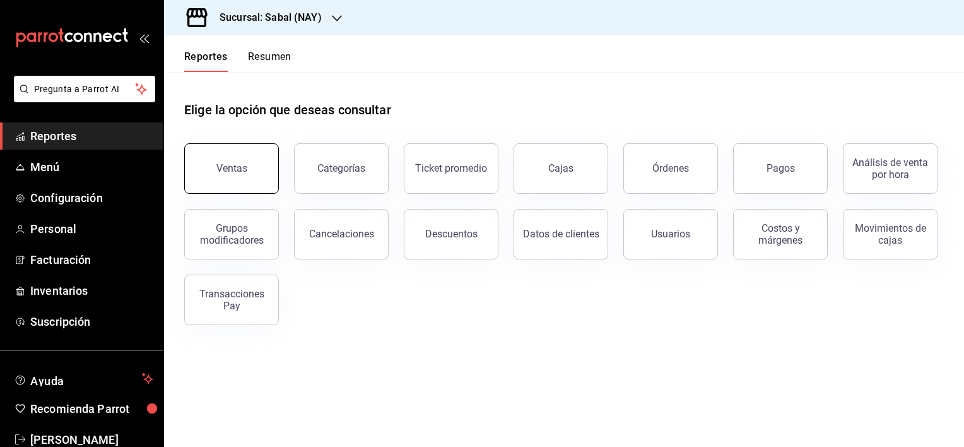
click at [237, 160] on button "Ventas" at bounding box center [231, 168] width 95 height 50
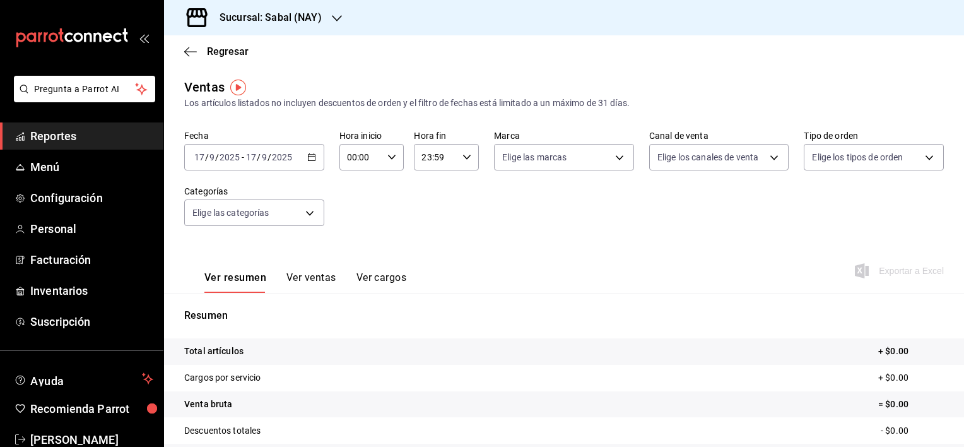
click at [310, 162] on div "[DATE] [DATE] - [DATE] [DATE]" at bounding box center [254, 157] width 140 height 26
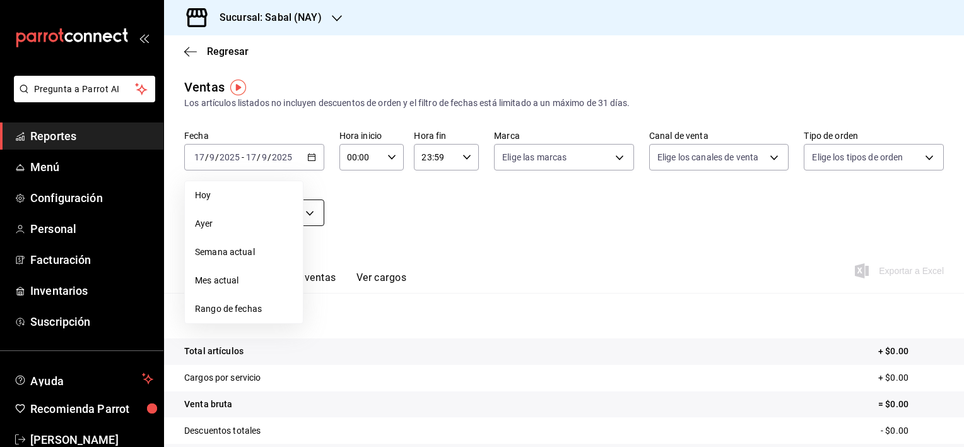
click at [198, 221] on span "Ayer" at bounding box center [244, 223] width 98 height 13
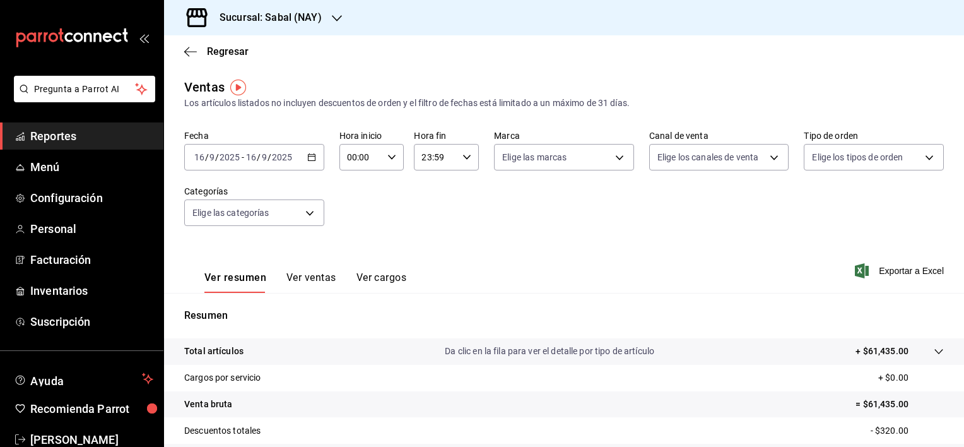
click at [312, 278] on button "Ver ventas" at bounding box center [311, 281] width 50 height 21
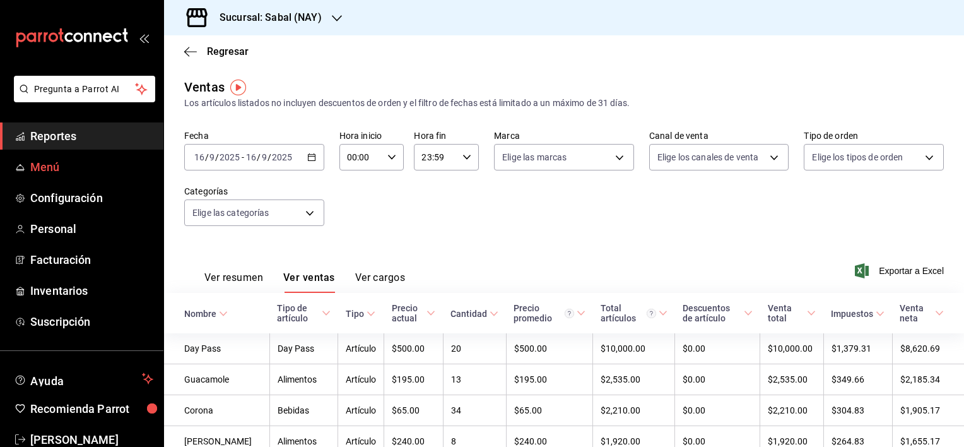
click at [74, 139] on span "Reportes" at bounding box center [91, 135] width 123 height 17
